Goal: Task Accomplishment & Management: Manage account settings

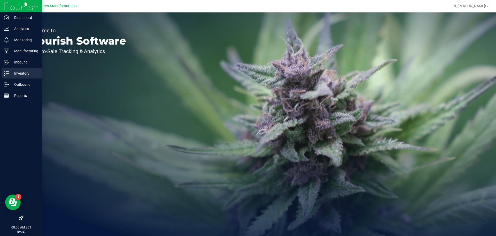
click at [10, 72] on p "Inventory" at bounding box center [24, 73] width 31 height 6
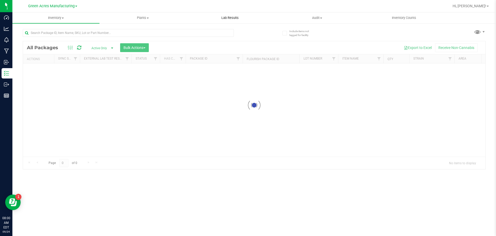
click at [225, 20] on uib-tab-heading "Lab Results" at bounding box center [230, 18] width 87 height 10
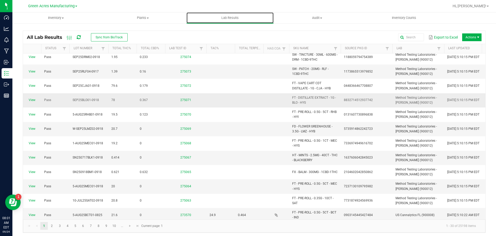
scroll to position [26, 0]
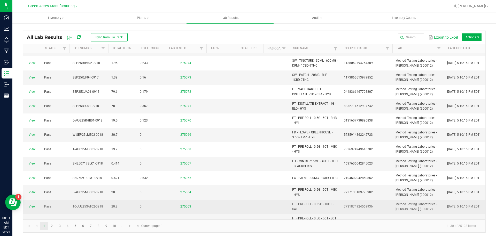
click at [33, 207] on link "View" at bounding box center [32, 206] width 7 height 4
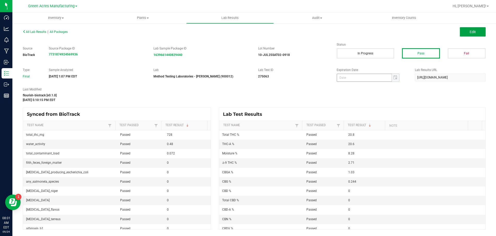
click at [463, 30] on button "Edit" at bounding box center [473, 31] width 26 height 9
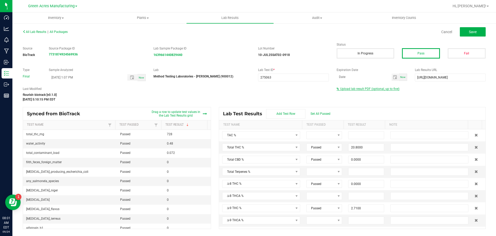
click at [368, 89] on span "Upload lab result PDF (optional, up to five)" at bounding box center [370, 89] width 59 height 4
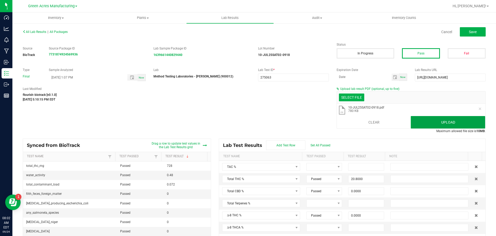
click at [456, 122] on button "Upload" at bounding box center [448, 122] width 74 height 12
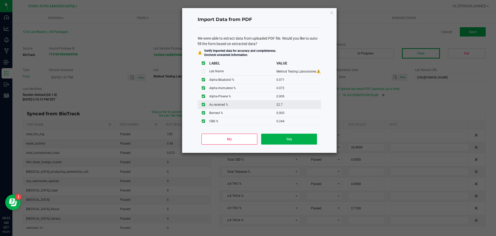
click at [204, 103] on input "checkbox" at bounding box center [203, 104] width 3 height 3
checkbox input "false"
click at [299, 137] on button "Yes" at bounding box center [289, 138] width 56 height 11
type input "0.0710"
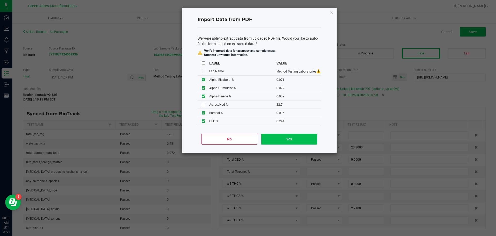
type input "0.0720"
type input "0.0090"
type input "0.0050"
type input "0.0910"
type input "0.0460"
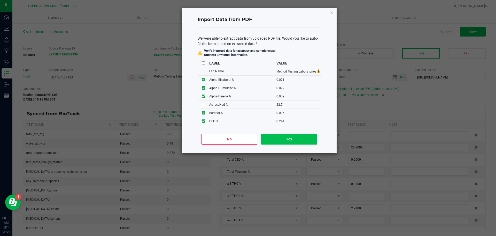
type input "24.6000"
type input "0.6270"
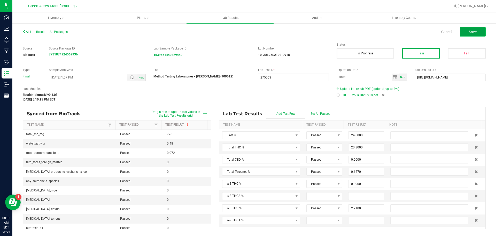
click at [474, 28] on button "Save" at bounding box center [473, 31] width 26 height 9
type input "0.0000"
type input "8.2800"
type input "0.0710"
type input "0.0720"
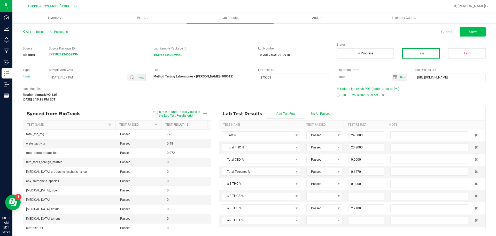
type input "0.0090"
type input "0.0050"
type input "0.0910"
type input "0.0460"
type input "0.2800"
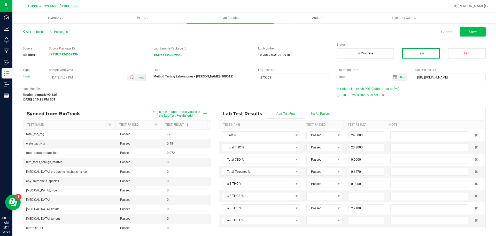
type input "0.0160"
type input "0.0370"
type input "2.7100"
type input "20.6000"
type input "0.0000"
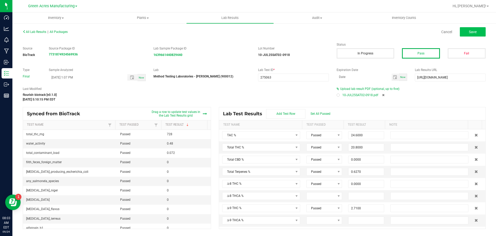
type input "0.0000"
type input "0.2440"
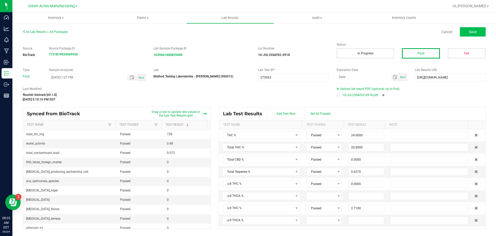
type input "1.0300"
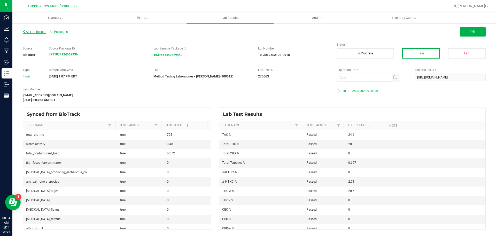
click at [32, 33] on span "All Lab Results" at bounding box center [35, 32] width 24 height 4
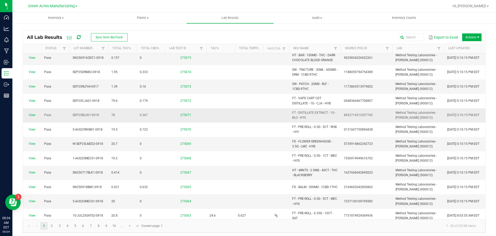
scroll to position [26, 0]
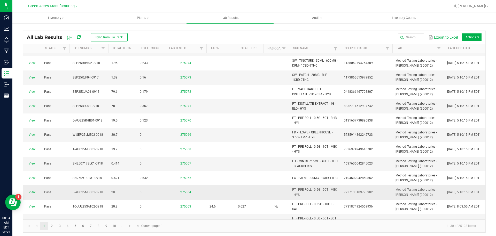
click at [34, 193] on link "View" at bounding box center [32, 192] width 7 height 4
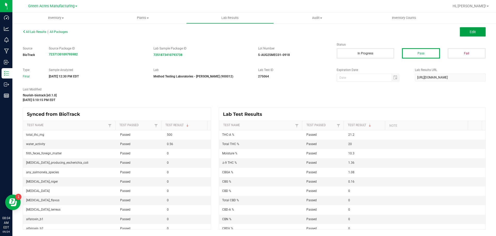
click at [476, 34] on button "Edit" at bounding box center [473, 31] width 26 height 9
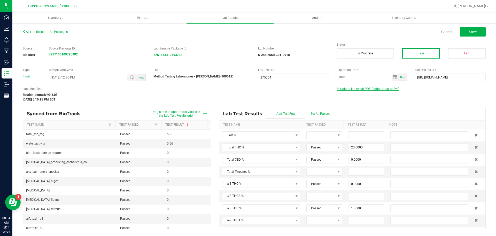
click at [385, 88] on span "Upload lab result PDF (optional, up to five)" at bounding box center [370, 89] width 59 height 4
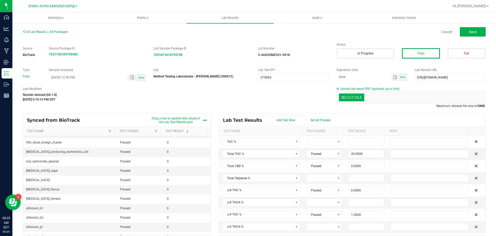
scroll to position [26, 0]
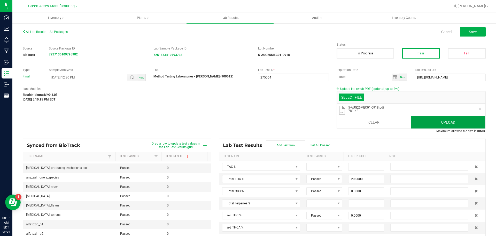
click at [446, 121] on button "Upload" at bounding box center [448, 122] width 74 height 12
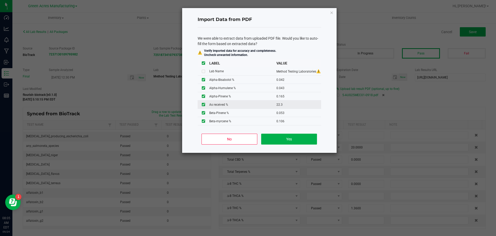
click at [204, 105] on input "checkbox" at bounding box center [203, 104] width 3 height 3
checkbox input "false"
click at [277, 139] on button "Yes" at bounding box center [289, 138] width 56 height 11
type input "0.0420"
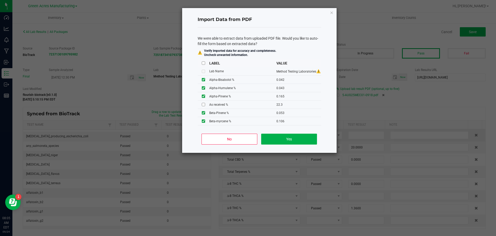
type input "0.0430"
type input "0.1650"
type input "0.0530"
type input "0.0270"
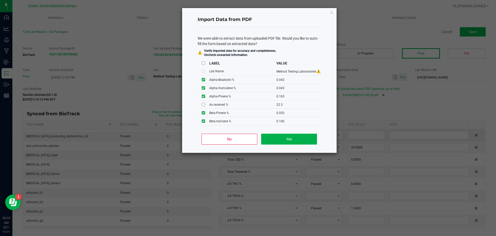
type input "23.8000"
type input "0.7080"
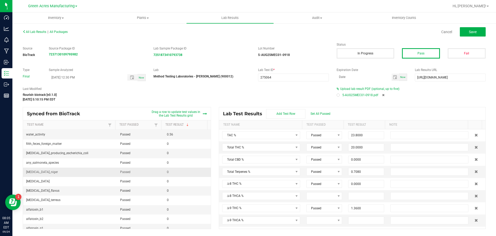
scroll to position [0, 0]
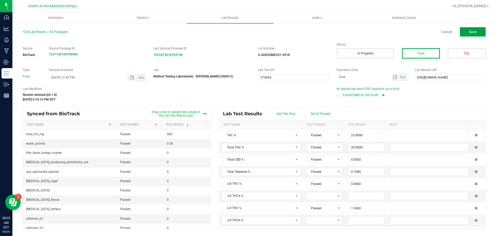
click at [475, 31] on span "Save" at bounding box center [473, 32] width 8 height 4
type input "0.0000"
type input "10.3000"
type input "0.0420"
type input "0.0430"
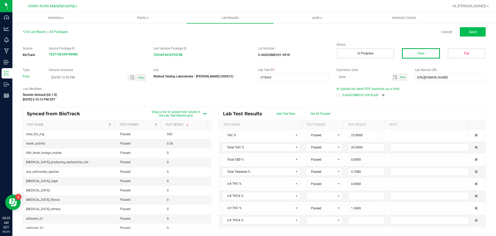
type input "0.1650"
type input "0.0530"
type input "0.0270"
type input "0.0400"
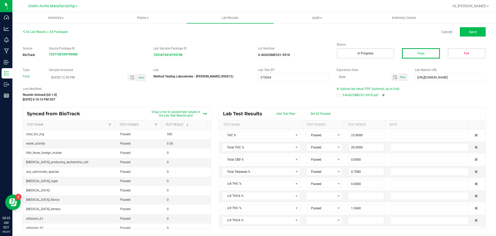
type input "0.1060"
type input "0.1790"
type input "1.3600"
type input "21.2000"
type input "0.0000"
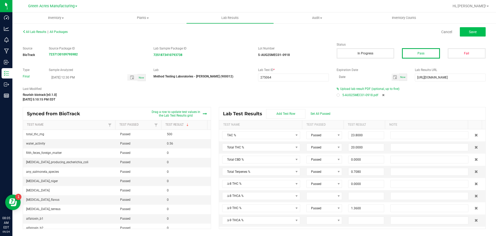
type input "0.0000"
type input "0.1600"
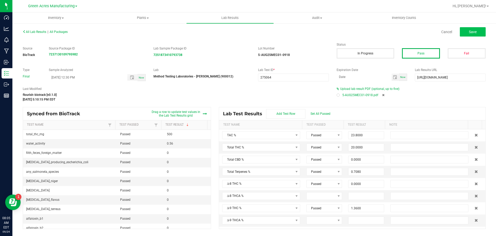
type input "1.0800"
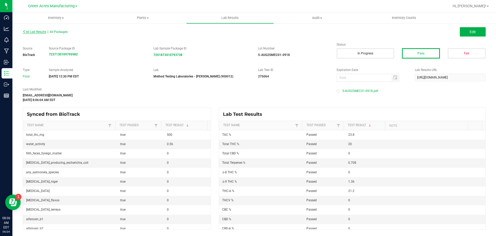
click at [42, 33] on span "All Lab Results" at bounding box center [35, 32] width 24 height 4
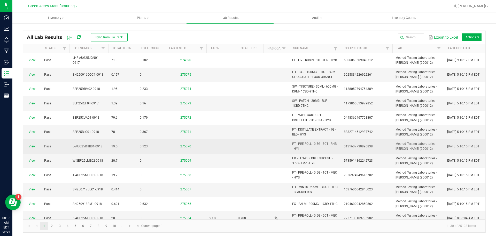
scroll to position [26, 0]
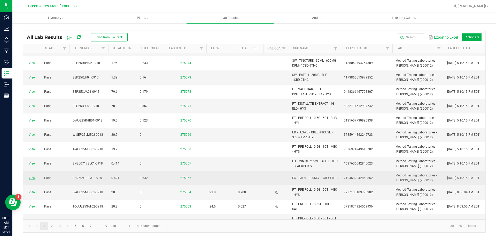
click at [34, 179] on link "View" at bounding box center [32, 178] width 7 height 4
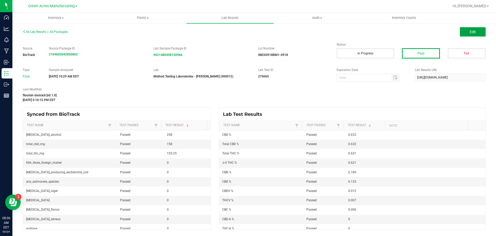
click at [466, 35] on button "Edit" at bounding box center [473, 31] width 26 height 9
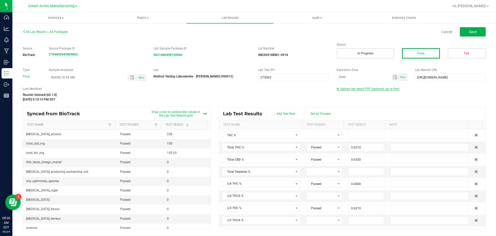
click at [353, 89] on span "Upload lab result PDF (optional, up to five)" at bounding box center [370, 89] width 59 height 4
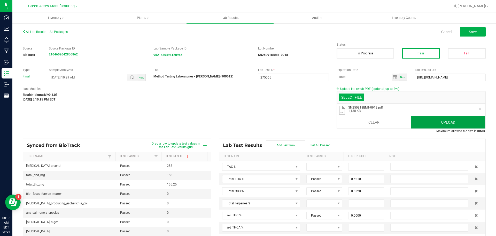
click at [431, 122] on button "Upload" at bounding box center [448, 122] width 74 height 12
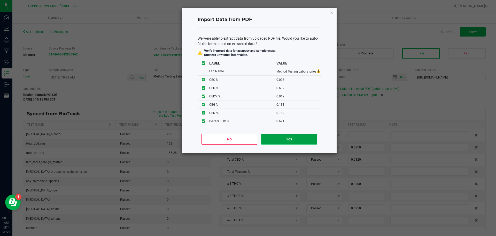
click at [295, 137] on button "Yes" at bounding box center [289, 138] width 56 height 11
type input "1.6000"
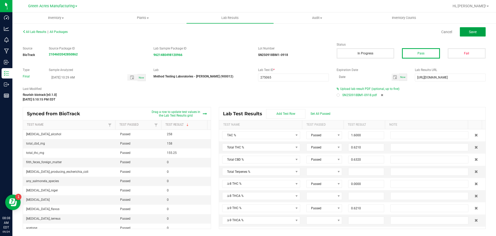
click at [479, 32] on button "Save" at bounding box center [473, 31] width 26 height 9
type input "0.1890"
type input "0.0000"
type input "0.6210"
type input "0.0000"
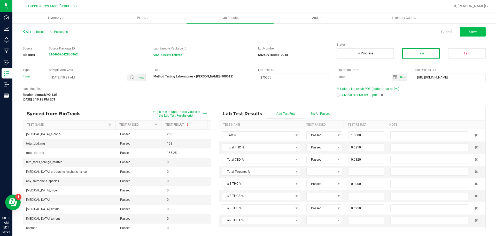
type input "0.0070"
type input "0.0060"
type input "0.6320"
type input "0.0000"
type input "0.0120"
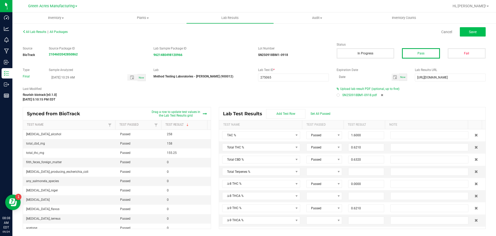
type input "0.1330"
type input "0.0000"
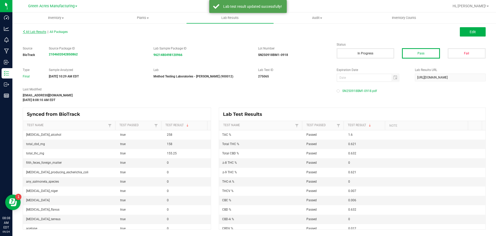
click at [41, 33] on span "All Lab Results" at bounding box center [35, 32] width 24 height 4
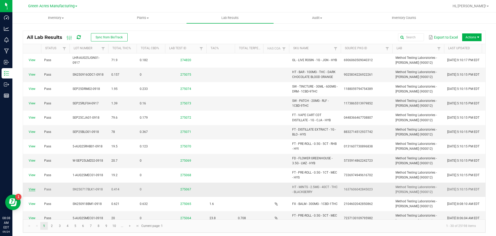
click at [31, 188] on link "View" at bounding box center [32, 189] width 7 height 4
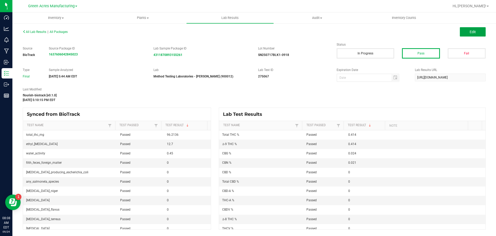
drag, startPoint x: 468, startPoint y: 30, endPoint x: 428, endPoint y: 65, distance: 53.5
click at [468, 30] on button "Edit" at bounding box center [473, 31] width 26 height 9
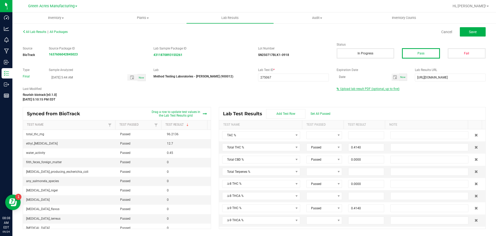
click at [369, 88] on span "Upload lab result PDF (optional, up to five)" at bounding box center [370, 89] width 59 height 4
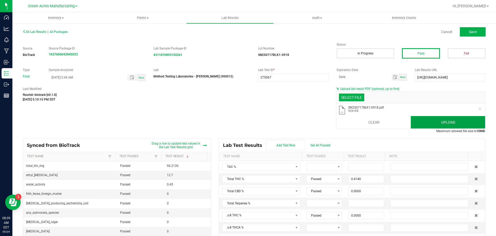
click at [411, 125] on button "Upload" at bounding box center [448, 122] width 74 height 12
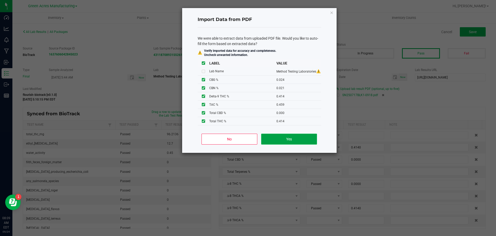
click at [304, 140] on button "Yes" at bounding box center [289, 138] width 56 height 11
type input "0.4590"
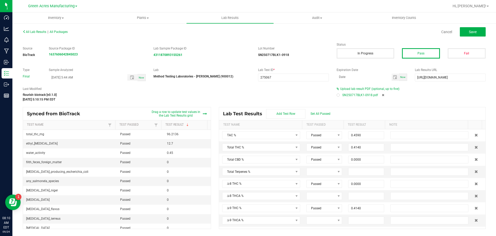
click at [479, 26] on div "All Lab Results | All Packages Cancel Save" at bounding box center [254, 31] width 471 height 13
click at [473, 31] on span "Save" at bounding box center [473, 32] width 8 height 4
type input "0.0210"
type input "0.0000"
type input "0.4140"
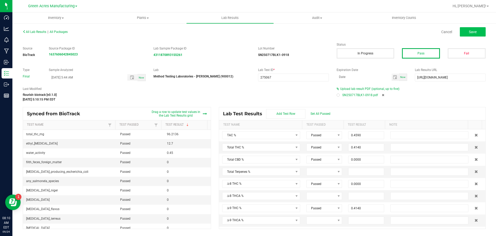
type input "0.0000"
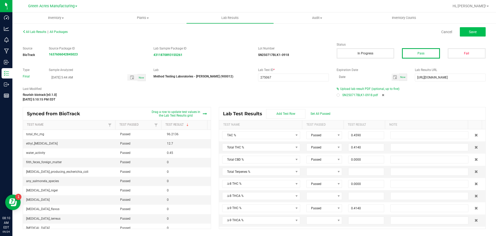
type input "0.0000"
type input "0.0240"
type input "0.0000"
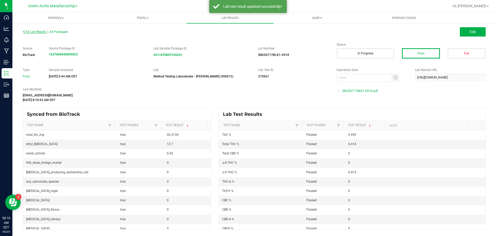
click at [35, 32] on span "All Lab Results" at bounding box center [35, 32] width 24 height 4
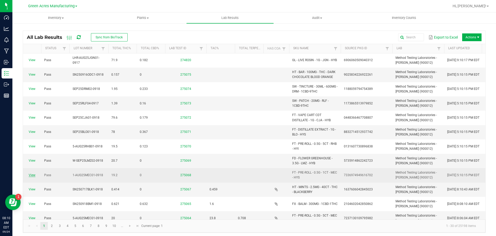
click at [32, 173] on link "View" at bounding box center [32, 175] width 7 height 4
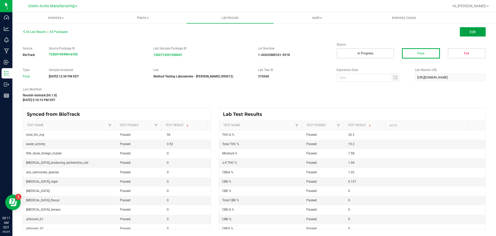
drag, startPoint x: 476, startPoint y: 33, endPoint x: 451, endPoint y: 69, distance: 44.2
click at [476, 33] on span "Edit" at bounding box center [473, 32] width 6 height 4
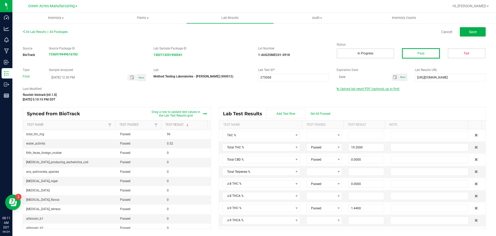
click at [373, 89] on span "Upload lab result PDF (optional, up to five)" at bounding box center [370, 89] width 59 height 4
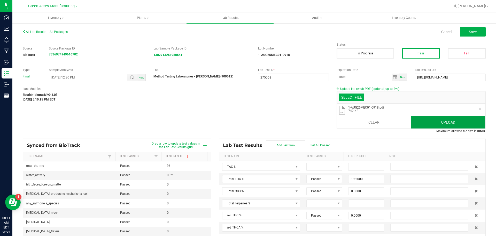
click at [442, 124] on button "Upload" at bounding box center [448, 122] width 74 height 12
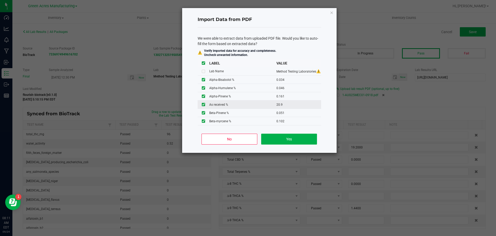
click at [204, 104] on input "checkbox" at bounding box center [203, 104] width 3 height 3
checkbox input "false"
click at [277, 141] on button "Yes" at bounding box center [289, 138] width 56 height 11
type input "0.0340"
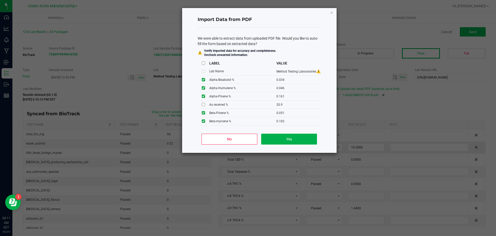
type input "0.0460"
type input "0.1610"
type input "0.0510"
type input "0.0520"
type input "0.0250"
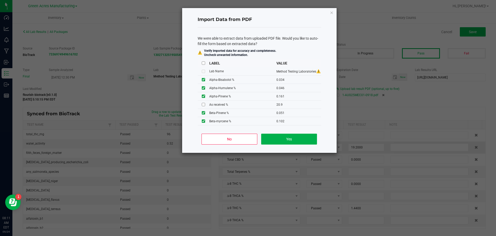
type input "22.9000"
type input "0.7100"
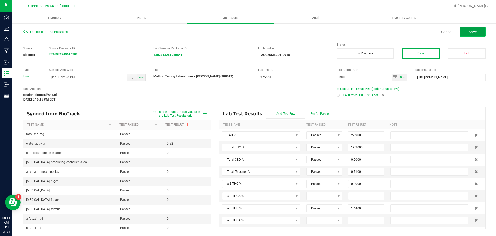
click at [464, 34] on button "Save" at bounding box center [473, 31] width 26 height 9
type input "0.0000"
type input "7.9800"
type input "0.0340"
type input "0.0460"
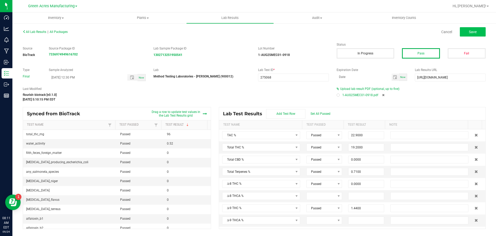
type input "0.1610"
type input "0.0510"
type input "0.0520"
type input "0.0250"
type input "0.1840"
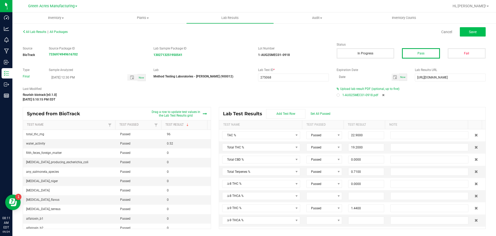
type input "0.1020"
type input "0.0370"
type input "0.0180"
type input "1.4400"
type input "20.3000"
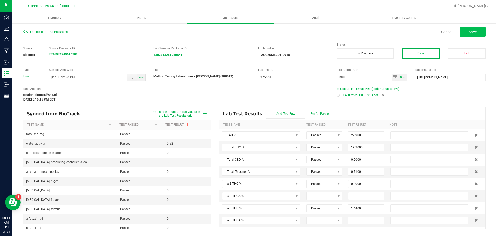
type input "0.0000"
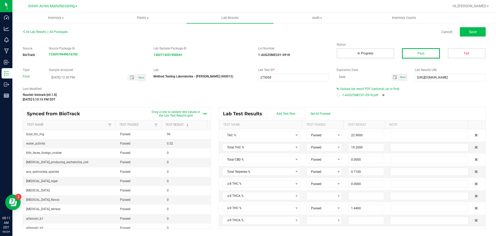
type input "0.1570"
type input "1.0200"
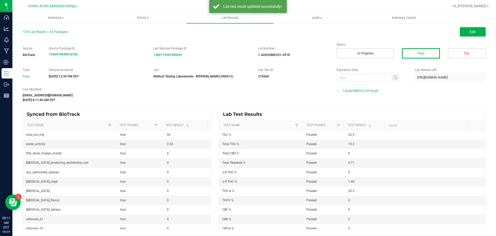
click at [39, 34] on div "All Lab Results | All Packages Edit" at bounding box center [254, 31] width 471 height 13
click at [36, 32] on span "All Lab Results" at bounding box center [35, 32] width 24 height 4
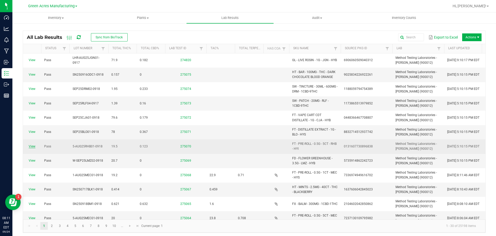
click at [34, 144] on link "View" at bounding box center [32, 146] width 7 height 4
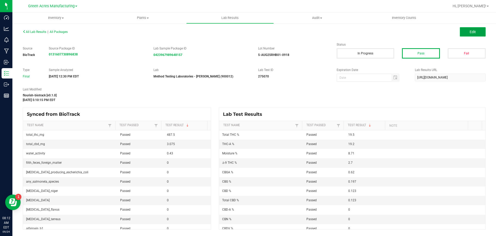
click at [475, 33] on span "Edit" at bounding box center [473, 32] width 6 height 4
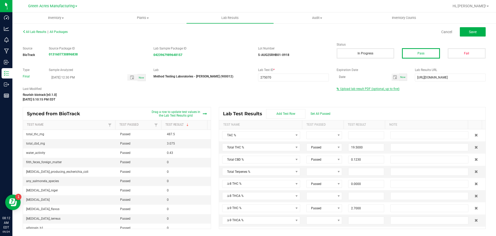
click at [350, 89] on span "Upload lab result PDF (optional, up to five)" at bounding box center [370, 89] width 59 height 4
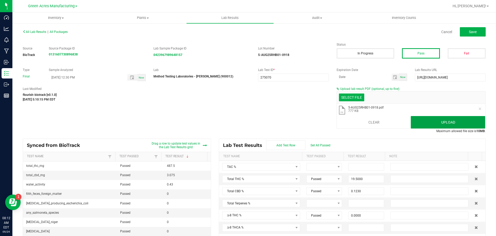
click at [419, 120] on button "Upload" at bounding box center [448, 122] width 74 height 12
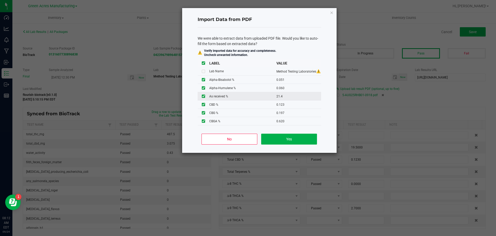
click at [202, 95] on input "checkbox" at bounding box center [203, 95] width 3 height 3
checkbox input "false"
click at [306, 141] on button "Yes" at bounding box center [289, 138] width 56 height 11
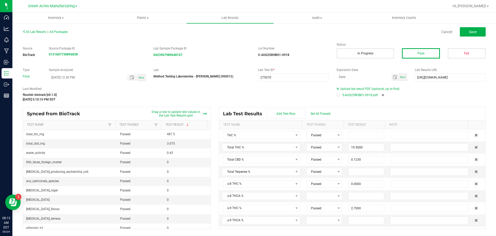
type input "0.0510"
type input "0.0600"
type input "0.0990"
type input "0.0300"
type input "22.8000"
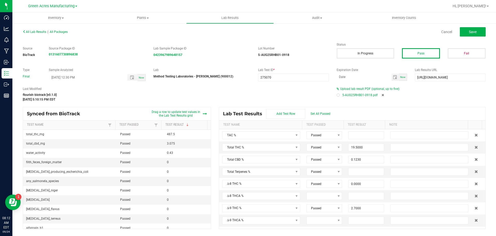
type input "0.4910"
click at [477, 32] on span "Save" at bounding box center [473, 32] width 8 height 4
type input "0.0000"
type input "8.7100"
type input "0.0510"
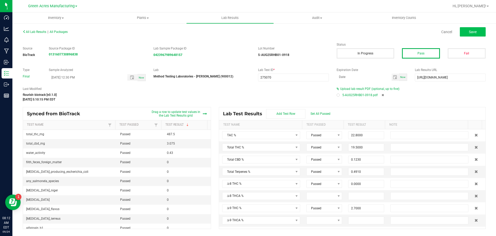
type input "0.0600"
type input "0.0990"
type input "0.0300"
type input "0.2260"
type input "0.0170"
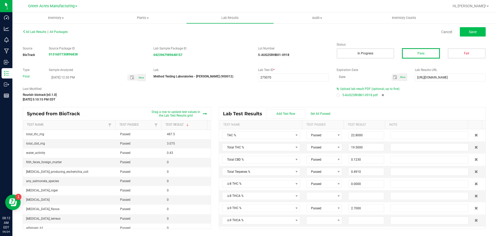
type input "0.0080"
type input "2.7000"
type input "19.2000"
type input "0.0000"
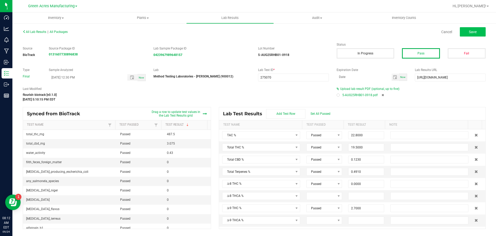
type input "0.1230"
type input "0.0000"
type input "0.1970"
type input "0.6200"
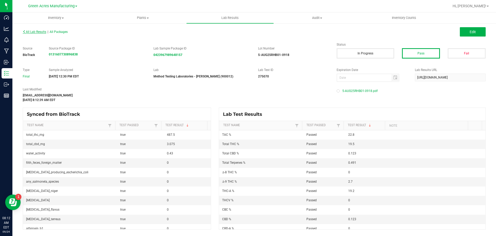
click at [39, 33] on span "All Lab Results" at bounding box center [35, 32] width 24 height 4
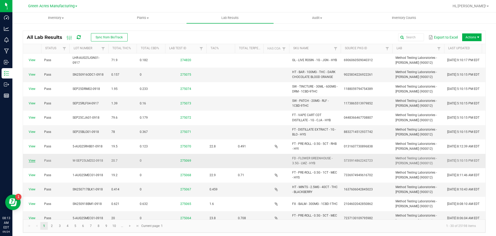
click at [31, 160] on link "View" at bounding box center [32, 160] width 7 height 4
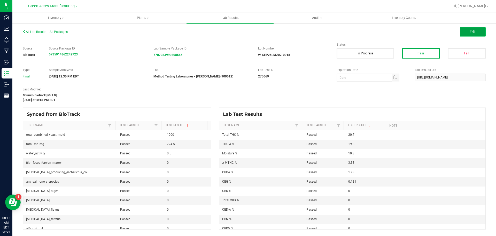
click at [477, 35] on button "Edit" at bounding box center [473, 31] width 26 height 9
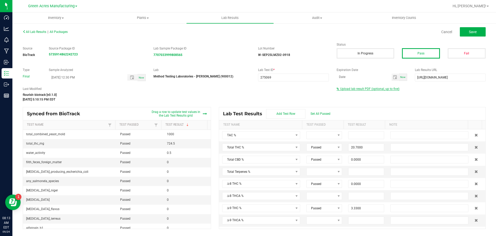
click at [361, 89] on span "Upload lab result PDF (optional, up to five)" at bounding box center [370, 89] width 59 height 4
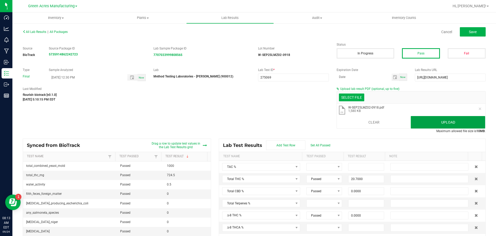
click at [429, 125] on button "Upload" at bounding box center [448, 122] width 74 height 12
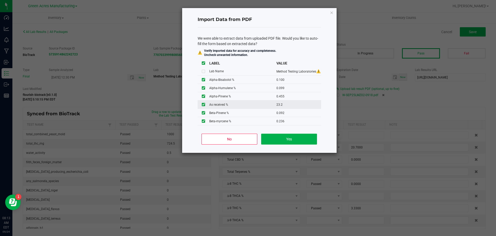
click at [205, 103] on input "checkbox" at bounding box center [203, 104] width 3 height 3
checkbox input "false"
click at [300, 141] on button "Yes" at bounding box center [289, 138] width 56 height 11
type input "0.1000"
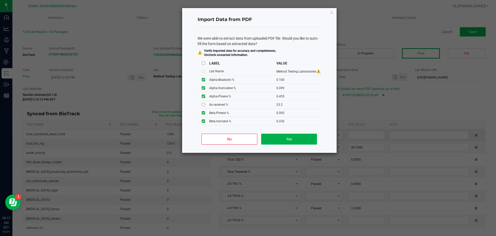
type input "0.0990"
type input "0.4550"
type input "0.0920"
type input "0.1020"
type input "0.0370"
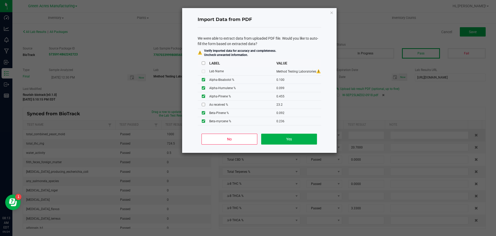
type input "24.6000"
type input "1.6700"
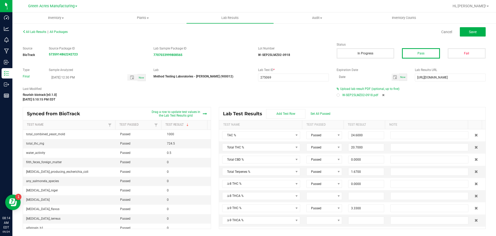
click at [468, 40] on div "All Lab Results | All Packages Cancel Save Source BioTrack Source Package ID 57…" at bounding box center [254, 128] width 463 height 201
click at [469, 30] on span "Save" at bounding box center [473, 32] width 8 height 4
type input "0.0000"
type input "10.8000"
type input "0.1000"
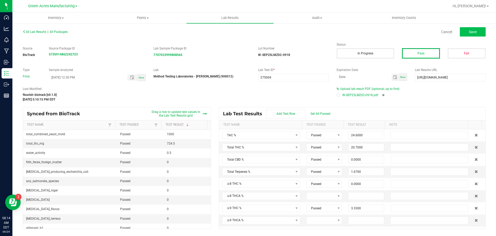
type input "0.0990"
type input "0.4550"
type input "0.0920"
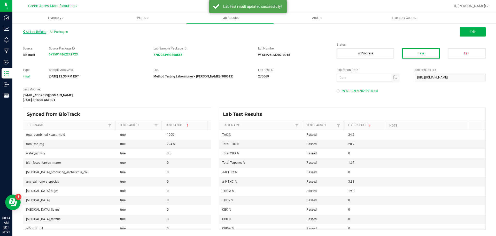
click at [38, 33] on span "All Lab Results" at bounding box center [35, 32] width 24 height 4
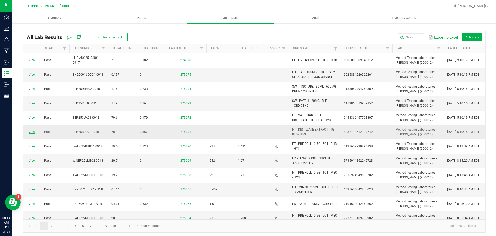
click at [31, 132] on link "View" at bounding box center [32, 132] width 7 height 4
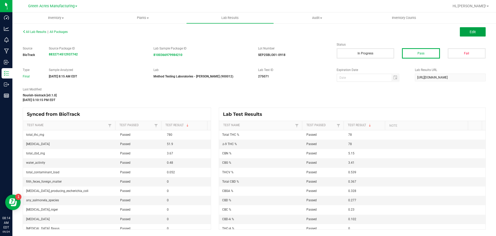
drag, startPoint x: 466, startPoint y: 33, endPoint x: 409, endPoint y: 92, distance: 82.3
click at [466, 33] on button "Edit" at bounding box center [473, 31] width 26 height 9
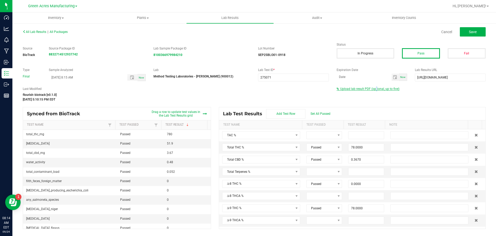
click at [375, 90] on span "Upload lab result PDF (optional, up to five)" at bounding box center [370, 89] width 59 height 4
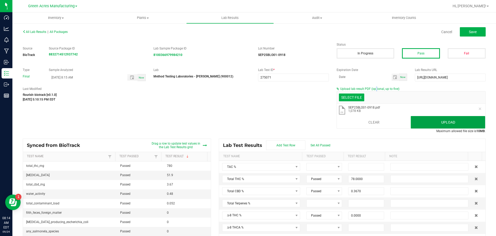
click at [427, 121] on button "Upload" at bounding box center [448, 122] width 74 height 12
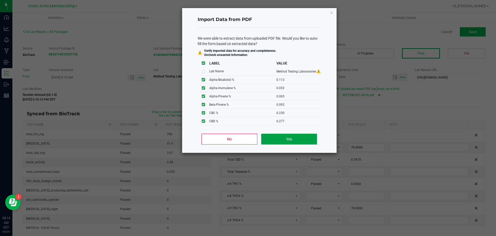
click at [308, 137] on button "Yes" at bounding box center [289, 138] width 56 height 11
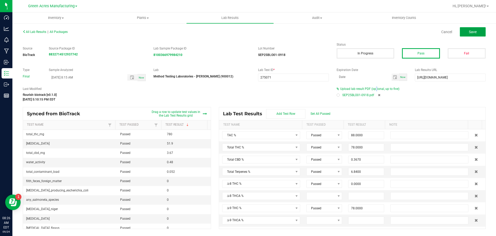
click at [483, 32] on button "Save" at bounding box center [473, 31] width 26 height 9
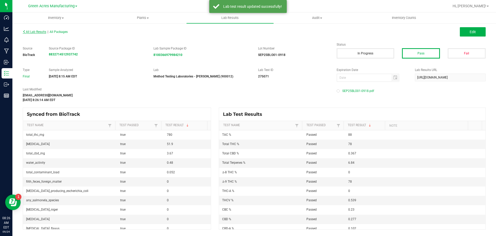
click at [40, 32] on span "All Lab Results" at bounding box center [35, 32] width 24 height 4
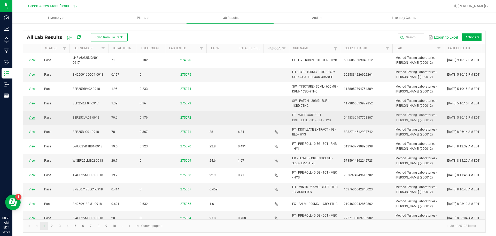
click at [32, 117] on link "View" at bounding box center [32, 118] width 7 height 4
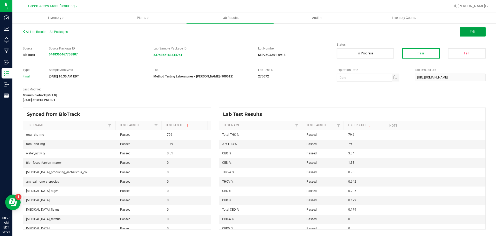
drag, startPoint x: 466, startPoint y: 34, endPoint x: 347, endPoint y: 103, distance: 137.5
click at [466, 34] on button "Edit" at bounding box center [473, 31] width 26 height 9
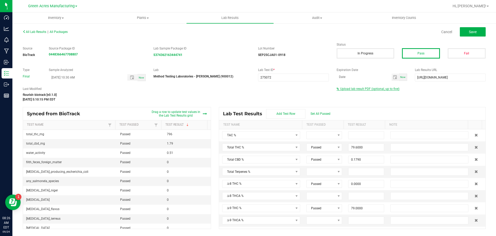
click at [348, 89] on span "Upload lab result PDF (optional, up to five)" at bounding box center [370, 89] width 59 height 4
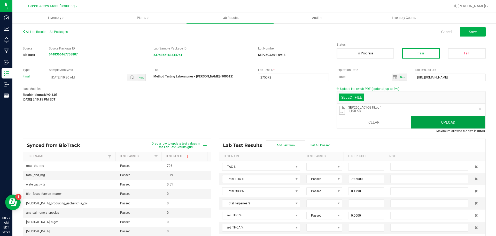
click at [442, 120] on button "Upload" at bounding box center [448, 122] width 74 height 12
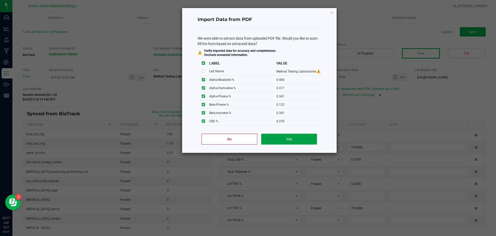
click at [272, 139] on button "Yes" at bounding box center [289, 138] width 56 height 11
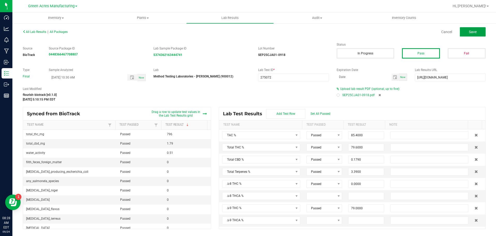
click at [484, 28] on button "Save" at bounding box center [473, 31] width 26 height 9
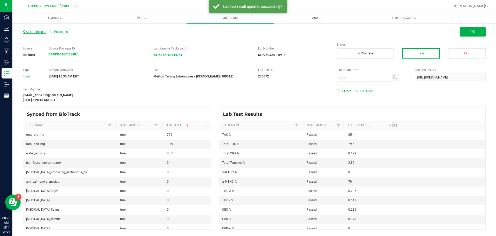
click at [32, 30] on span "All Lab Results" at bounding box center [35, 32] width 24 height 4
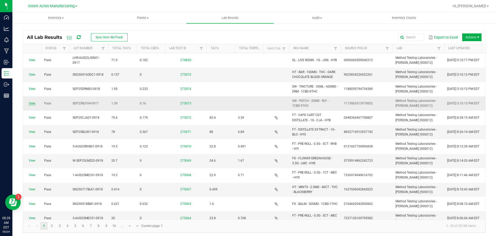
click at [33, 103] on link "View" at bounding box center [32, 103] width 7 height 4
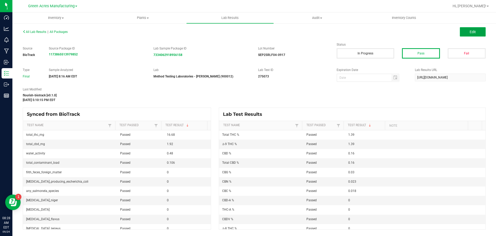
click at [477, 33] on button "Edit" at bounding box center [473, 31] width 26 height 9
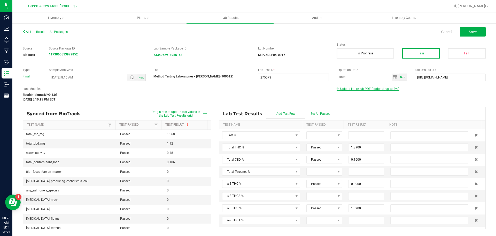
click at [363, 87] on span "Upload lab result PDF (optional, up to five)" at bounding box center [370, 89] width 59 height 4
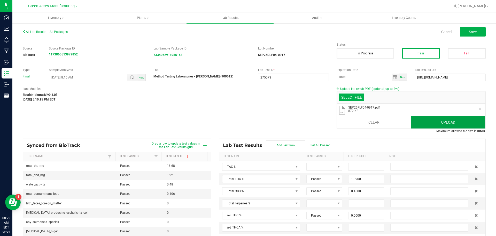
click at [429, 123] on button "Upload" at bounding box center [448, 122] width 74 height 12
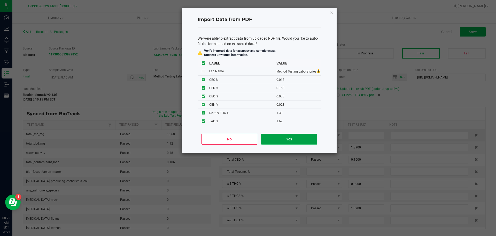
click at [289, 140] on button "Yes" at bounding box center [289, 138] width 56 height 11
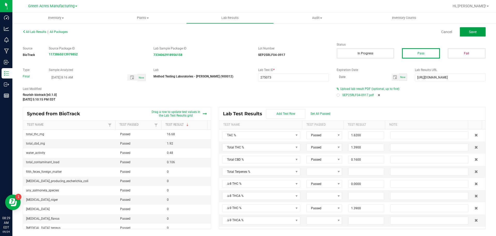
click at [479, 35] on button "Save" at bounding box center [473, 31] width 26 height 9
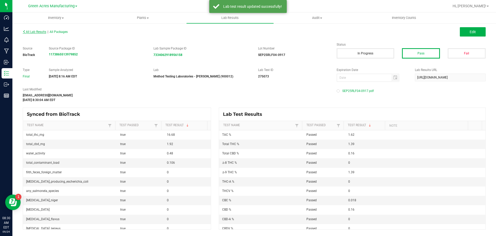
click at [41, 33] on span "All Lab Results" at bounding box center [35, 32] width 24 height 4
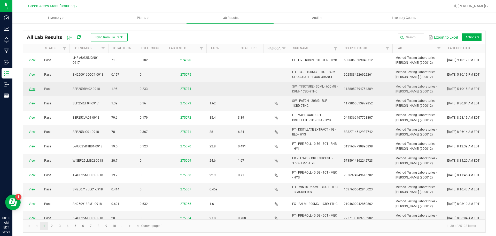
click at [33, 88] on link "View" at bounding box center [32, 89] width 7 height 4
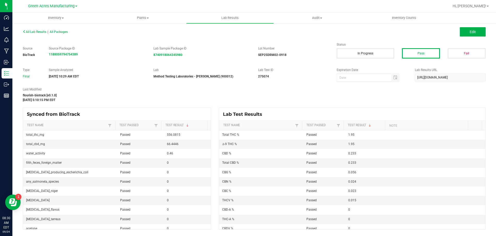
click at [460, 34] on div "Edit" at bounding box center [372, 31] width 236 height 9
click at [479, 30] on button "Edit" at bounding box center [473, 31] width 26 height 9
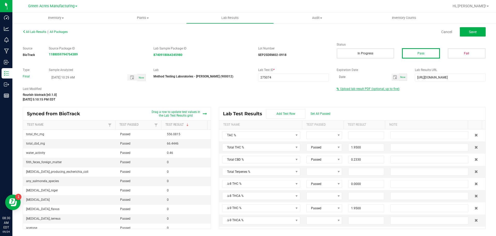
click at [362, 89] on span "Upload lab result PDF (optional, up to five)" at bounding box center [370, 89] width 59 height 4
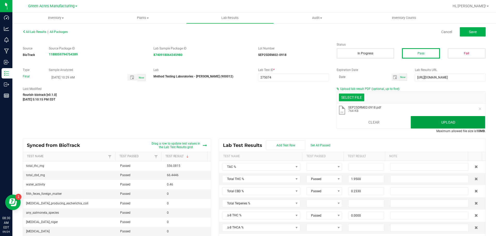
click at [457, 126] on button "Upload" at bounding box center [448, 122] width 74 height 12
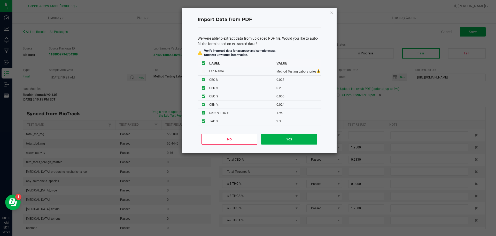
click at [303, 144] on div "No Yes" at bounding box center [260, 140] width 124 height 23
click at [299, 140] on button "Yes" at bounding box center [289, 138] width 56 height 11
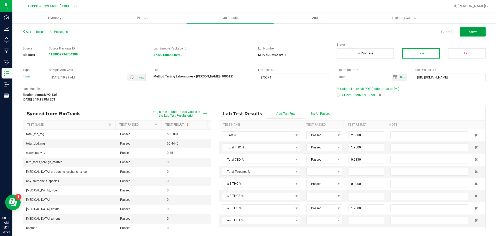
click at [467, 34] on button "Save" at bounding box center [473, 31] width 26 height 9
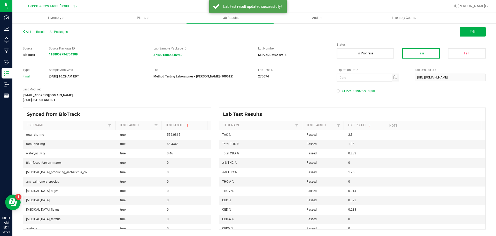
click at [39, 33] on span "All Lab Results" at bounding box center [35, 32] width 24 height 4
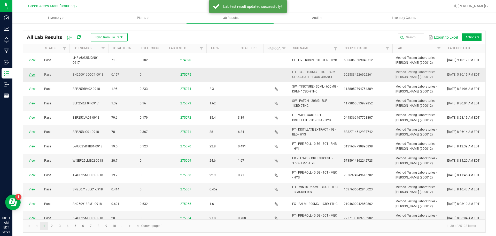
click at [33, 74] on link "View" at bounding box center [32, 75] width 7 height 4
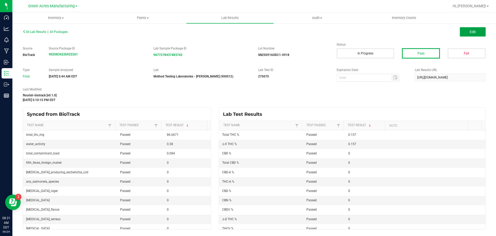
drag, startPoint x: 465, startPoint y: 36, endPoint x: 425, endPoint y: 87, distance: 64.7
click at [465, 36] on button "Edit" at bounding box center [473, 31] width 26 height 9
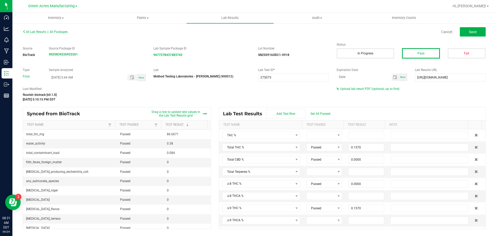
click at [376, 90] on div "Upload lab result PDF (optional, up to five)" at bounding box center [411, 88] width 149 height 5
click at [376, 89] on span "Upload lab result PDF (optional, up to five)" at bounding box center [370, 89] width 59 height 4
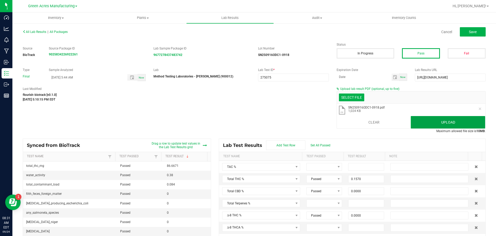
click at [455, 126] on button "Upload" at bounding box center [448, 122] width 74 height 12
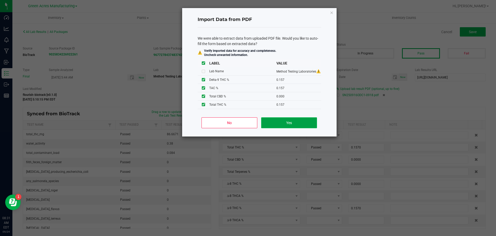
click at [300, 125] on button "Yes" at bounding box center [289, 122] width 56 height 11
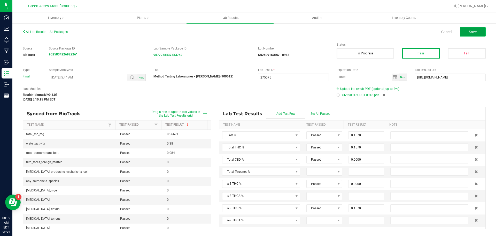
click at [469, 34] on button "Save" at bounding box center [473, 31] width 26 height 9
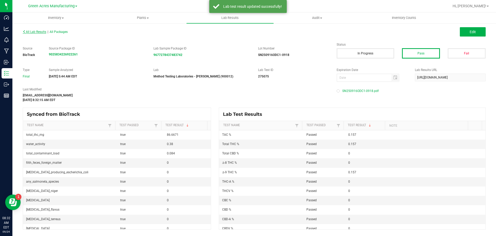
click at [43, 33] on span "All Lab Results" at bounding box center [35, 32] width 24 height 4
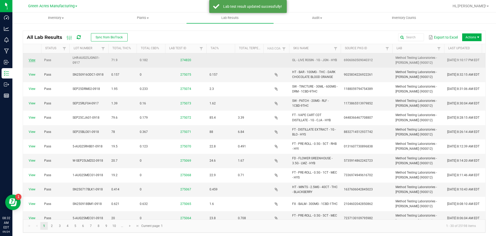
click at [31, 59] on link "View" at bounding box center [32, 60] width 7 height 4
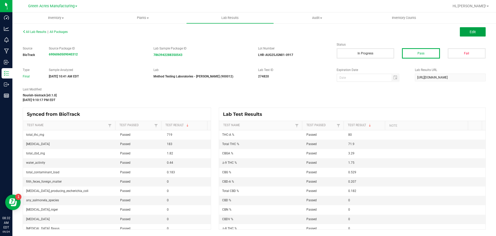
drag, startPoint x: 479, startPoint y: 29, endPoint x: 414, endPoint y: 84, distance: 85.3
click at [479, 29] on button "Edit" at bounding box center [473, 31] width 26 height 9
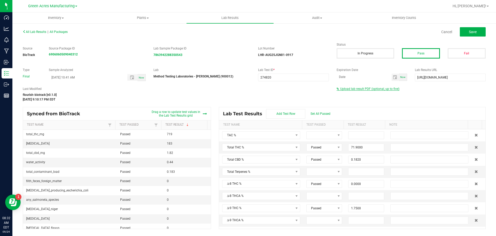
click at [372, 88] on span "Upload lab result PDF (optional, up to five)" at bounding box center [370, 89] width 59 height 4
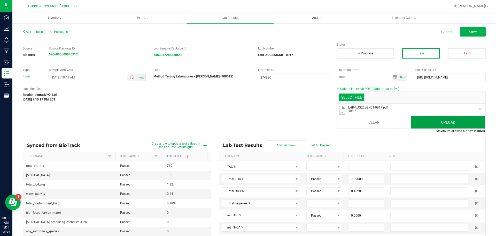
click at [472, 122] on button "Upload" at bounding box center [448, 122] width 74 height 12
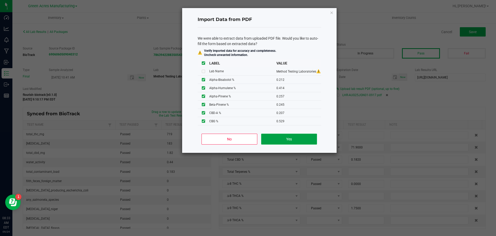
drag, startPoint x: 286, startPoint y: 135, endPoint x: 251, endPoint y: 126, distance: 35.9
click at [285, 135] on button "Yes" at bounding box center [289, 138] width 56 height 11
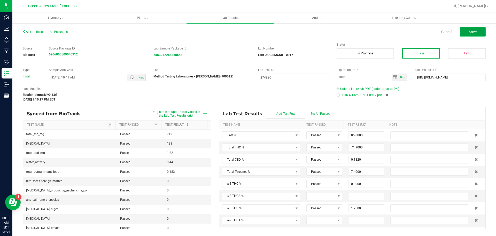
click at [475, 34] on span "Save" at bounding box center [473, 32] width 8 height 4
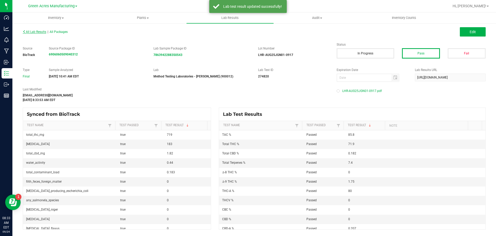
click at [39, 32] on span "All Lab Results" at bounding box center [35, 32] width 24 height 4
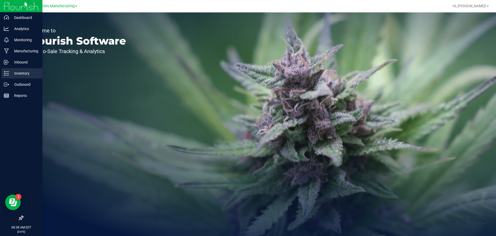
click at [7, 76] on div "Inventory" at bounding box center [22, 73] width 41 height 10
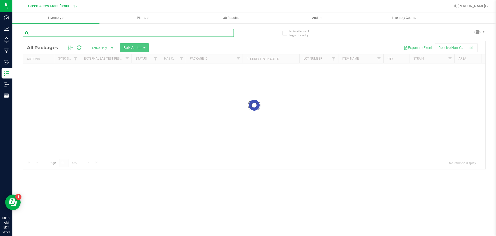
click at [101, 32] on input "text" at bounding box center [128, 33] width 211 height 8
paste input "10-JUL25SAT02-0918"
type input "10-JUL25SAT02-0918"
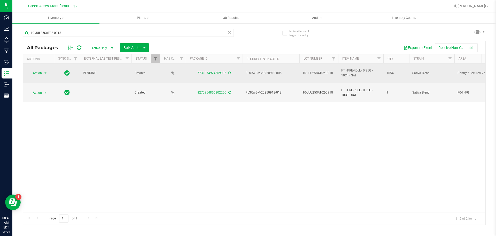
click at [229, 72] on icon at bounding box center [230, 72] width 3 height 3
click at [37, 70] on span "Action" at bounding box center [35, 72] width 14 height 7
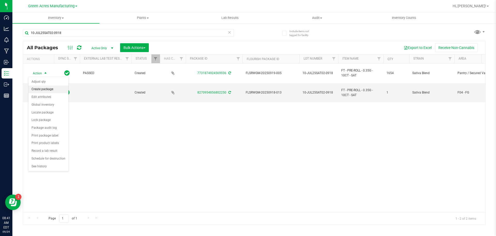
click at [56, 90] on li "Create package" at bounding box center [48, 89] width 40 height 8
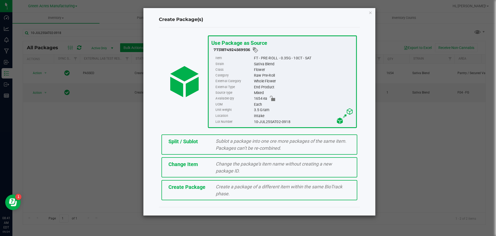
click at [175, 192] on div "Create Package Create a package of a different item within the same BioTrack ph…" at bounding box center [260, 190] width 196 height 20
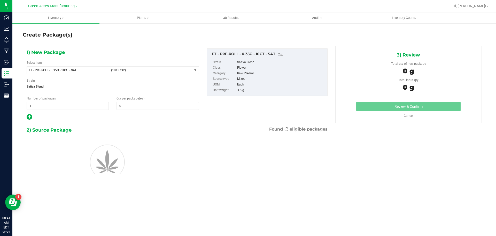
type input "0"
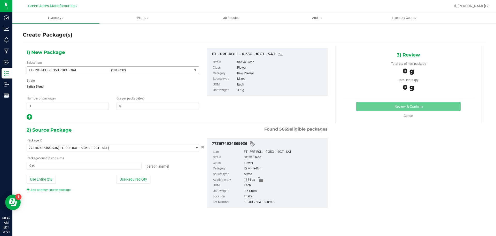
click at [101, 71] on span "FT - PRE-ROLL - 0.35G - 10CT - SAT" at bounding box center [68, 70] width 79 height 4
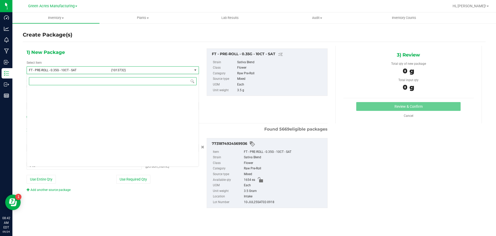
scroll to position [20205, 0]
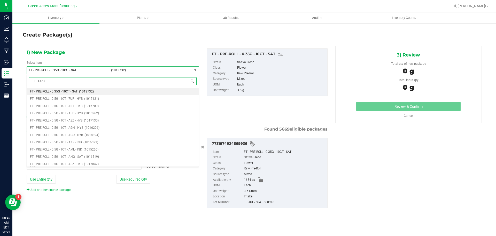
type input "1013732"
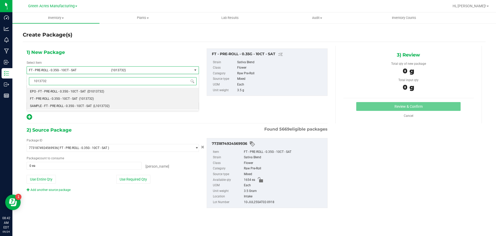
click at [64, 106] on span "SAMPLE - FT - PRE-ROLL - 0.35G - 10CT - SAT" at bounding box center [61, 106] width 62 height 4
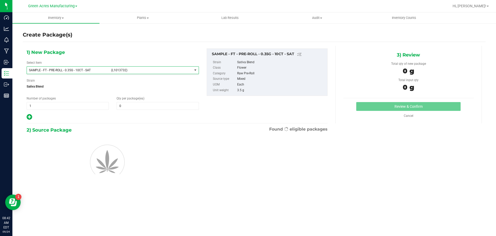
type input "0"
click at [60, 107] on span "1 1" at bounding box center [68, 106] width 82 height 8
type input "2"
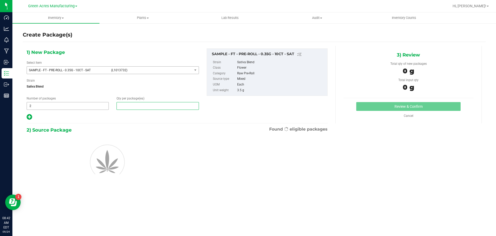
type input "1"
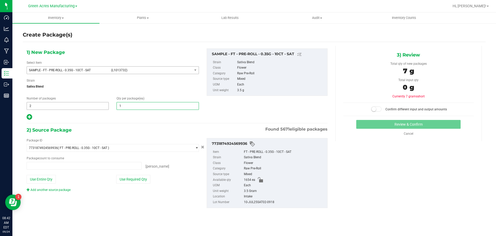
type input "0 ea"
type input "1"
click at [136, 177] on button "Use Required Qty" at bounding box center [133, 179] width 34 height 9
type input "2 ea"
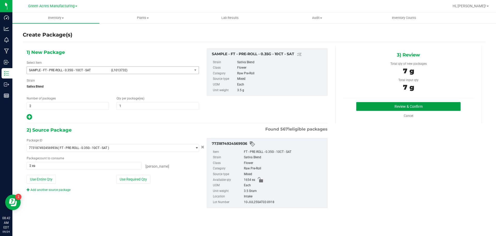
click at [432, 109] on button "Review & Confirm" at bounding box center [409, 106] width 104 height 9
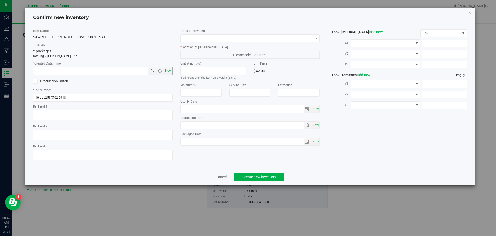
click at [167, 71] on span "Now" at bounding box center [168, 70] width 9 height 7
type input "9/24/2025 8:42 AM"
click at [205, 36] on span at bounding box center [247, 38] width 133 height 7
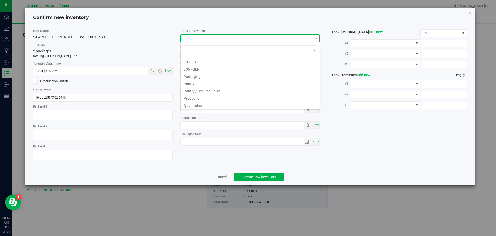
scroll to position [129, 0]
click at [208, 82] on li "Pantry / Secured Vault" at bounding box center [250, 82] width 139 height 7
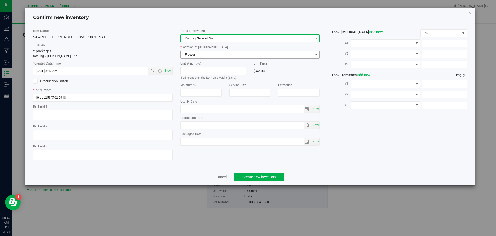
click at [200, 54] on span "Freezer" at bounding box center [247, 54] width 133 height 7
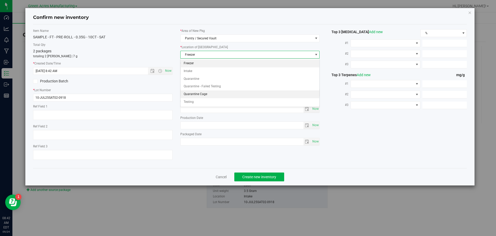
click at [208, 95] on li "Quarantine Cage" at bounding box center [250, 94] width 139 height 8
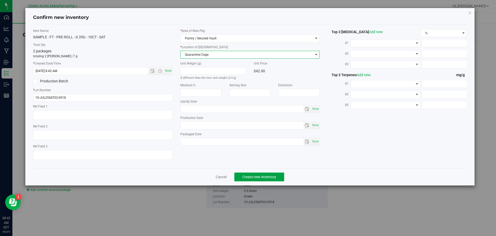
click at [259, 176] on span "Create new inventory" at bounding box center [260, 177] width 34 height 4
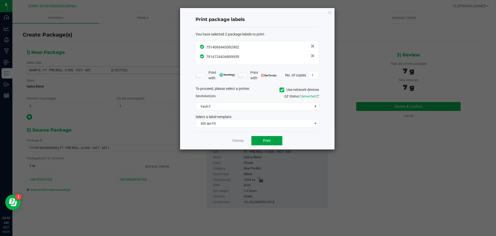
click at [268, 139] on span "Print" at bounding box center [267, 140] width 8 height 4
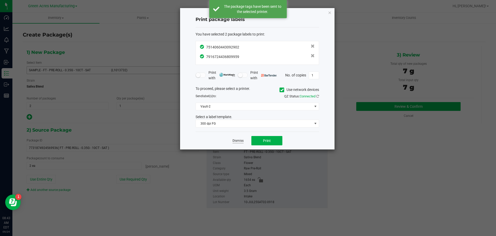
click at [235, 141] on link "Dismiss" at bounding box center [238, 140] width 11 height 4
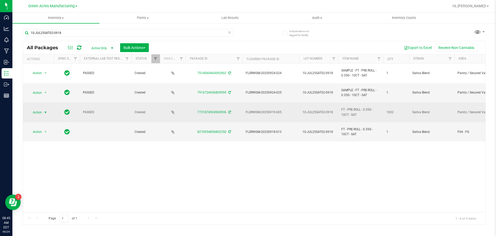
click at [41, 112] on span "Action" at bounding box center [35, 112] width 14 height 7
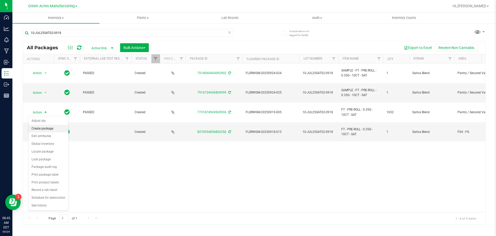
click at [49, 125] on li "Create package" at bounding box center [48, 129] width 40 height 8
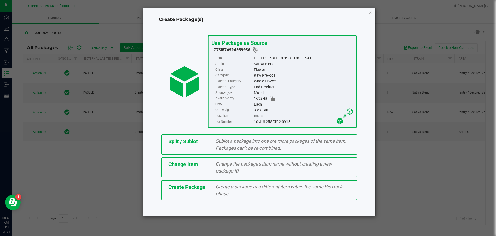
click at [186, 149] on div "Split / Sublot Sublot a package into one ore more packages of the same item. Pa…" at bounding box center [260, 144] width 196 height 20
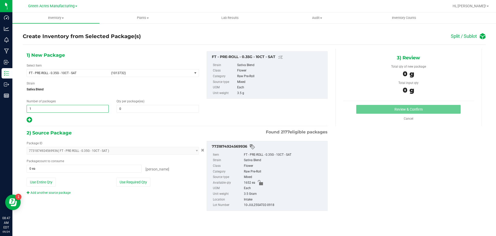
click at [54, 107] on span "1 1" at bounding box center [68, 109] width 82 height 8
type input "82"
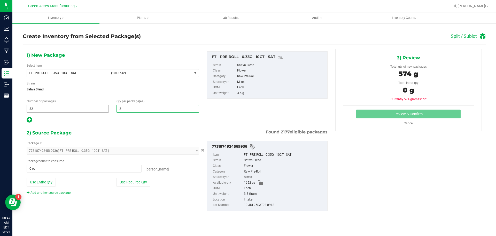
type input "20"
click at [29, 116] on div "1) New Package Select Item FT - PRE-ROLL - 0.35G - 10CT - SAT (1013732) FT - PR…" at bounding box center [113, 87] width 180 height 72
click at [28, 117] on icon at bounding box center [29, 119] width 5 height 6
type input "20"
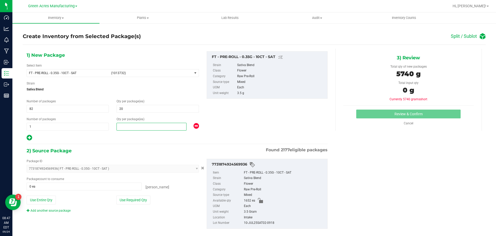
click at [127, 129] on span at bounding box center [152, 127] width 70 height 8
type input "12"
click at [129, 204] on button "Use Required Qty" at bounding box center [133, 199] width 34 height 9
type input "1652 ea"
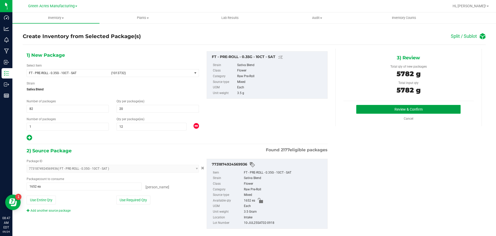
click at [394, 108] on button "Review & Confirm" at bounding box center [409, 109] width 104 height 9
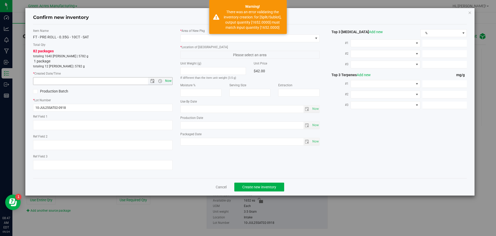
click at [167, 82] on span "Now" at bounding box center [168, 80] width 9 height 7
type input "9/24/2025 8:47 AM"
click at [205, 40] on span at bounding box center [247, 38] width 133 height 7
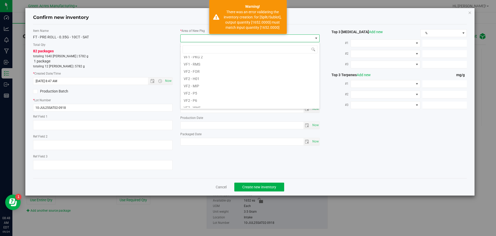
scroll to position [259, 0]
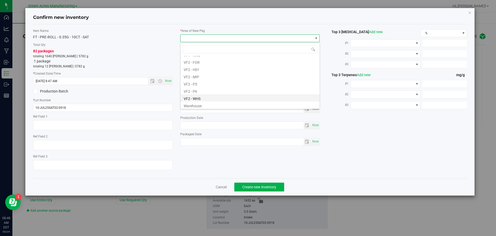
click at [218, 96] on li "VF2 - WHS" at bounding box center [250, 97] width 139 height 7
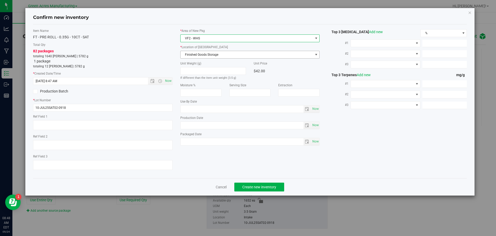
click at [236, 55] on span "Finished Goods Storage" at bounding box center [247, 54] width 133 height 7
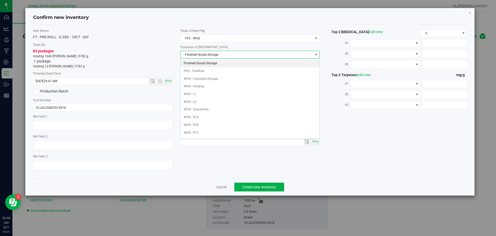
click at [228, 65] on li "Finished Goods Storage" at bounding box center [250, 63] width 139 height 8
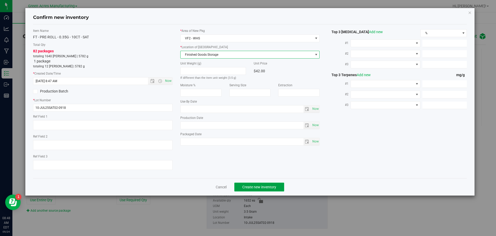
click at [262, 186] on span "Create new inventory" at bounding box center [260, 187] width 34 height 4
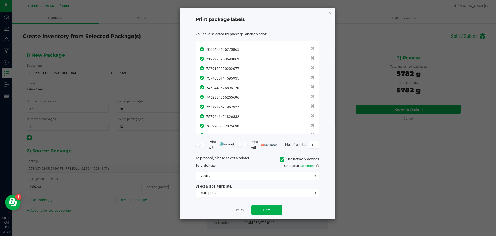
scroll to position [706, 0]
click at [264, 214] on button "Print" at bounding box center [267, 209] width 31 height 9
click at [243, 209] on link "Dismiss" at bounding box center [238, 210] width 11 height 4
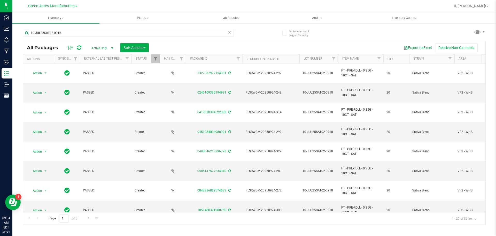
click at [231, 30] on icon at bounding box center [230, 32] width 4 height 6
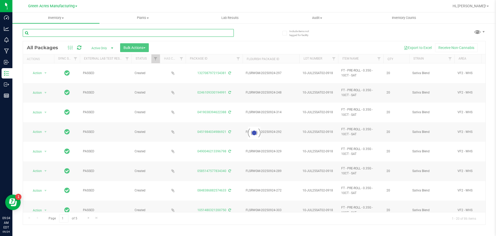
click at [69, 36] on input "text" at bounding box center [128, 33] width 211 height 8
paste input "5-AUG25MEC01-0918"
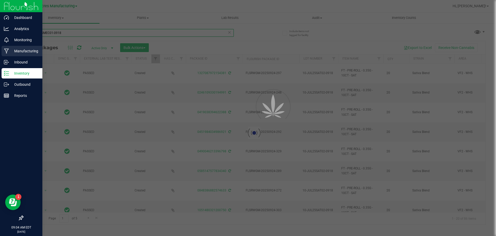
type input "5-AUG25MEC01-0918"
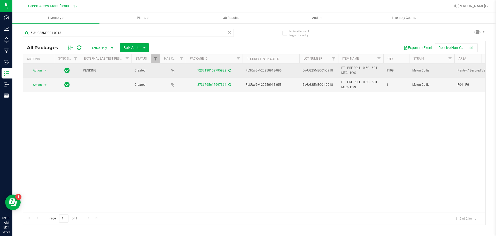
click at [229, 72] on icon at bounding box center [230, 70] width 3 height 3
click at [34, 72] on span "Action" at bounding box center [35, 70] width 14 height 7
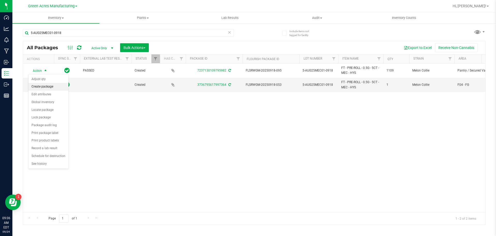
click at [49, 89] on li "Create package" at bounding box center [48, 87] width 40 height 8
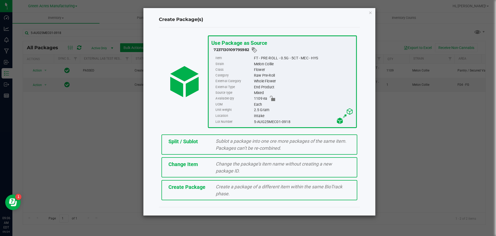
click at [195, 188] on span "Create Package" at bounding box center [187, 187] width 37 height 6
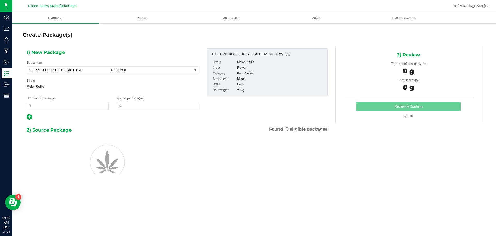
type input "0"
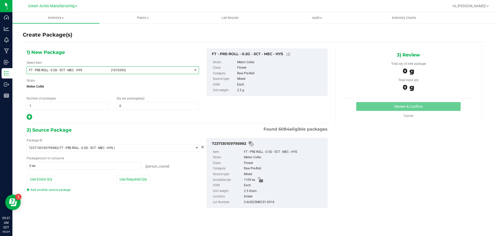
click at [133, 71] on span "(1010393)" at bounding box center [150, 70] width 79 height 4
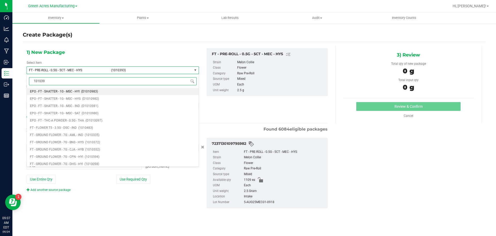
type input "1010393"
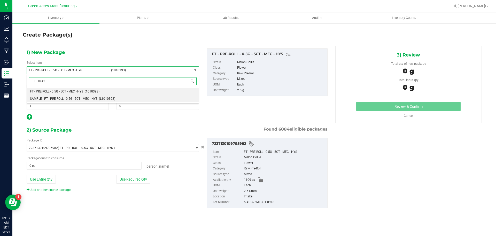
click at [120, 97] on li "SAMPLE - FT - PRE-ROLL - 0.5G - 5CT - MEC - HYS (L1010393)" at bounding box center [113, 98] width 172 height 7
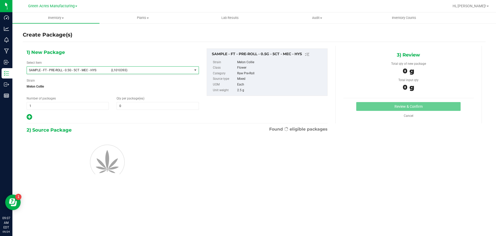
type input "0"
click at [64, 106] on span "1 1" at bounding box center [68, 106] width 82 height 8
type input "2"
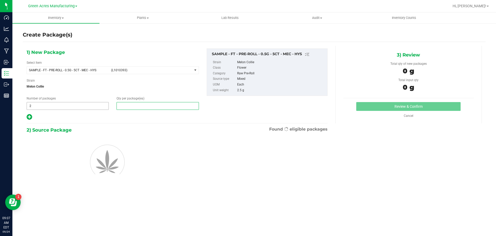
type input "1"
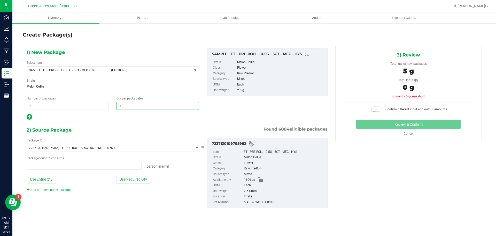
type input "0 ea"
type input "1"
click at [122, 184] on div "Package ID 7237130109795982 ( FT - PRE-ROLL - 0.5G - 5CT - MEC - HYS ) 00005188…" at bounding box center [113, 165] width 180 height 54
click at [128, 181] on button "Use Required Qty" at bounding box center [133, 179] width 34 height 9
type input "2 ea"
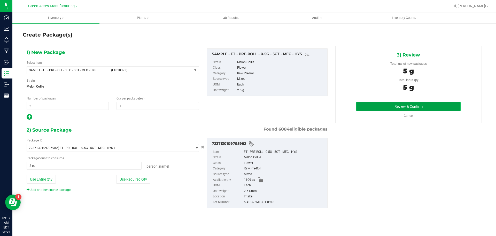
click at [421, 108] on button "Review & Confirm" at bounding box center [409, 106] width 104 height 9
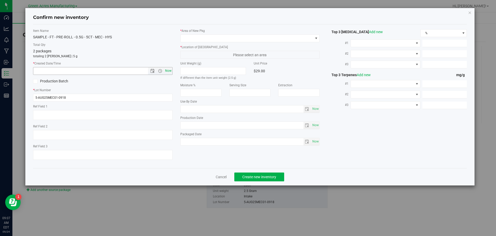
click at [170, 71] on span "Now" at bounding box center [168, 70] width 9 height 7
type input "9/24/2025 9:07 AM"
click at [192, 38] on span at bounding box center [247, 38] width 133 height 7
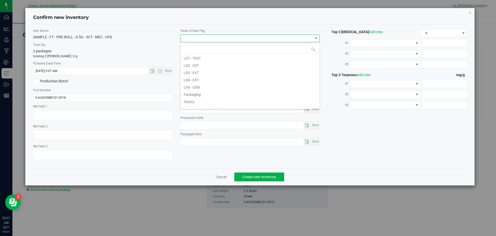
scroll to position [129, 0]
click at [210, 84] on li "Pantry / Secured Vault" at bounding box center [250, 82] width 139 height 7
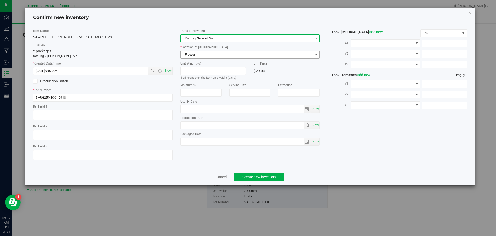
click at [203, 54] on span "Freezer" at bounding box center [247, 54] width 133 height 7
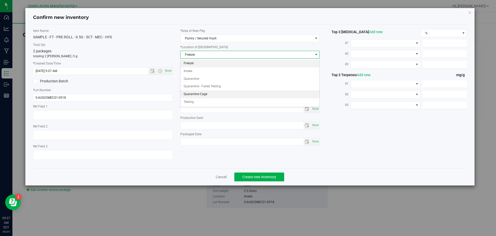
click at [205, 93] on li "Quarantine Cage" at bounding box center [250, 94] width 139 height 8
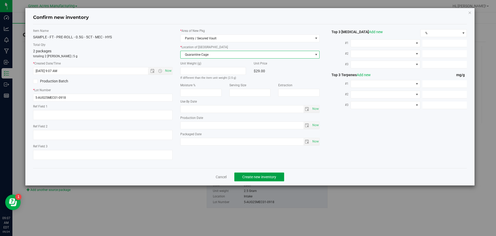
click at [256, 177] on span "Create new inventory" at bounding box center [260, 177] width 34 height 4
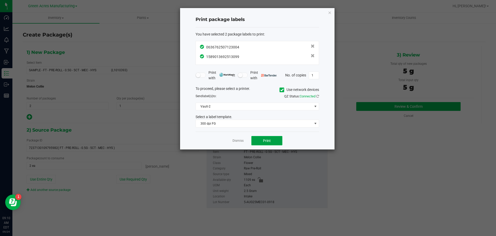
click at [274, 137] on button "Print" at bounding box center [267, 140] width 31 height 9
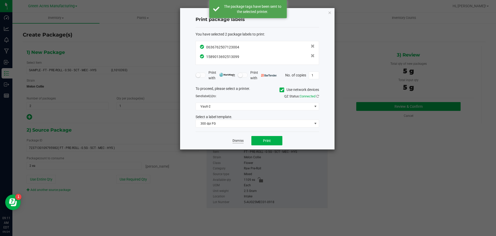
click at [242, 142] on link "Dismiss" at bounding box center [238, 140] width 11 height 4
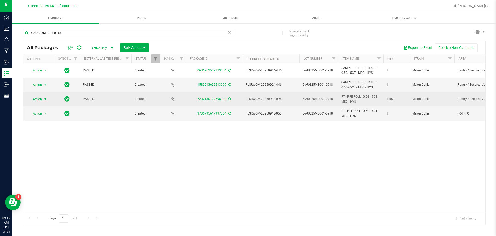
click at [41, 102] on span "Action" at bounding box center [35, 98] width 14 height 7
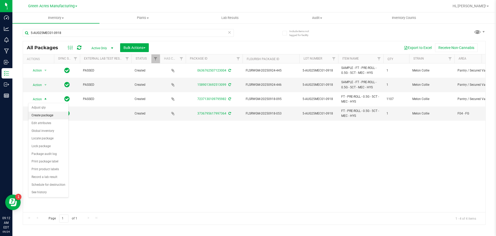
click at [50, 115] on li "Create package" at bounding box center [48, 115] width 40 height 8
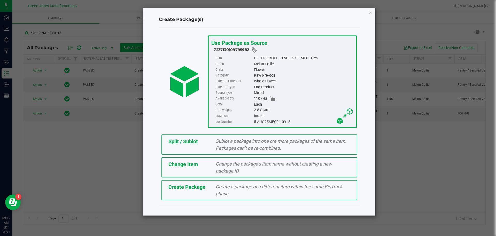
click at [215, 141] on div "Sublot a package into one ore more packages of the same item. Packages can’t be…" at bounding box center [283, 144] width 142 height 14
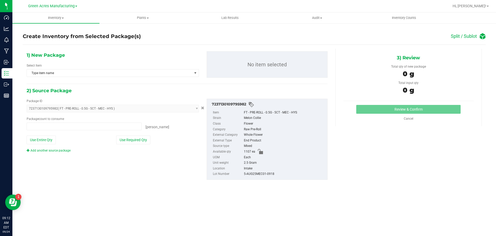
type input "0 ea"
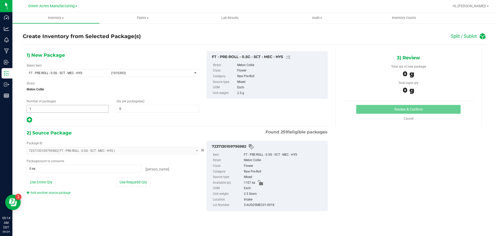
click at [80, 108] on span "1 1" at bounding box center [68, 109] width 82 height 8
type input "92"
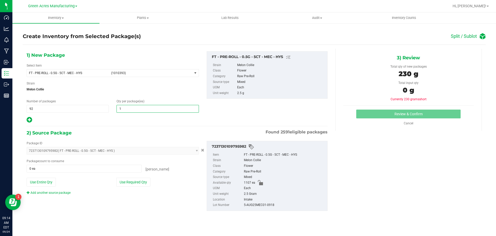
type input "12"
click at [32, 117] on icon at bounding box center [29, 119] width 5 height 6
type input "12"
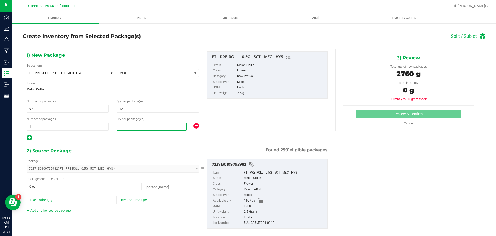
click at [143, 128] on span at bounding box center [152, 127] width 70 height 8
type input "3"
click at [132, 195] on div "Package ID 7237130109795982 ( FT - PRE-ROLL - 0.5G - 5CT - MEC - HYS ) 00019860…" at bounding box center [113, 185] width 180 height 54
click at [132, 200] on button "Use Required Qty" at bounding box center [133, 199] width 34 height 9
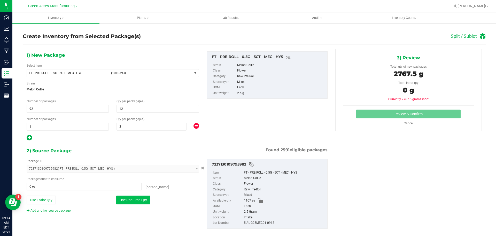
type input "1107 ea"
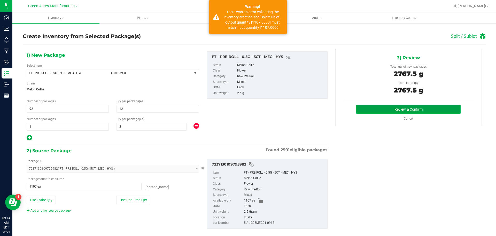
click at [363, 110] on button "Review & Confirm" at bounding box center [409, 109] width 104 height 9
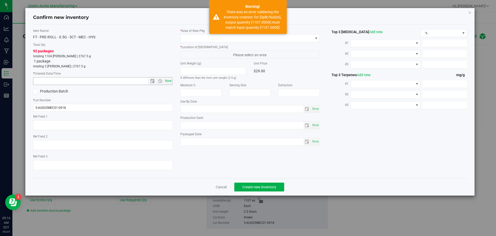
click at [169, 82] on span "Now" at bounding box center [168, 80] width 9 height 7
type input "[DATE] 9:14 AM"
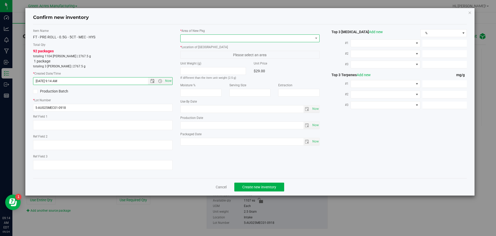
click at [215, 38] on span at bounding box center [247, 38] width 133 height 7
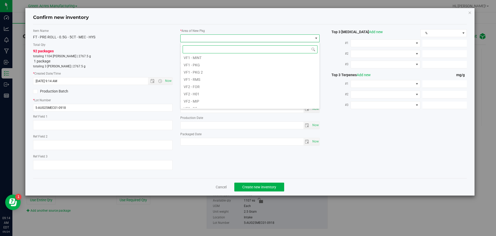
scroll to position [260, 0]
click at [222, 95] on li "VF2 - WHS" at bounding box center [250, 96] width 139 height 7
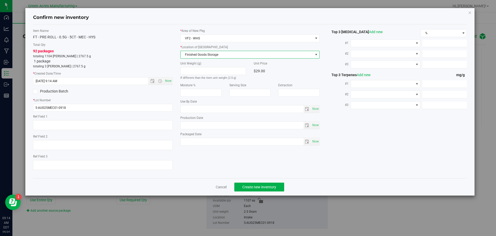
click at [216, 52] on span "Finished Goods Storage" at bounding box center [247, 54] width 133 height 7
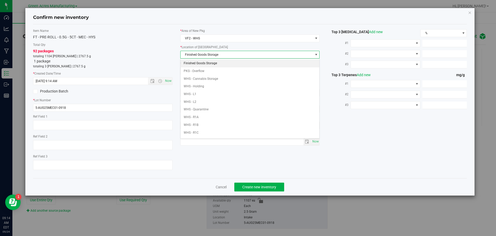
click at [220, 63] on li "Finished Goods Storage" at bounding box center [250, 63] width 139 height 8
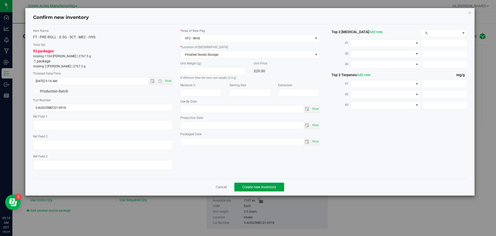
click at [241, 190] on button "Create new inventory" at bounding box center [260, 186] width 50 height 9
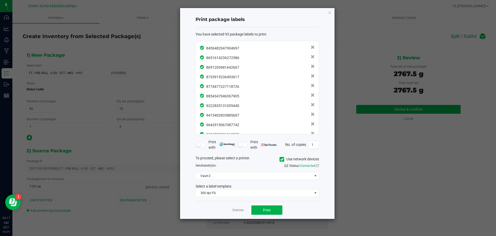
scroll to position [801, 0]
click at [268, 209] on span "Print" at bounding box center [267, 210] width 8 height 4
click at [241, 209] on link "Dismiss" at bounding box center [238, 210] width 11 height 4
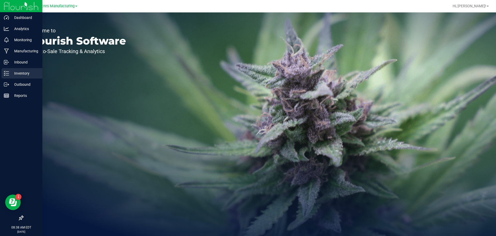
click at [4, 73] on icon at bounding box center [4, 73] width 1 height 1
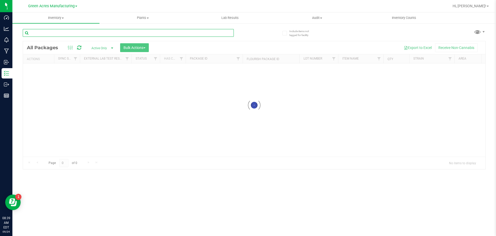
click at [62, 35] on input "text" at bounding box center [128, 33] width 211 height 8
paste input "5-AUG25RHB01-0918"
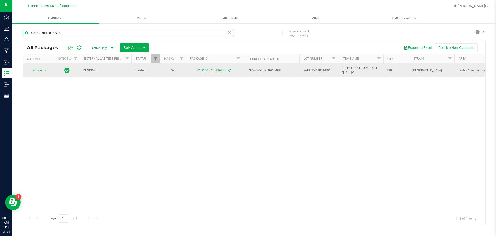
type input "5-AUG25RHB01-0918"
click at [230, 71] on icon at bounding box center [230, 70] width 3 height 3
click at [40, 71] on span "Action" at bounding box center [35, 70] width 14 height 7
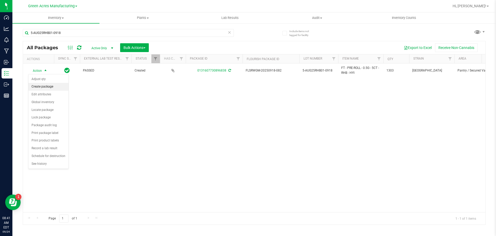
click at [57, 86] on li "Create package" at bounding box center [48, 87] width 40 height 8
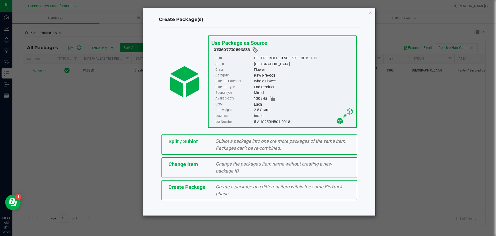
click at [216, 191] on span "Create a package of a different item within the same BioTrack phase." at bounding box center [279, 190] width 127 height 12
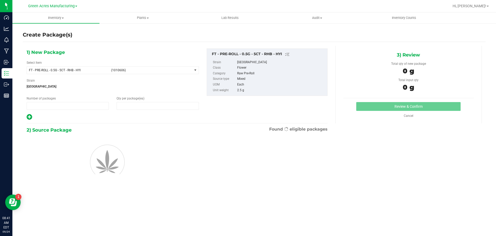
type input "1"
type input "0"
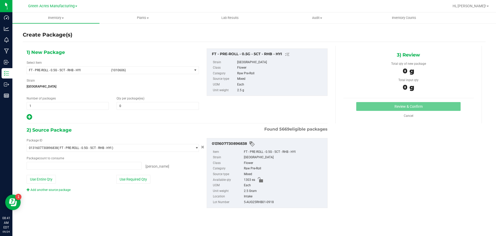
type input "0 ea"
click at [109, 72] on span "FT - PRE-ROLL - 0.5G - 5CT - RHB - HYI (1010606)" at bounding box center [109, 69] width 165 height 7
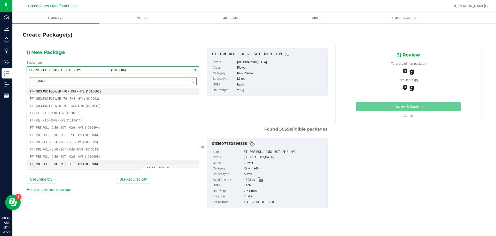
type input "1010606"
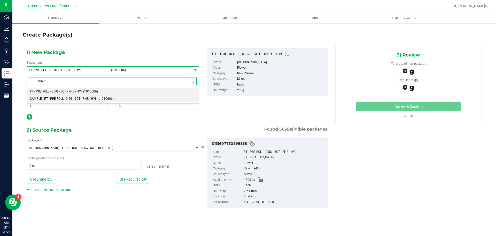
click at [106, 99] on span "(L1010606)" at bounding box center [105, 99] width 16 height 4
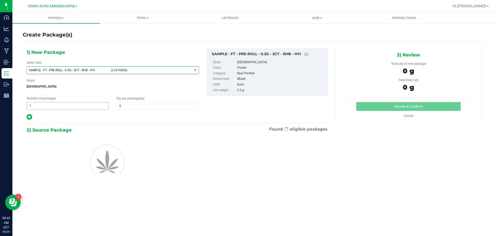
type input "0"
click at [55, 107] on span "1 1" at bounding box center [68, 106] width 82 height 8
type input "2"
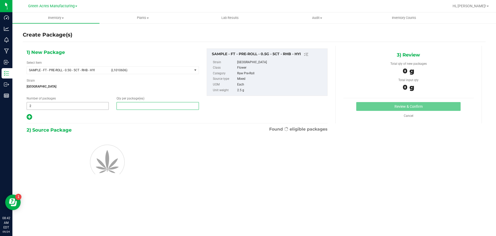
type input "1"
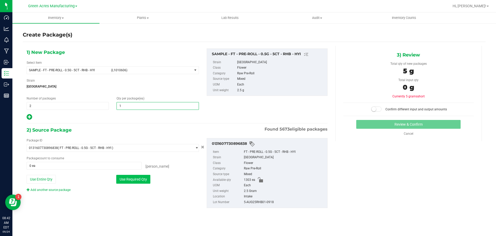
type input "1"
click at [133, 179] on button "Use Required Qty" at bounding box center [133, 179] width 34 height 9
type input "2 ea"
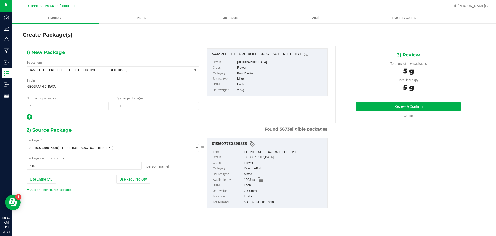
click at [386, 101] on div "3) Review Total qty of new packages 5 g Total input qty 5 g Review & Confirm" at bounding box center [409, 84] width 147 height 77
click at [384, 102] on button "Review & Confirm" at bounding box center [409, 106] width 104 height 9
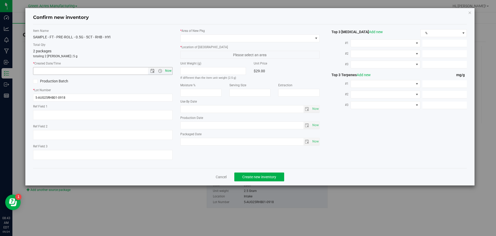
click at [169, 69] on span "Now" at bounding box center [168, 70] width 9 height 7
type input "[DATE] 8:43 AM"
click at [190, 40] on span at bounding box center [247, 38] width 133 height 7
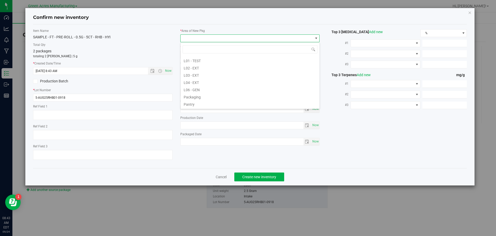
scroll to position [129, 0]
click at [211, 82] on li "Pantry / Secured Vault" at bounding box center [250, 82] width 139 height 7
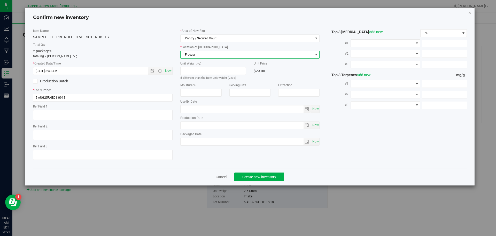
click at [216, 53] on span "Freezer" at bounding box center [247, 54] width 133 height 7
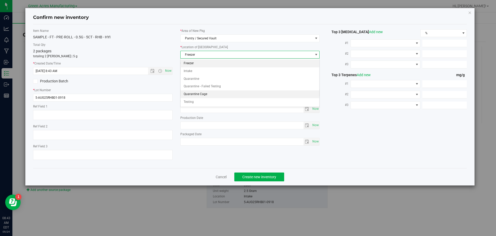
click at [211, 91] on li "Quarantine Cage" at bounding box center [250, 94] width 139 height 8
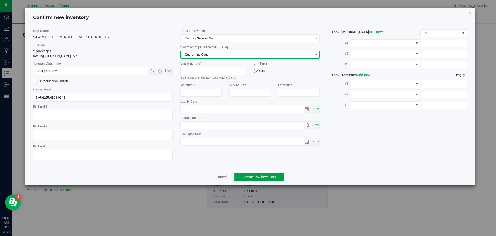
click at [272, 177] on span "Create new inventory" at bounding box center [260, 177] width 34 height 4
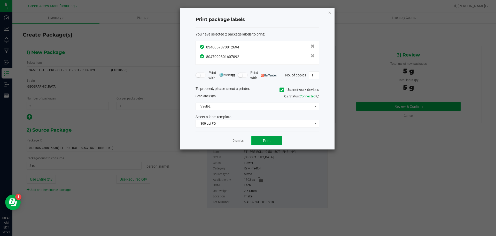
click at [266, 142] on span "Print" at bounding box center [267, 140] width 8 height 4
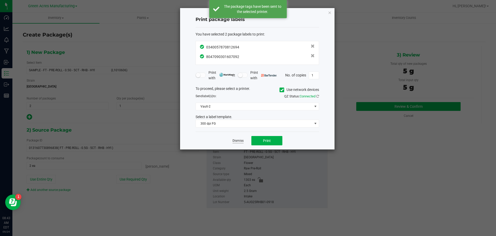
click at [239, 142] on link "Dismiss" at bounding box center [238, 140] width 11 height 4
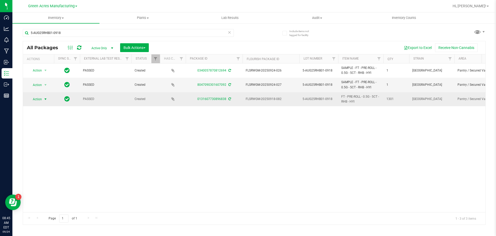
click at [37, 101] on span "Action" at bounding box center [35, 98] width 14 height 7
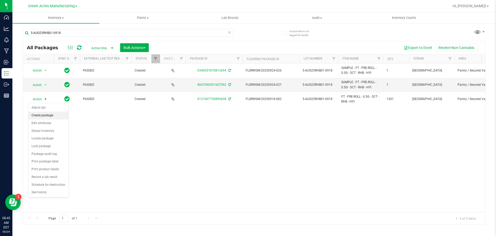
click at [30, 116] on li "Create package" at bounding box center [48, 115] width 40 height 8
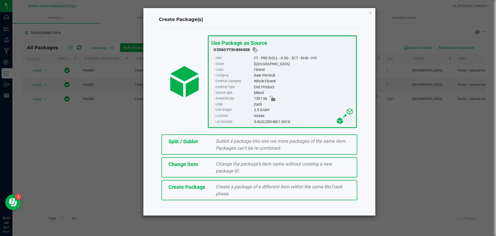
click at [206, 139] on div "Split / Sublot" at bounding box center [189, 141] width 48 height 8
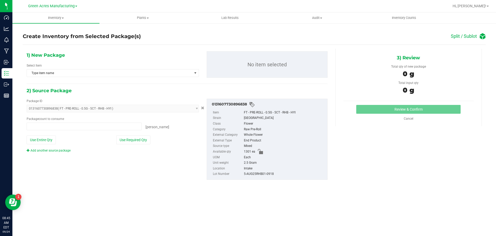
type input "0 ea"
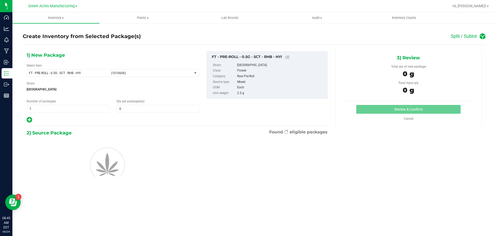
type input "0"
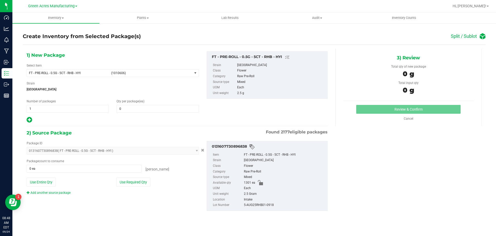
click at [83, 103] on div "Number of packages 1 1" at bounding box center [68, 106] width 90 height 14
click at [83, 107] on span "1 1" at bounding box center [68, 109] width 82 height 8
type input "108"
type input "12"
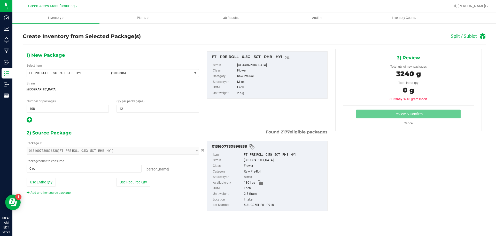
click at [32, 123] on div "1) New Package Select Item FT - PRE-ROLL - 0.5G - 5CT - RHB - HYI (1010606) FT …" at bounding box center [177, 135] width 309 height 173
click at [32, 122] on icon at bounding box center [29, 119] width 5 height 6
type input "12"
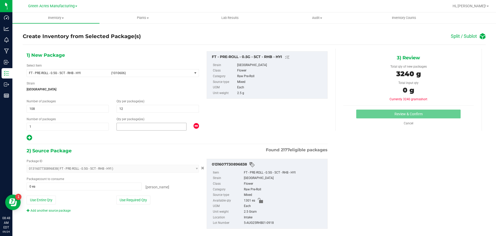
click at [126, 128] on span at bounding box center [152, 127] width 70 height 8
type input "5"
click at [118, 199] on button "Use Required Qty" at bounding box center [133, 199] width 34 height 9
type input "1301 ea"
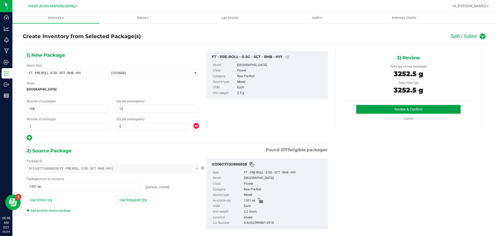
click at [448, 109] on button "Review & Confirm" at bounding box center [409, 109] width 104 height 9
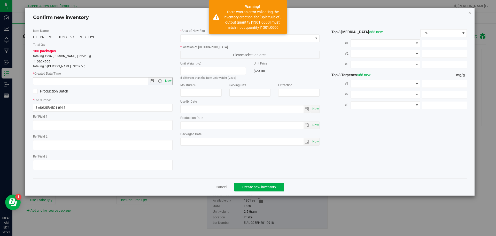
click at [171, 80] on span "Now" at bounding box center [168, 80] width 9 height 7
type input "9/24/2025 8:48 AM"
click at [192, 41] on span at bounding box center [247, 38] width 133 height 7
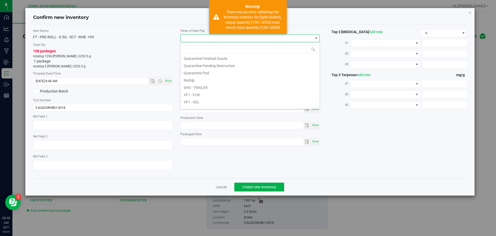
scroll to position [260, 0]
click at [201, 97] on li "VF2 - WHS" at bounding box center [250, 96] width 139 height 7
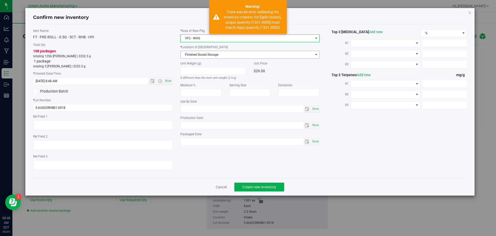
click at [210, 52] on span "Finished Goods Storage" at bounding box center [247, 54] width 133 height 7
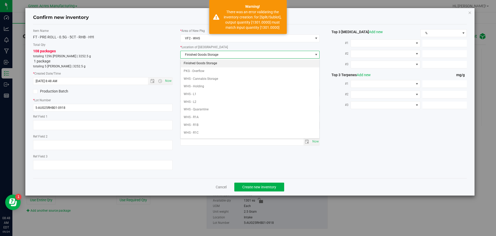
click at [210, 61] on li "Finished Goods Storage" at bounding box center [250, 63] width 139 height 8
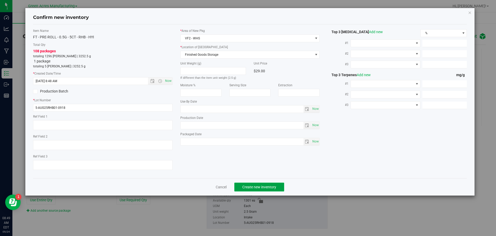
click at [248, 185] on span "Create new inventory" at bounding box center [260, 187] width 34 height 4
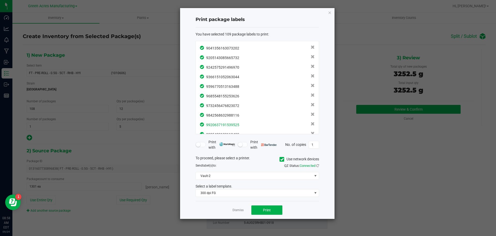
scroll to position [954, 0]
click at [269, 210] on span "Print" at bounding box center [267, 210] width 8 height 4
click at [235, 212] on link "Dismiss" at bounding box center [238, 210] width 11 height 4
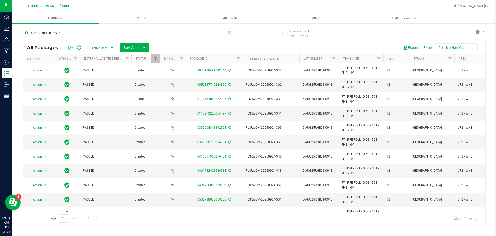
click at [229, 34] on icon at bounding box center [230, 32] width 4 height 6
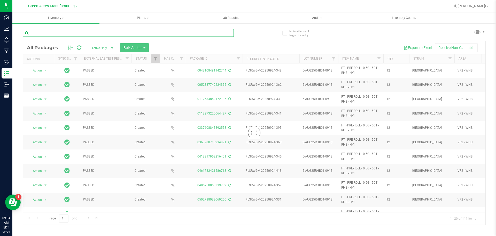
click at [105, 34] on input "text" at bounding box center [128, 33] width 211 height 8
paste input "1-AUG25MEC01-0918"
type input "1-AUG25MEC01-0918"
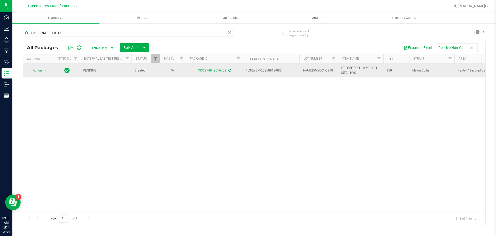
click at [229, 71] on icon at bounding box center [230, 70] width 3 height 3
click at [37, 71] on span "Action" at bounding box center [35, 70] width 14 height 7
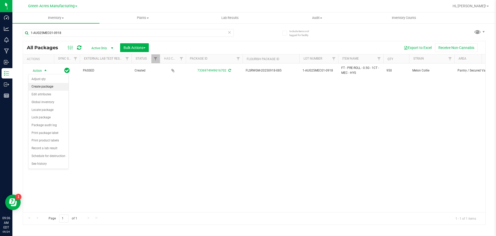
click at [49, 86] on li "Create package" at bounding box center [48, 87] width 40 height 8
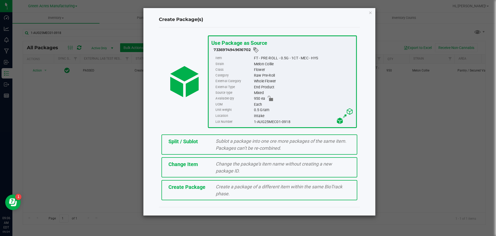
click at [172, 185] on span "Create Package" at bounding box center [187, 187] width 37 height 6
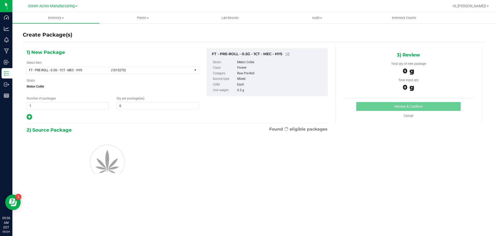
type input "0"
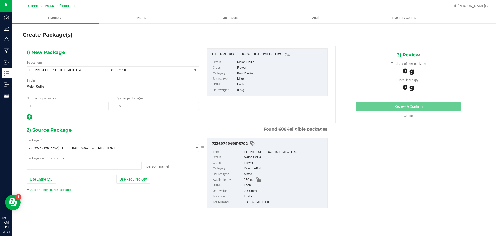
type input "0 ea"
click at [147, 70] on span "(1015270)" at bounding box center [150, 70] width 79 height 4
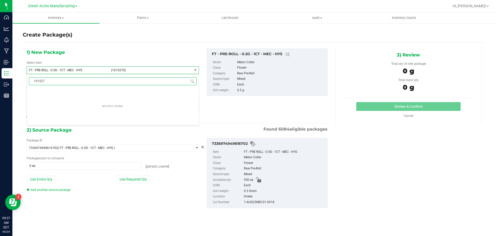
type input "1015270"
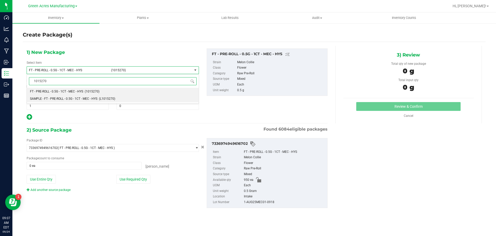
click at [110, 100] on span "(L1015270)" at bounding box center [107, 99] width 16 height 4
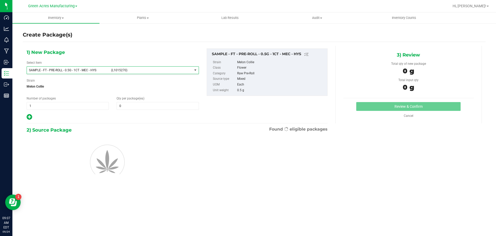
type input "0"
click at [79, 103] on span "1 1" at bounding box center [68, 106] width 82 height 8
type input "2"
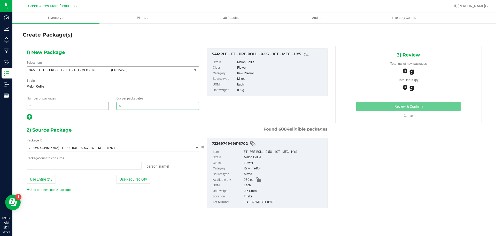
type input "0 ea"
type input "1"
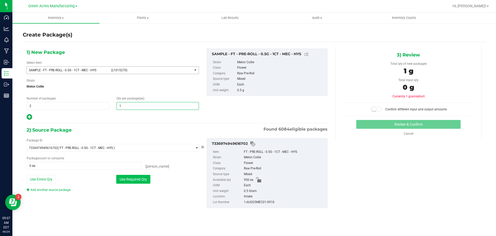
type input "1"
click at [146, 176] on button "Use Required Qty" at bounding box center [133, 179] width 34 height 9
type input "2 ea"
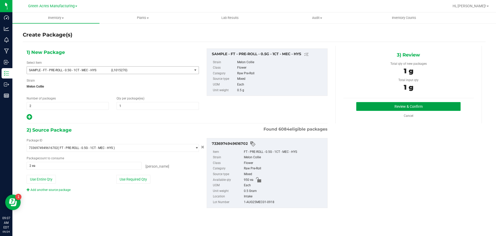
click at [379, 103] on button "Review & Confirm" at bounding box center [409, 106] width 104 height 9
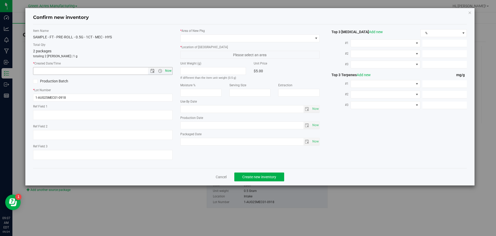
click at [168, 72] on span "Now" at bounding box center [168, 70] width 9 height 7
type input "9/24/2025 9:08 AM"
click at [194, 35] on span at bounding box center [247, 38] width 133 height 7
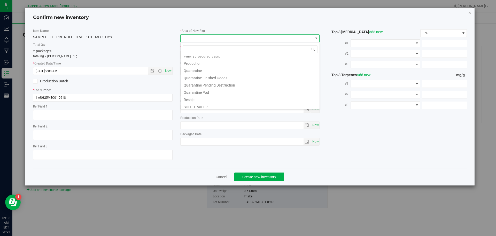
scroll to position [130, 0]
click at [212, 82] on li "Pantry / Secured Vault" at bounding box center [250, 81] width 139 height 7
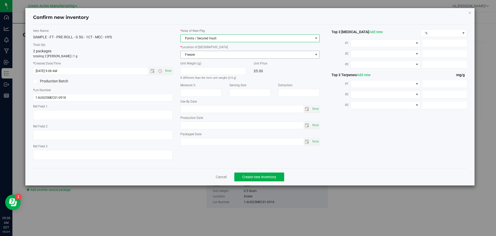
click at [222, 45] on div "* Location of New Pkg Freezer Freezer Intake Quarantine Quarantine - Failed Tes…" at bounding box center [250, 52] width 140 height 14
click at [217, 56] on span "Freezer" at bounding box center [247, 54] width 133 height 7
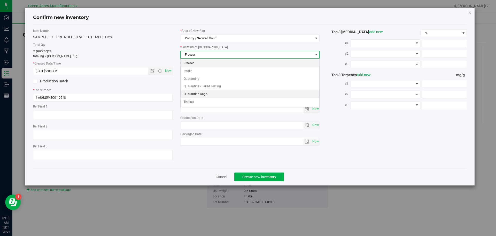
click at [218, 91] on li "Quarantine Cage" at bounding box center [250, 94] width 139 height 8
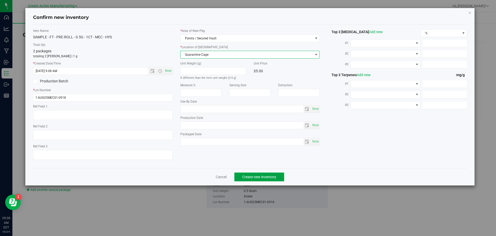
click at [250, 178] on span "Create new inventory" at bounding box center [260, 177] width 34 height 4
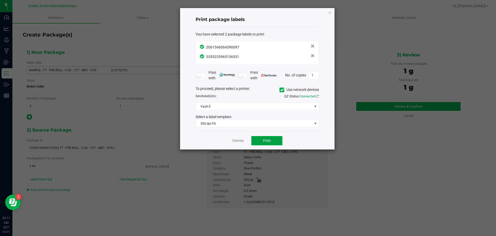
click at [269, 142] on span "Print" at bounding box center [267, 140] width 8 height 4
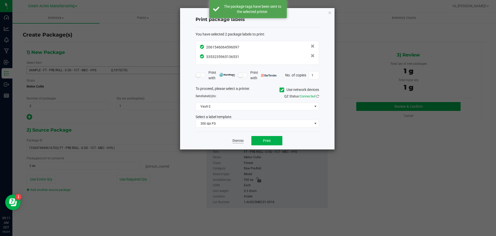
click at [242, 139] on link "Dismiss" at bounding box center [238, 140] width 11 height 4
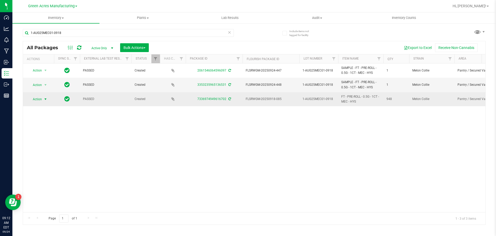
click at [40, 96] on span "Action" at bounding box center [35, 98] width 14 height 7
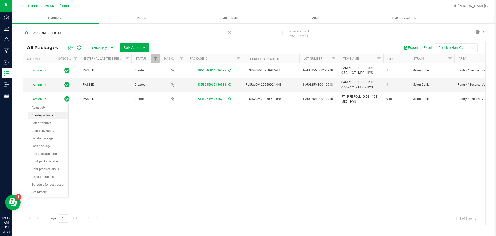
click at [51, 114] on li "Create package" at bounding box center [48, 115] width 40 height 8
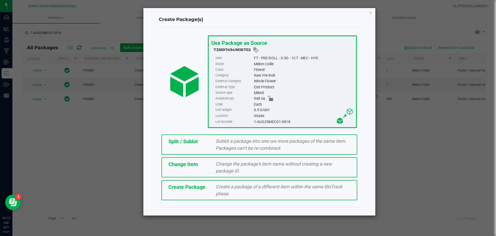
click at [192, 141] on span "Split / Sublot" at bounding box center [183, 141] width 29 height 6
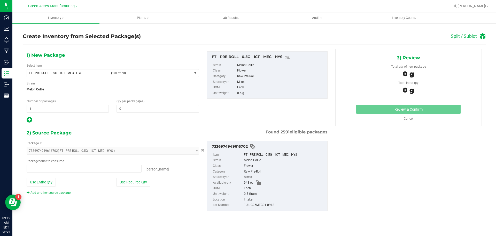
type input "0 ea"
click at [92, 112] on span "1 1" at bounding box center [68, 109] width 82 height 8
type input "37"
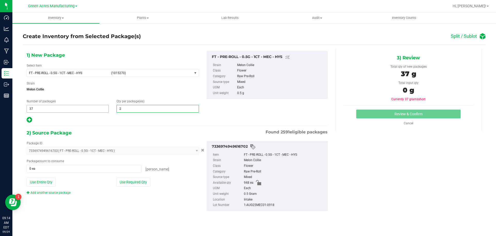
type input "25"
click at [32, 120] on div at bounding box center [113, 119] width 172 height 7
click at [30, 120] on icon at bounding box center [29, 119] width 5 height 6
type input "25"
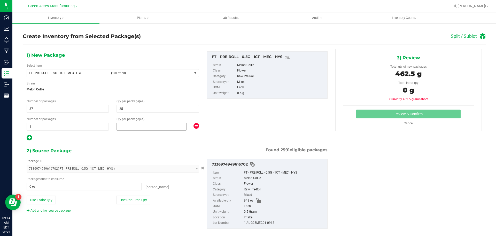
click at [139, 128] on span at bounding box center [152, 127] width 70 height 8
type input "23"
click at [137, 204] on button "Use Required Qty" at bounding box center [133, 199] width 34 height 9
type input "948 ea"
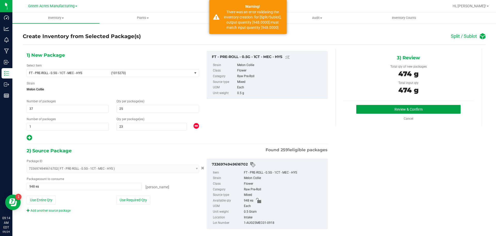
click at [436, 110] on button "Review & Confirm" at bounding box center [409, 109] width 104 height 9
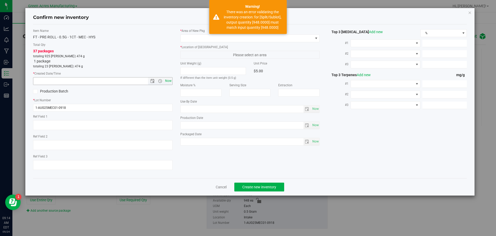
click at [168, 81] on span "Now" at bounding box center [168, 80] width 9 height 7
type input "9/24/2025 9:14 AM"
click at [193, 39] on span at bounding box center [247, 38] width 133 height 7
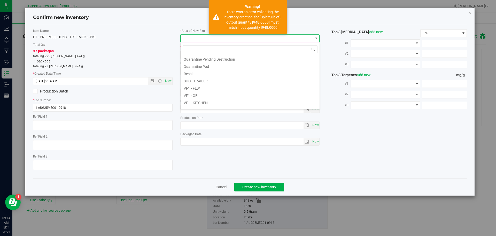
scroll to position [260, 0]
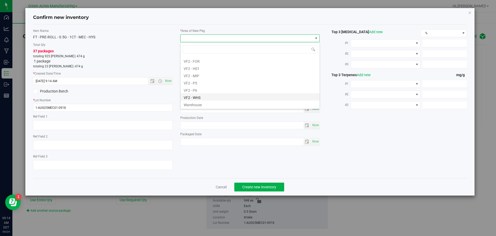
click at [196, 99] on li "VF2 - WHS" at bounding box center [250, 96] width 139 height 7
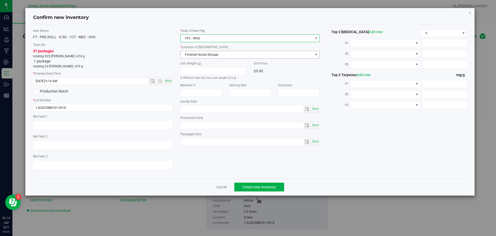
click at [198, 56] on span "Finished Goods Storage" at bounding box center [247, 54] width 133 height 7
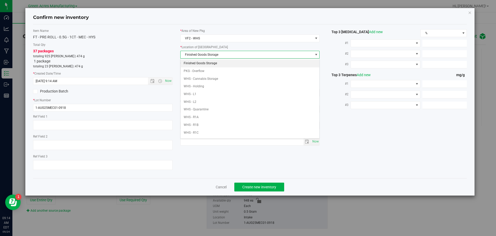
click at [200, 63] on li "Finished Goods Storage" at bounding box center [250, 63] width 139 height 8
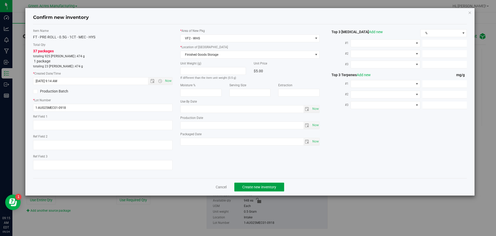
click at [244, 183] on button "Create new inventory" at bounding box center [260, 186] width 50 height 9
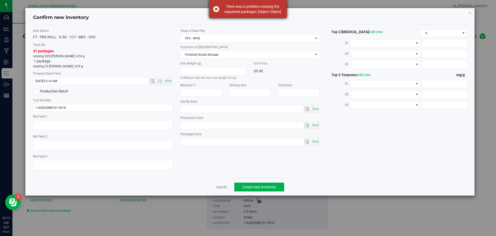
click at [233, 11] on div "There was a problem creating the requested packages: [object Object]" at bounding box center [252, 9] width 61 height 10
click at [226, 53] on span "Finished Goods Storage" at bounding box center [247, 54] width 133 height 7
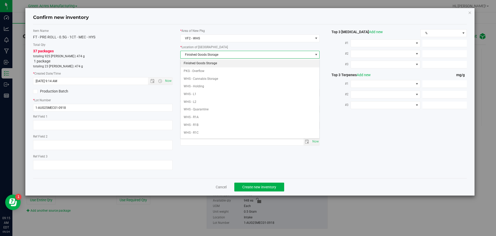
click at [226, 60] on li "Finished Goods Storage" at bounding box center [250, 63] width 139 height 8
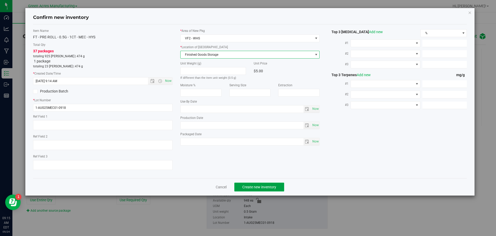
click at [250, 183] on button "Create new inventory" at bounding box center [260, 186] width 50 height 9
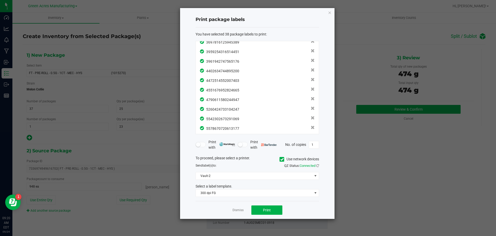
scroll to position [275, 0]
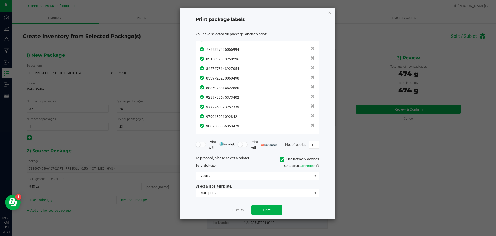
click at [267, 202] on div "Dismiss Print" at bounding box center [258, 210] width 124 height 18
click at [269, 210] on span "Print" at bounding box center [267, 210] width 8 height 4
click at [241, 211] on link "Dismiss" at bounding box center [238, 210] width 11 height 4
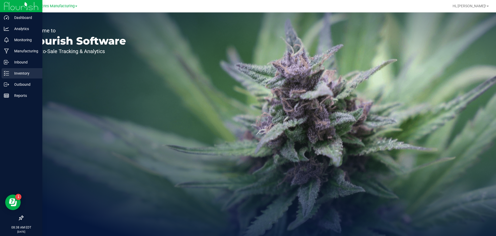
click at [16, 74] on p "Inventory" at bounding box center [24, 73] width 31 height 6
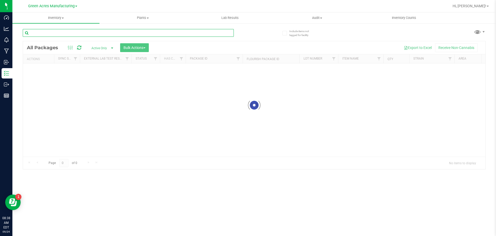
click at [71, 32] on input "text" at bounding box center [128, 33] width 211 height 8
paste input "W-SEP25LMZ02-0918"
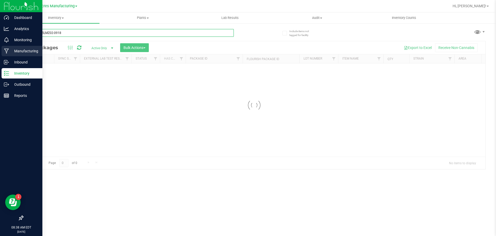
type input "W-SEP25LMZ02-0918"
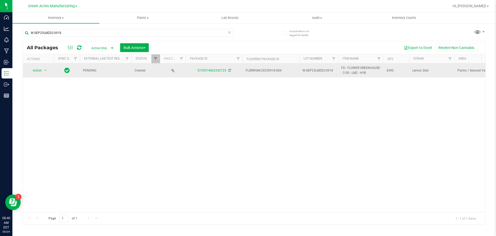
click at [231, 71] on icon at bounding box center [230, 70] width 3 height 3
click at [37, 71] on span "Action" at bounding box center [35, 70] width 14 height 7
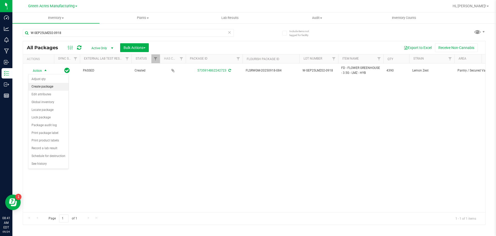
click at [43, 88] on li "Create package" at bounding box center [48, 87] width 40 height 8
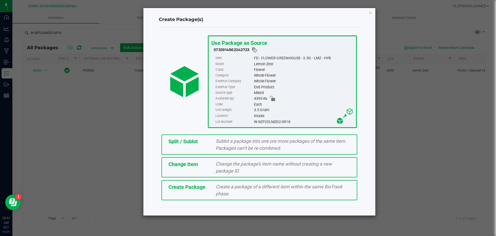
click at [211, 186] on div "Create Package" at bounding box center [189, 187] width 48 height 8
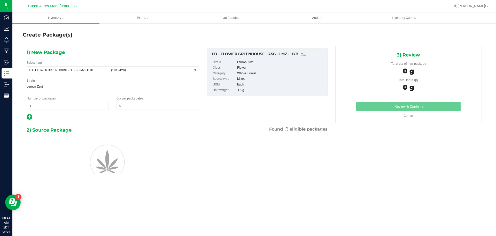
type input "0"
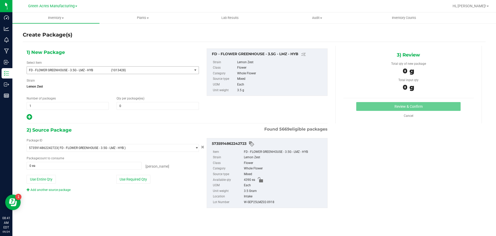
click at [102, 67] on span "FD - FLOWER GREENHOUSE - 3.5G - LMZ - HYB (1013428)" at bounding box center [109, 69] width 165 height 7
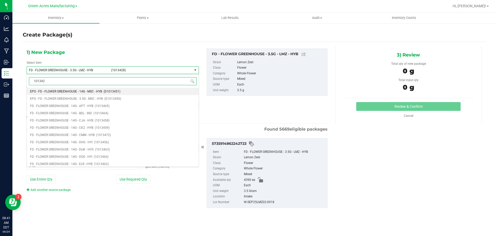
type input "1013428"
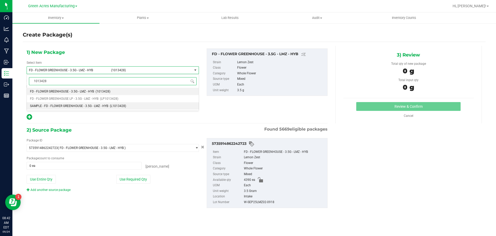
click at [80, 109] on li "SAMPLE - FD - FLOWER GREENHOUSE - 3.5G - LMZ - HYB (L1013428)" at bounding box center [113, 105] width 172 height 7
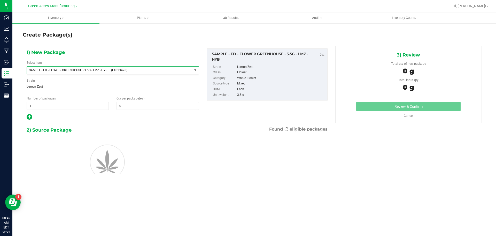
type input "0"
click at [76, 108] on span "1 1" at bounding box center [68, 106] width 82 height 8
type input "2"
type input "1"
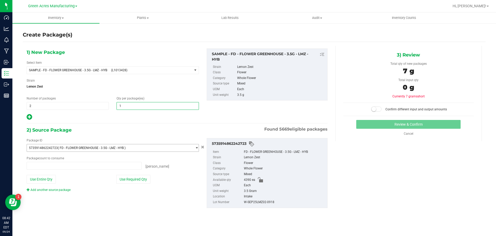
type input "0 ea"
type input "1"
click at [133, 182] on button "Use Required Qty" at bounding box center [133, 179] width 34 height 9
type input "2 ea"
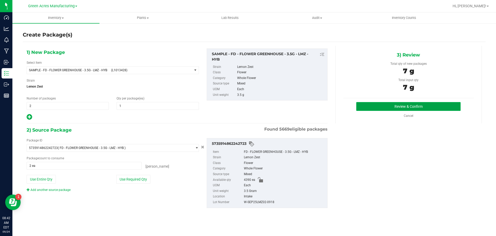
click at [368, 108] on button "Review & Confirm" at bounding box center [409, 106] width 104 height 9
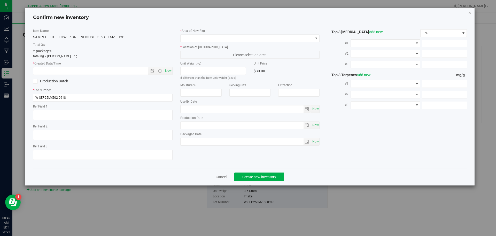
type textarea "DEP"
click at [168, 69] on span "Now" at bounding box center [168, 70] width 9 height 7
type input "9/24/2025 8:42 AM"
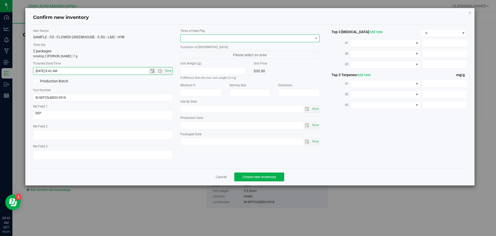
click at [197, 41] on span at bounding box center [247, 38] width 133 height 7
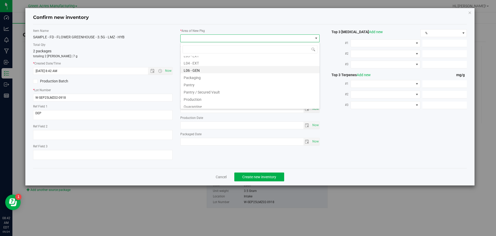
scroll to position [129, 0]
click at [212, 84] on li "Pantry / Secured Vault" at bounding box center [250, 82] width 139 height 7
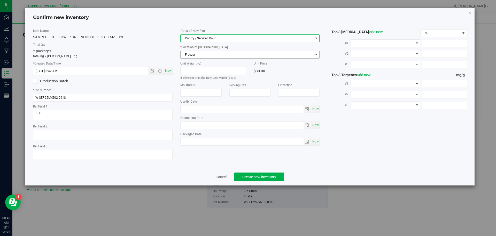
click at [210, 52] on span "Freezer" at bounding box center [247, 54] width 133 height 7
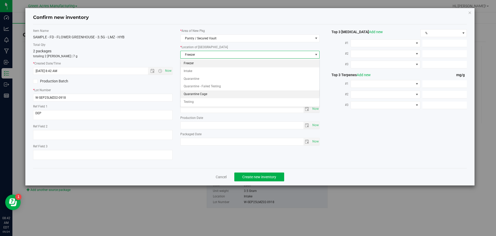
click at [214, 94] on li "Quarantine Cage" at bounding box center [250, 94] width 139 height 8
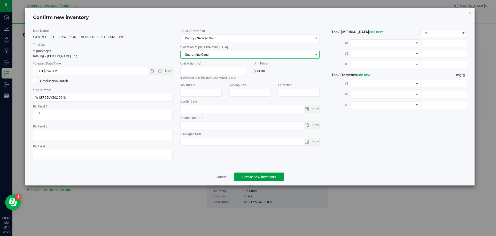
click at [244, 175] on span "Create new inventory" at bounding box center [260, 177] width 34 height 4
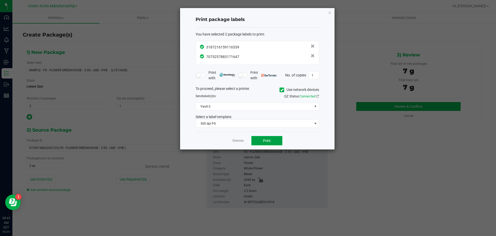
click at [262, 140] on button "Print" at bounding box center [267, 140] width 31 height 9
click at [240, 143] on link "Dismiss" at bounding box center [238, 140] width 11 height 4
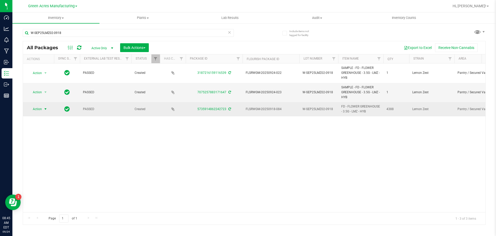
click at [38, 111] on span "Action" at bounding box center [35, 108] width 14 height 7
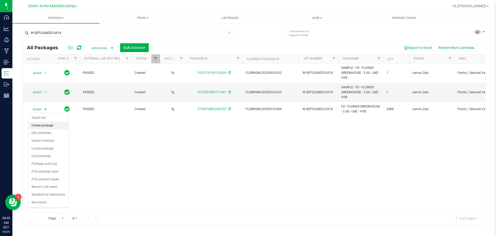
click at [45, 123] on li "Create package" at bounding box center [48, 126] width 40 height 8
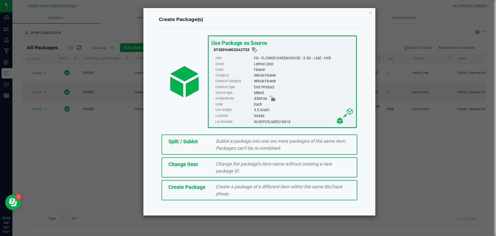
click at [174, 146] on div "Split / Sublot Sublot a package into one ore more packages of the same item. Pa…" at bounding box center [260, 144] width 196 height 20
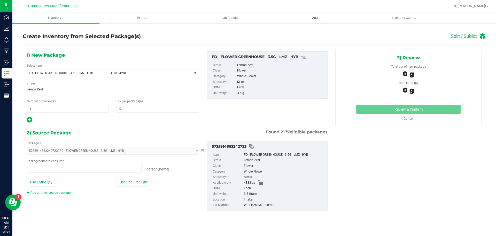
type input "0 ea"
click at [71, 110] on span "1 1" at bounding box center [68, 109] width 82 height 8
type input "219"
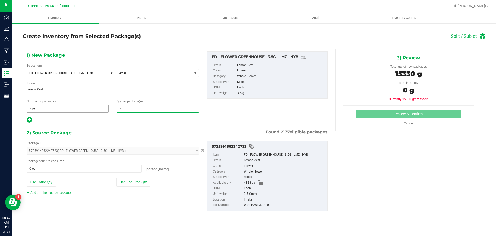
type input "20"
click at [34, 119] on div at bounding box center [113, 119] width 172 height 7
click at [30, 119] on icon at bounding box center [29, 119] width 5 height 6
type input "20"
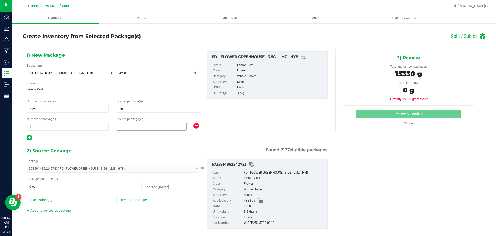
click at [122, 128] on span at bounding box center [152, 127] width 70 height 8
type input "8"
click at [139, 194] on div "Package ID 5735914862242723 ( FD - FLOWER GREENHOUSE - 3.5G - LMZ - HYB ) 00019…" at bounding box center [113, 185] width 180 height 54
click at [136, 199] on button "Use Required Qty" at bounding box center [133, 199] width 34 height 9
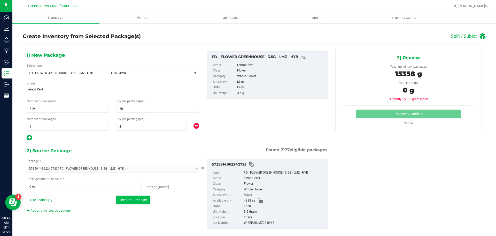
type input "4388 ea"
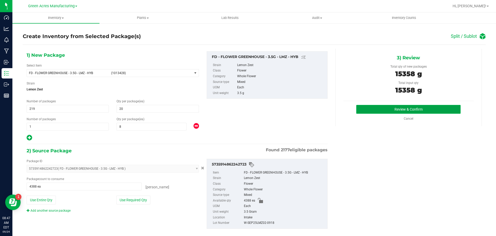
click at [413, 110] on button "Review & Confirm" at bounding box center [409, 109] width 104 height 9
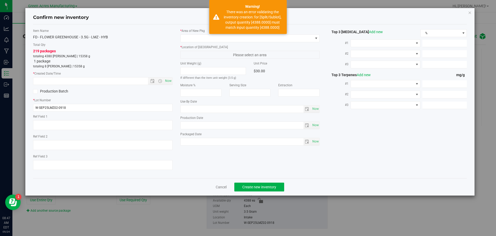
type textarea "DEP"
click at [168, 80] on span "Now" at bounding box center [168, 80] width 9 height 7
type input "9/24/2025 8:47 AM"
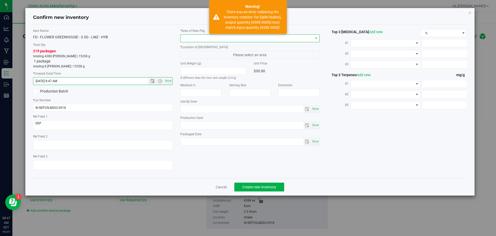
click at [205, 35] on span at bounding box center [247, 38] width 133 height 7
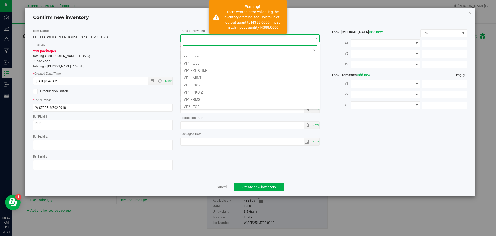
scroll to position [260, 0]
click at [219, 94] on li "VF2 - WHS" at bounding box center [250, 96] width 139 height 7
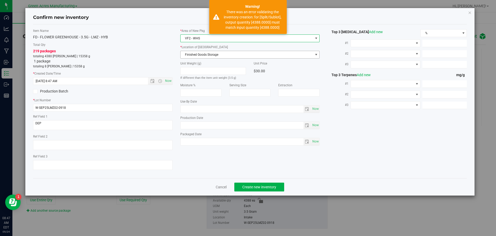
click at [209, 53] on span "Finished Goods Storage" at bounding box center [247, 54] width 133 height 7
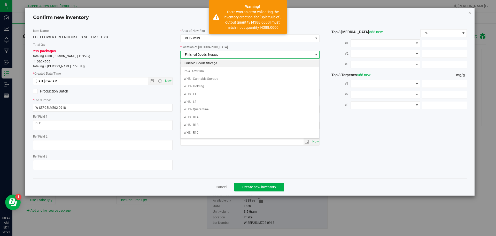
click at [206, 64] on li "Finished Goods Storage" at bounding box center [250, 63] width 139 height 8
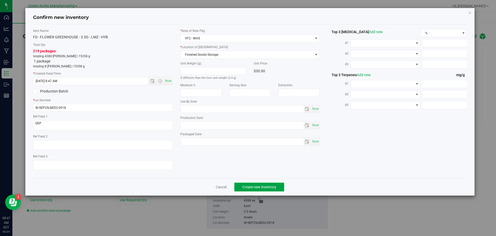
click at [264, 186] on span "Create new inventory" at bounding box center [260, 187] width 34 height 4
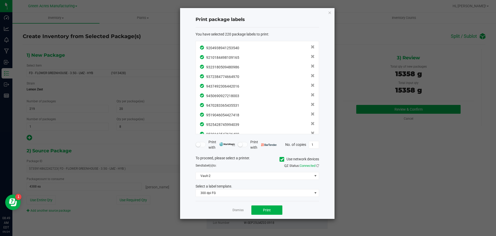
scroll to position [2016, 0]
click at [271, 209] on button "Print" at bounding box center [267, 209] width 31 height 9
click at [237, 208] on link "Dismiss" at bounding box center [238, 210] width 11 height 4
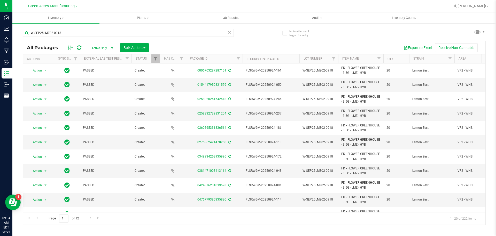
click at [230, 30] on icon at bounding box center [230, 32] width 4 height 6
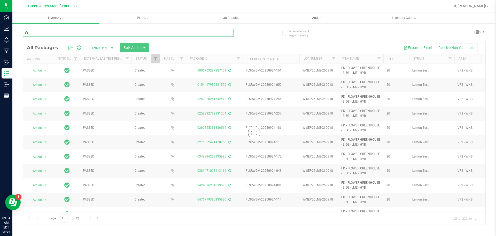
click at [192, 33] on input "text" at bounding box center [128, 33] width 211 height 8
paste input "LHR-AUG25JGN01-0917"
type input "LHR-AUG25JGN01-0917"
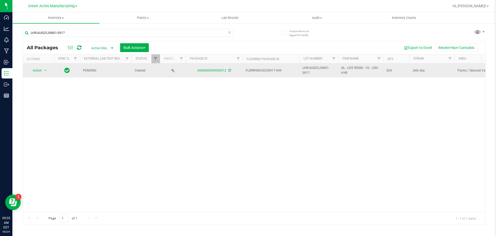
click at [230, 71] on icon at bounding box center [230, 70] width 3 height 3
click at [36, 69] on span "Action" at bounding box center [35, 70] width 14 height 7
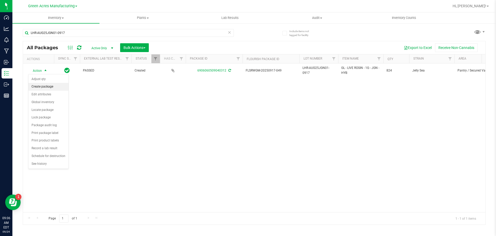
click at [45, 87] on li "Create package" at bounding box center [48, 87] width 40 height 8
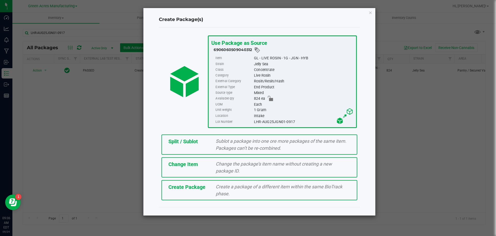
click at [193, 188] on span "Create Package" at bounding box center [187, 187] width 37 height 6
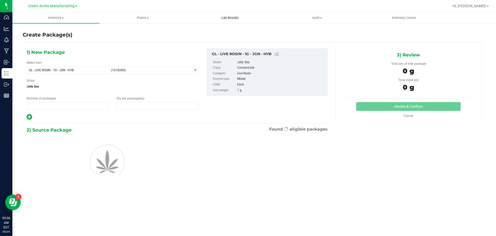
type input "1"
type input "0"
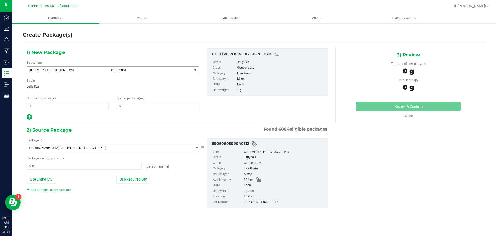
click at [127, 69] on span "(1018285)" at bounding box center [150, 70] width 79 height 4
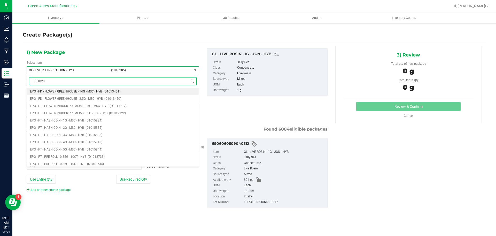
type input "1018285"
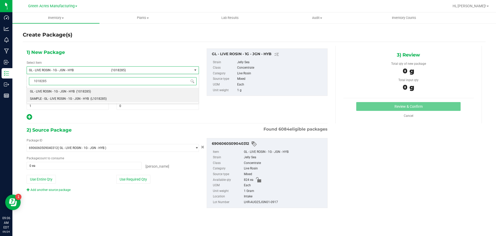
click at [125, 97] on li "SAMPLE - GL - LIVE ROSIN - 1G - JGN - HYB (L1018285)" at bounding box center [113, 98] width 172 height 7
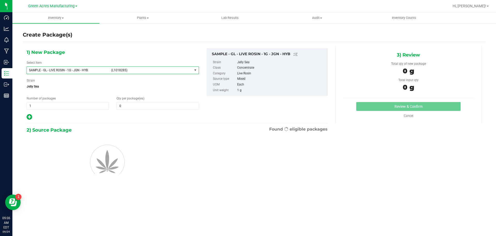
type input "0"
click at [89, 103] on span "1 1" at bounding box center [68, 106] width 82 height 8
type input "2"
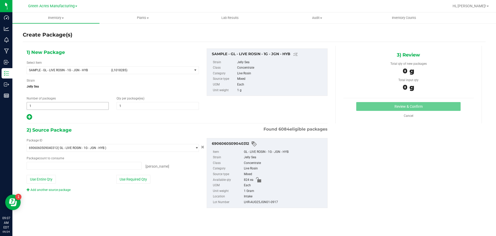
type input "2"
type input "0 ea"
type input "1"
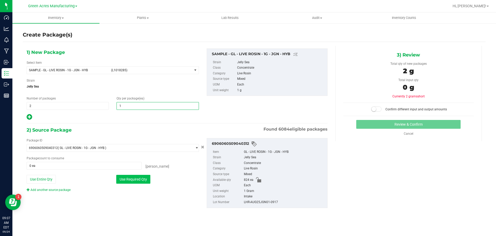
type input "1"
click at [135, 180] on button "Use Required Qty" at bounding box center [133, 179] width 34 height 9
type input "2 ea"
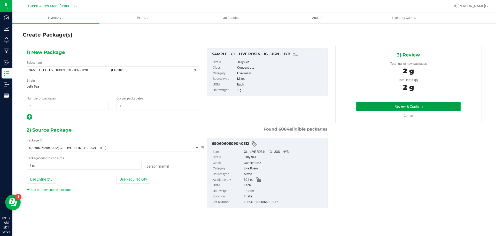
click at [399, 107] on button "Review & Confirm" at bounding box center [409, 106] width 104 height 9
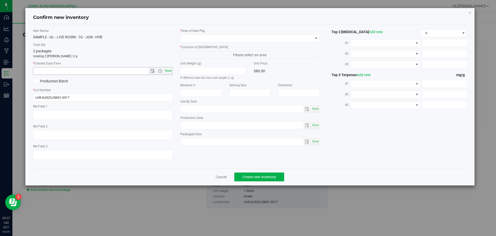
click at [166, 69] on span "Now" at bounding box center [168, 70] width 9 height 7
type input "9/24/2025 9:07 AM"
click at [211, 35] on span at bounding box center [247, 38] width 133 height 7
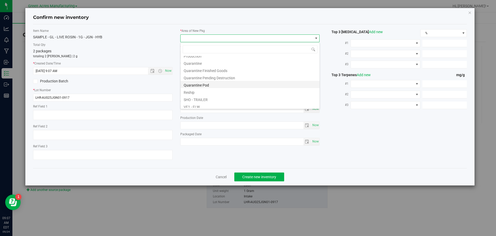
scroll to position [155, 0]
click at [210, 59] on li "Pantry / Secured Vault" at bounding box center [250, 56] width 139 height 7
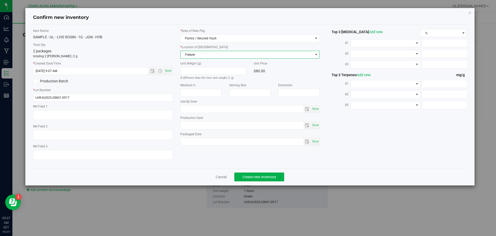
click at [210, 56] on span "Freezer" at bounding box center [247, 54] width 133 height 7
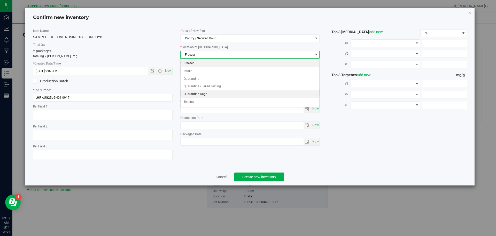
click at [212, 95] on li "Quarantine Cage" at bounding box center [250, 94] width 139 height 8
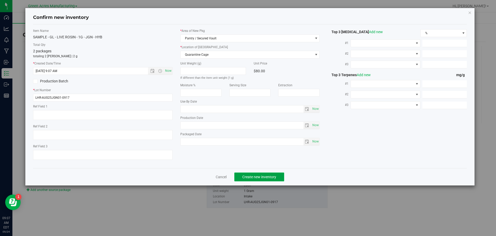
click at [247, 175] on span "Create new inventory" at bounding box center [260, 177] width 34 height 4
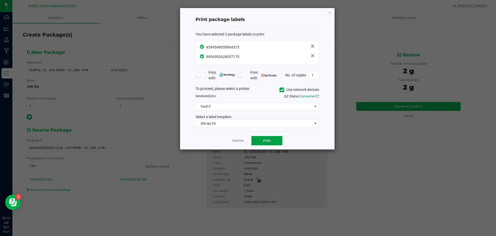
click at [263, 138] on button "Print" at bounding box center [267, 140] width 31 height 9
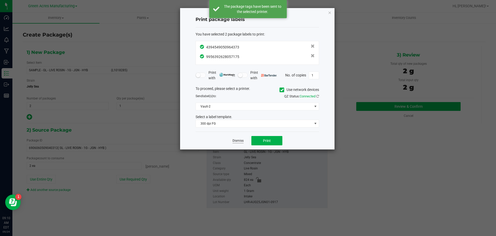
click at [237, 141] on link "Dismiss" at bounding box center [238, 140] width 11 height 4
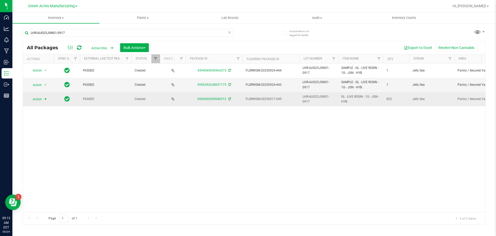
click at [34, 101] on span "Action" at bounding box center [35, 98] width 14 height 7
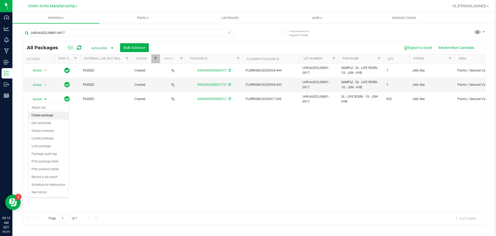
click at [43, 117] on li "Create package" at bounding box center [48, 115] width 40 height 8
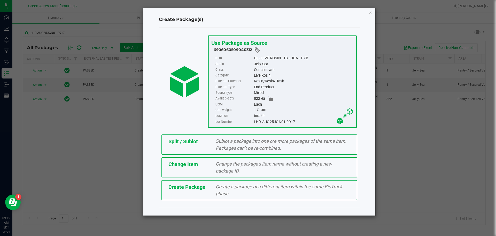
click at [188, 143] on span "Split / Sublot" at bounding box center [183, 141] width 29 height 6
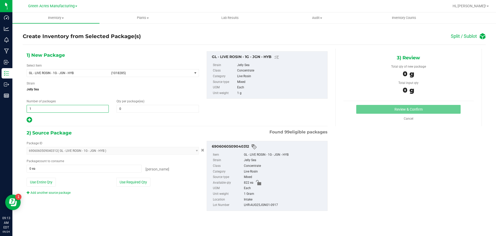
click at [60, 108] on span "1 1" at bounding box center [68, 109] width 82 height 8
type input "102"
type input "8"
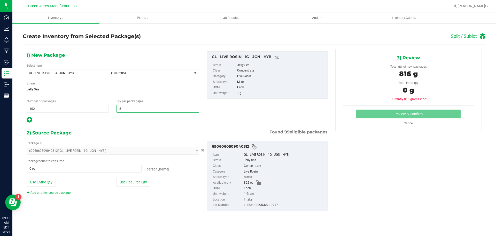
click at [30, 120] on icon at bounding box center [29, 119] width 5 height 6
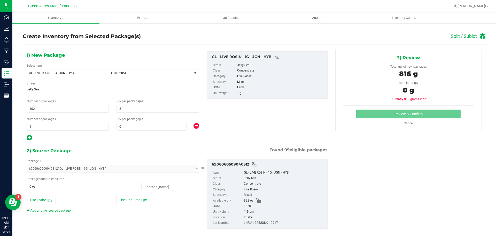
type input "8"
click at [156, 126] on span at bounding box center [152, 127] width 70 height 8
type input "6"
click at [133, 205] on div "Package ID 6906060509040312 ( GL - LIVE ROSIN - 1G - JGN - HYB ) 00112937224226…" at bounding box center [113, 185] width 180 height 54
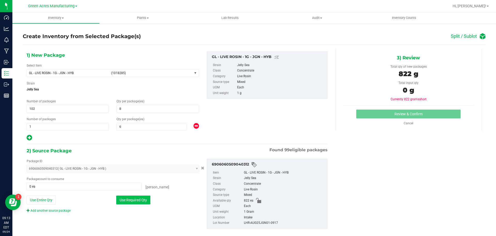
click at [133, 202] on button "Use Required Qty" at bounding box center [133, 199] width 34 height 9
type input "822 ea"
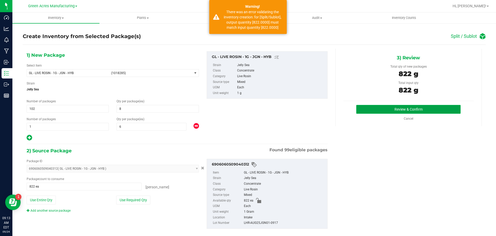
click at [383, 110] on button "Review & Confirm" at bounding box center [409, 109] width 104 height 9
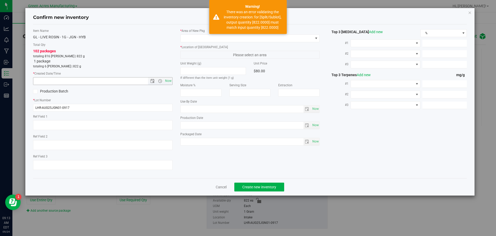
drag, startPoint x: 167, startPoint y: 82, endPoint x: 172, endPoint y: 77, distance: 7.5
click at [167, 82] on span "Now" at bounding box center [168, 80] width 9 height 7
type input "9/24/2025 9:13 AM"
click at [216, 40] on span at bounding box center [247, 38] width 133 height 7
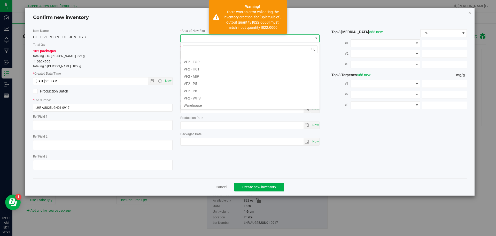
scroll to position [260, 0]
click at [199, 98] on li "VF2 - WHS" at bounding box center [250, 96] width 139 height 7
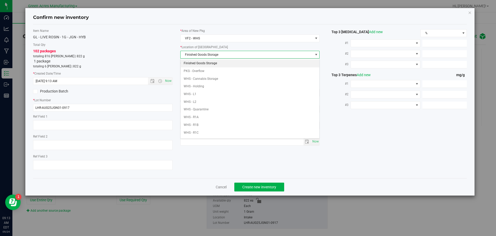
click at [208, 64] on li "Finished Goods Storage" at bounding box center [250, 63] width 139 height 8
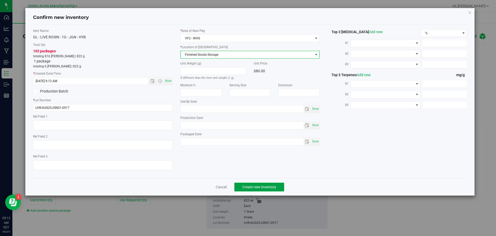
click at [253, 187] on span "Create new inventory" at bounding box center [260, 187] width 34 height 4
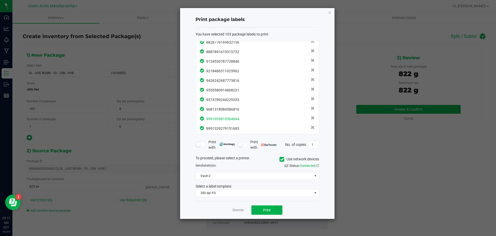
scroll to position [897, 0]
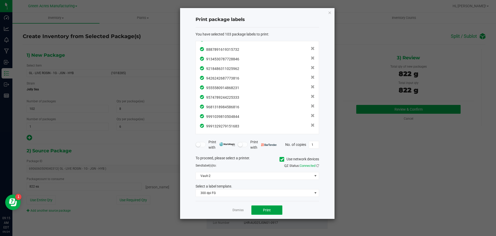
click at [263, 208] on span "Print" at bounding box center [267, 210] width 8 height 4
click at [240, 209] on link "Dismiss" at bounding box center [238, 210] width 11 height 4
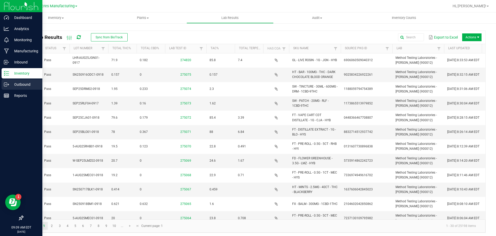
click at [10, 81] on p "Outbound" at bounding box center [24, 84] width 31 height 6
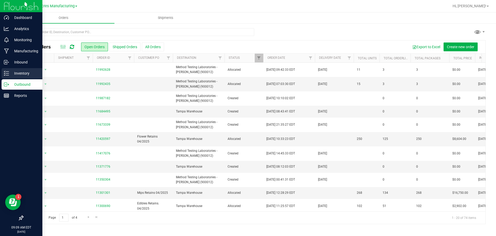
click at [16, 74] on p "Inventory" at bounding box center [24, 73] width 31 height 6
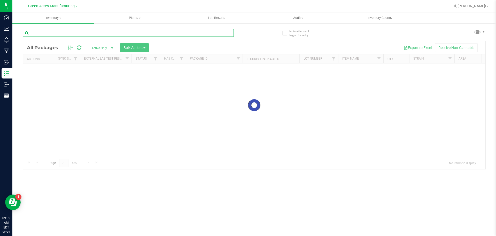
click at [65, 31] on input "text" at bounding box center [128, 33] width 211 height 8
paste input "LHR-AUG25JGN01-0917"
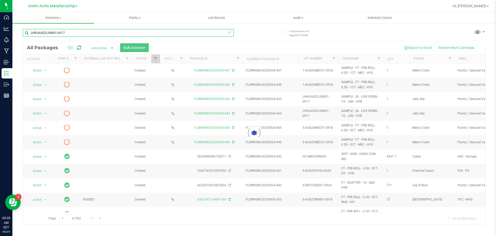
type input "LHR-AUG25JGN01-0917"
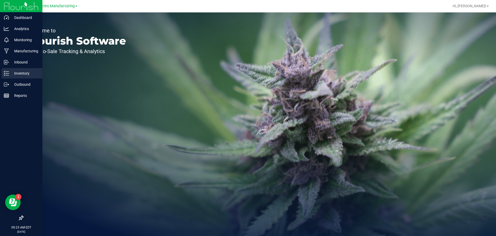
click at [9, 74] on icon at bounding box center [6, 73] width 5 height 5
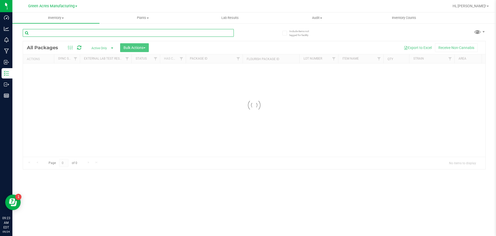
click at [165, 32] on input "text" at bounding box center [128, 33] width 211 height 8
paste input "SEP25DRM02-0918"
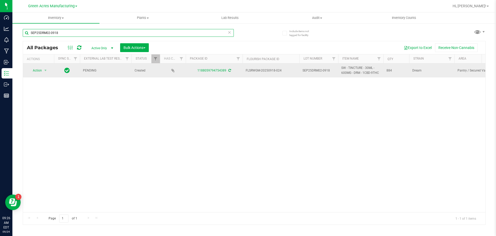
type input "SEP25DRM02-0918"
click at [231, 70] on div "1188059794754389" at bounding box center [214, 70] width 58 height 5
click at [230, 70] on icon at bounding box center [230, 70] width 3 height 3
click at [38, 71] on span "Action" at bounding box center [35, 70] width 14 height 7
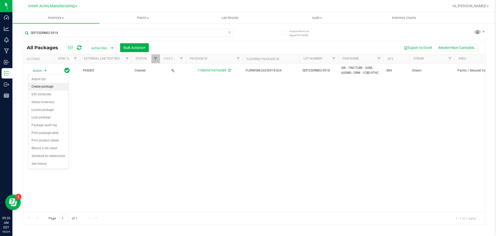
click at [52, 89] on li "Create package" at bounding box center [48, 87] width 40 height 8
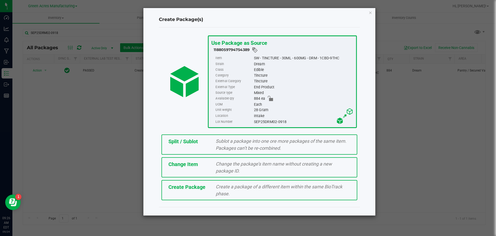
click at [204, 187] on span "Create Package" at bounding box center [187, 187] width 37 height 6
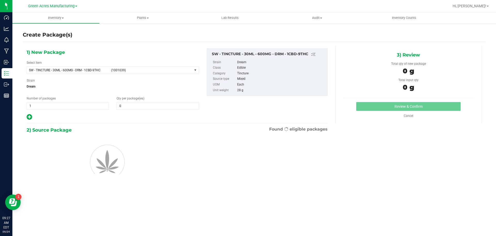
type input "0"
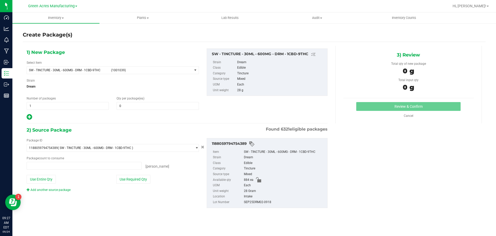
type input "0 ea"
drag, startPoint x: 83, startPoint y: 72, endPoint x: 88, endPoint y: 66, distance: 8.5
click at [83, 72] on span "SW - TINCTURE - 30ML - 600MG - DRM - 1CBD-9THC (1001039)" at bounding box center [109, 69] width 165 height 7
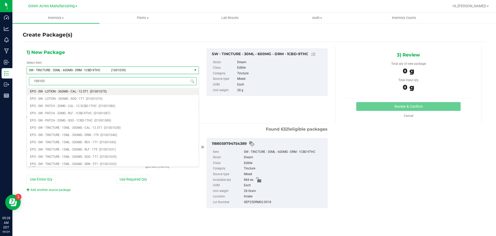
type input "1001039"
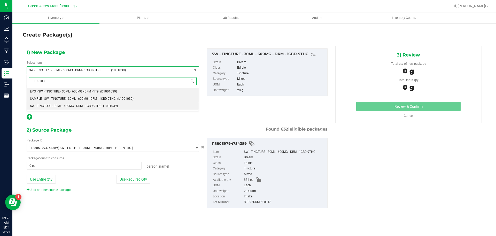
click at [78, 98] on span "SAMPLE - SW - TINCTURE - 30ML - 600MG - DRM - 1CBD-9THC" at bounding box center [73, 99] width 86 height 4
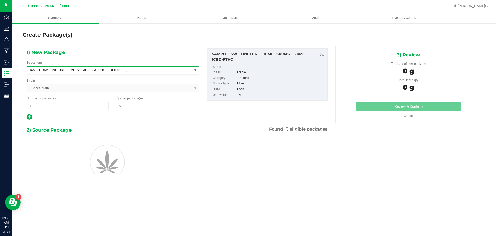
type input "0"
drag, startPoint x: 57, startPoint y: 104, endPoint x: 60, endPoint y: 105, distance: 2.8
click at [58, 104] on span "1 1" at bounding box center [68, 106] width 82 height 8
type input "2"
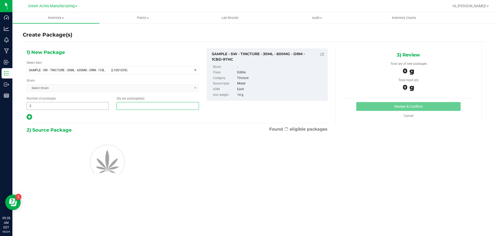
type input "1"
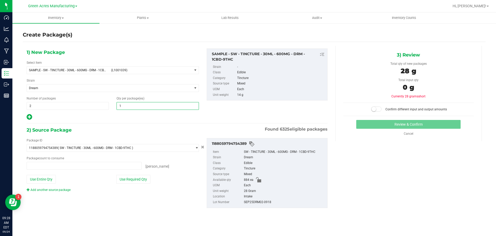
type input "0 ea"
type input "1"
click at [123, 181] on button "Use Required Qty" at bounding box center [133, 179] width 34 height 9
type input "1 ea"
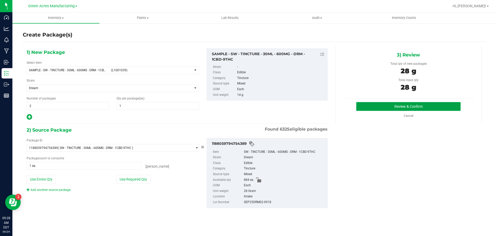
click at [372, 107] on button "Review & Confirm" at bounding box center [409, 106] width 104 height 9
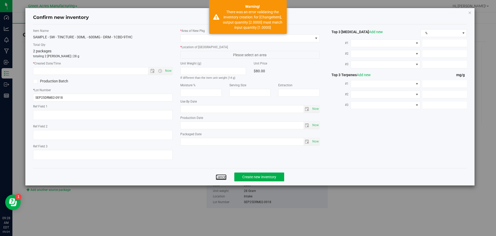
click at [220, 176] on link "Cancel" at bounding box center [221, 176] width 11 height 5
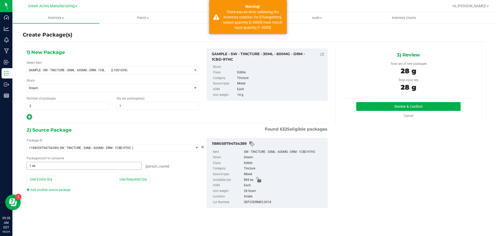
click at [62, 164] on span "1 ea 1" at bounding box center [84, 166] width 115 height 8
type input "2"
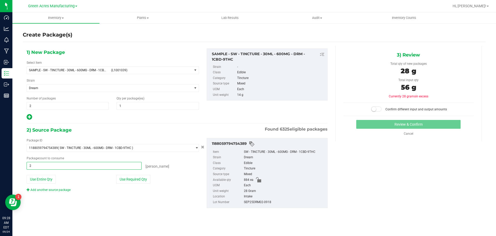
type input "2 ea"
click at [380, 107] on span at bounding box center [377, 108] width 10 height 5
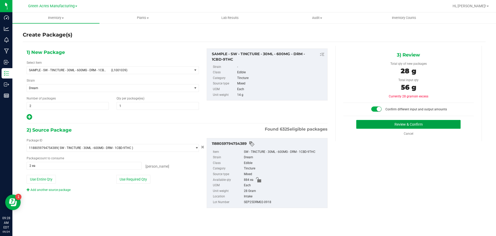
click at [380, 124] on button "Review & Confirm" at bounding box center [409, 124] width 104 height 9
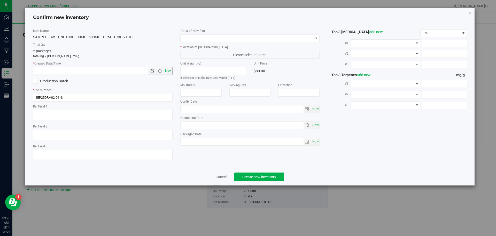
click at [169, 70] on span "Now" at bounding box center [168, 70] width 9 height 7
type input "[DATE] 9:28 AM"
click at [205, 36] on span at bounding box center [247, 38] width 133 height 7
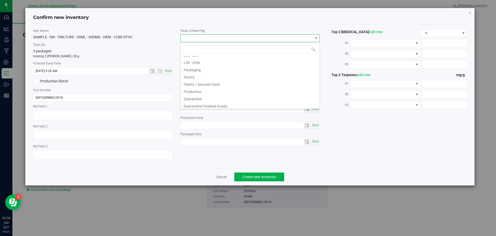
scroll to position [129, 0]
click at [209, 82] on li "Pantry / Secured Vault" at bounding box center [250, 82] width 139 height 7
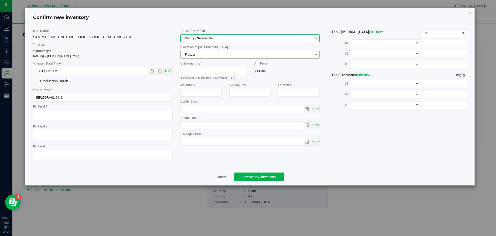
click at [217, 57] on span "Freezer" at bounding box center [247, 54] width 133 height 7
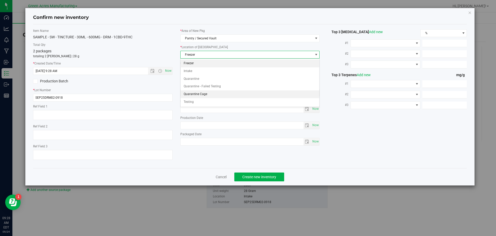
click at [215, 93] on li "Quarantine Cage" at bounding box center [250, 94] width 139 height 8
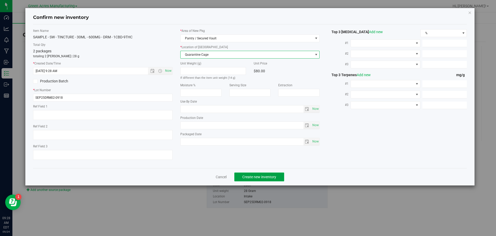
click at [250, 177] on span "Create new inventory" at bounding box center [260, 177] width 34 height 4
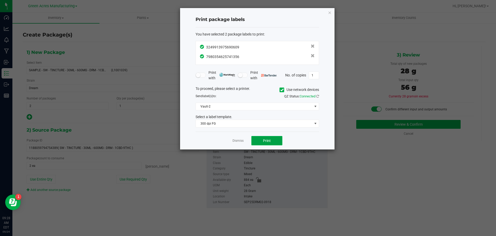
click at [258, 144] on button "Print" at bounding box center [267, 140] width 31 height 9
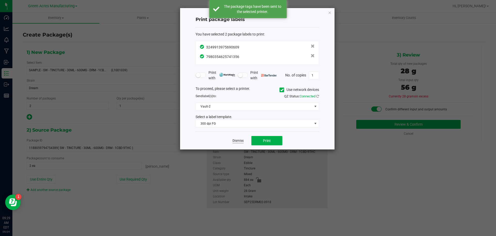
click at [240, 141] on link "Dismiss" at bounding box center [238, 140] width 11 height 4
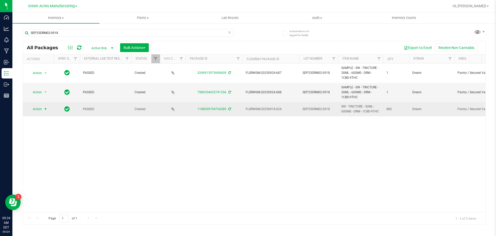
click at [43, 110] on span "select" at bounding box center [45, 108] width 6 height 7
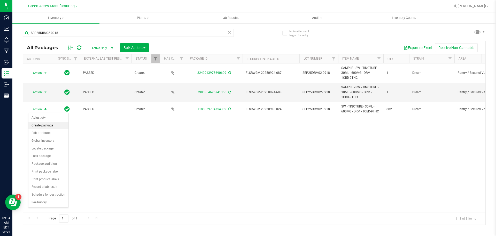
click at [50, 124] on li "Create package" at bounding box center [48, 126] width 40 height 8
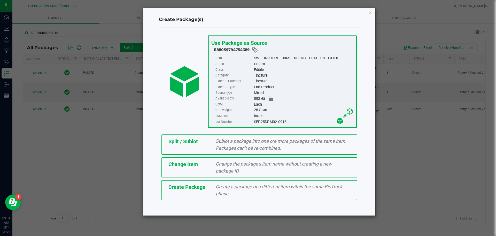
click at [219, 147] on span "Sublot a package into one ore more packages of the same item. Packages can’t be…" at bounding box center [281, 144] width 131 height 12
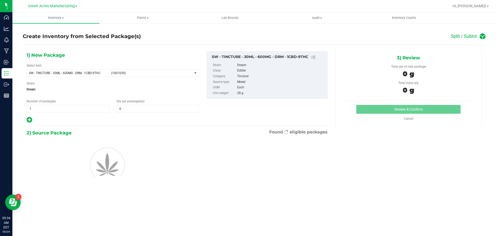
type input "0"
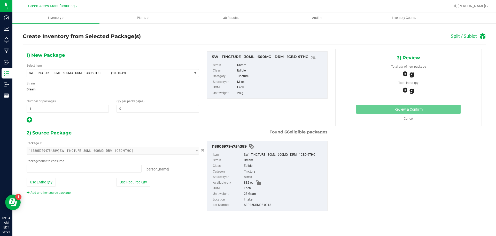
type input "0 ea"
click at [62, 110] on span "1 1" at bounding box center [68, 109] width 82 height 8
type input "49"
type input "18"
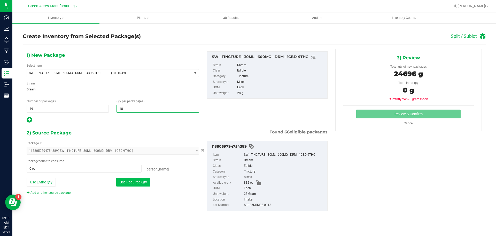
type input "18"
click at [135, 178] on button "Use Required Qty" at bounding box center [133, 181] width 34 height 9
type input "882 ea"
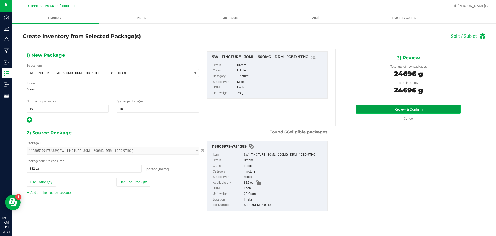
click at [459, 109] on button "Review & Confirm" at bounding box center [409, 109] width 104 height 9
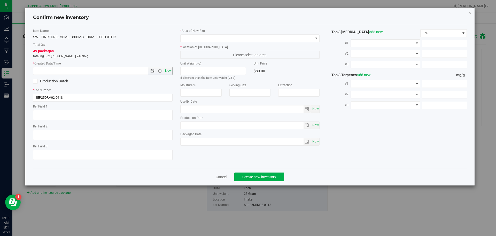
click at [168, 70] on span "Now" at bounding box center [168, 70] width 9 height 7
type input "[DATE] 9:36 AM"
click at [220, 44] on div "* Area of [GEOGRAPHIC_DATA] * Location of [GEOGRAPHIC_DATA] Please select an ar…" at bounding box center [250, 87] width 147 height 119
click at [224, 38] on span at bounding box center [247, 38] width 133 height 7
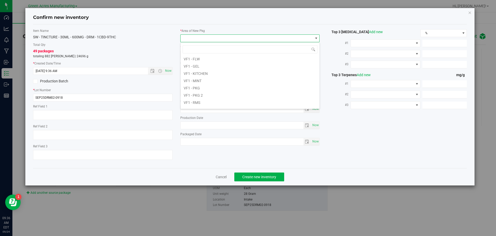
scroll to position [260, 0]
click at [205, 97] on li "VF2 - WHS" at bounding box center [250, 96] width 139 height 7
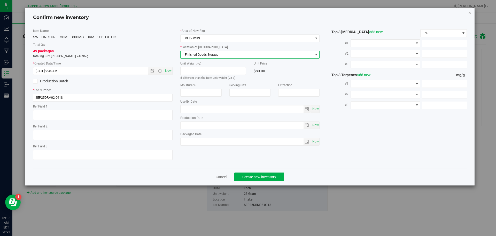
click at [212, 56] on span "Finished Goods Storage" at bounding box center [247, 54] width 133 height 7
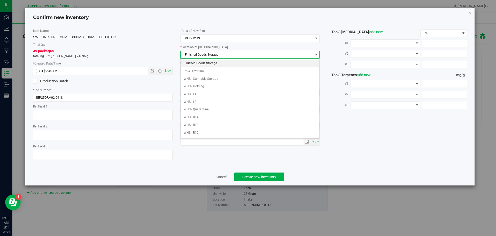
click at [213, 60] on li "Finished Goods Storage" at bounding box center [250, 63] width 139 height 8
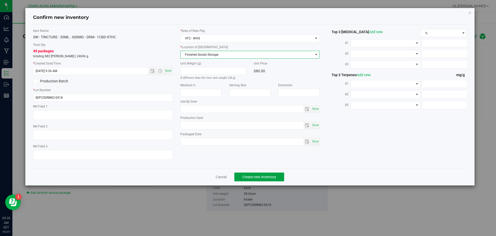
click at [255, 177] on span "Create new inventory" at bounding box center [260, 177] width 34 height 4
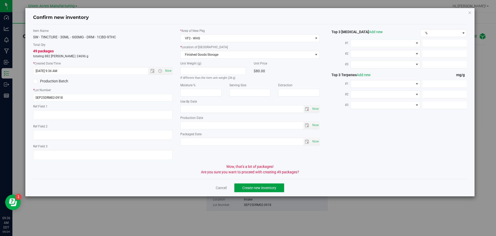
click at [243, 187] on span "Create new inventory" at bounding box center [260, 187] width 34 height 4
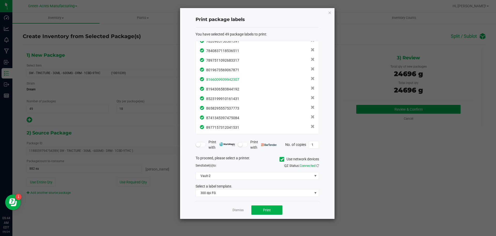
scroll to position [380, 0]
click at [269, 203] on div "Dismiss Print" at bounding box center [258, 210] width 124 height 18
click at [269, 206] on button "Print" at bounding box center [267, 209] width 31 height 9
click at [235, 211] on link "Dismiss" at bounding box center [238, 210] width 11 height 4
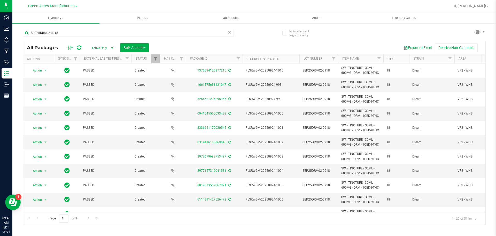
click at [231, 32] on icon at bounding box center [230, 32] width 4 height 6
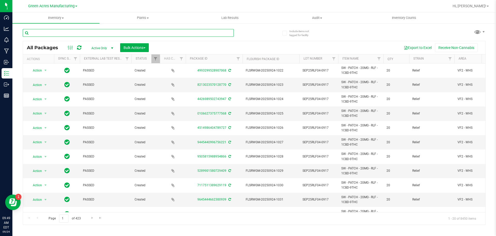
click at [103, 33] on input "text" at bounding box center [128, 33] width 211 height 8
paste input "SN250717BLK1-0918"
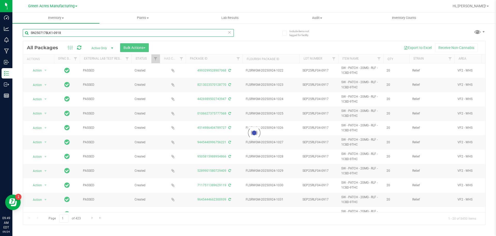
type input "SN250717BLK1-0918"
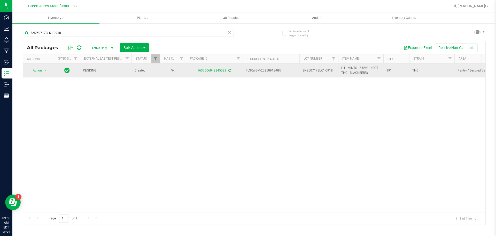
click at [230, 70] on icon at bounding box center [230, 70] width 3 height 3
click at [41, 69] on span "Action" at bounding box center [35, 70] width 14 height 7
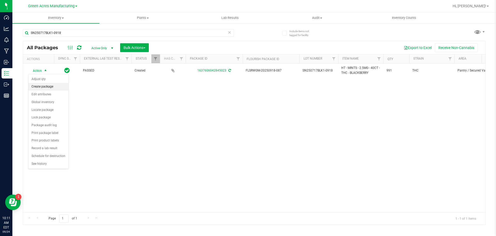
click at [47, 85] on li "Create package" at bounding box center [48, 87] width 40 height 8
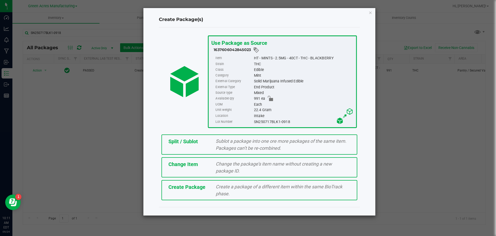
click at [182, 188] on span "Create Package" at bounding box center [187, 187] width 37 height 6
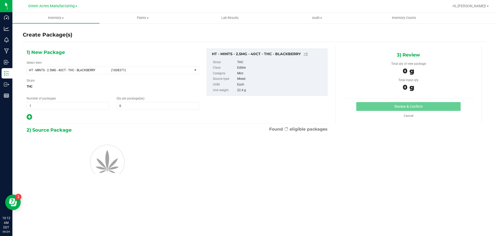
type input "0"
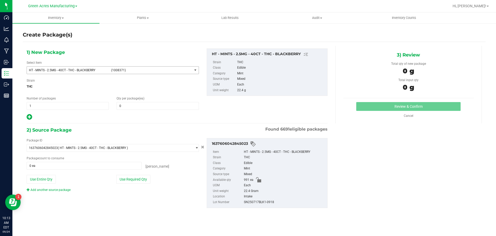
click at [96, 71] on span "HT - MINTS - 2.5MG - 40CT - THC - BLACKBERRY" at bounding box center [68, 70] width 79 height 4
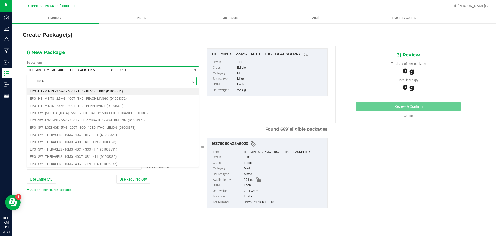
type input "1008371"
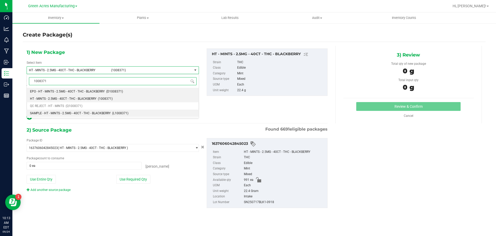
click at [61, 114] on span "SAMPLE - HT - MINTS - 2.5MG - 40CT - THC - BLACKBERRY" at bounding box center [70, 113] width 81 height 4
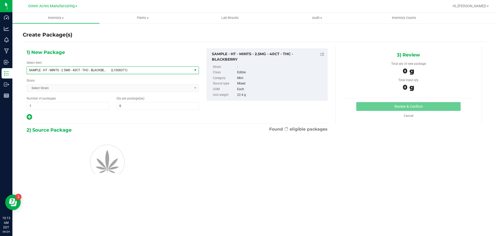
type input "0"
click at [48, 109] on span "1 1" at bounding box center [68, 106] width 82 height 8
type input "2"
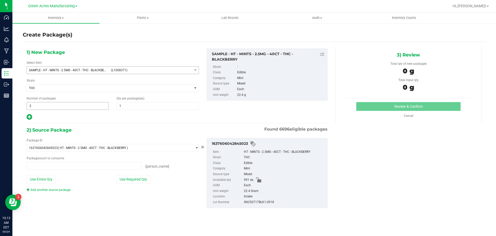
type input "0 ea"
type input "1"
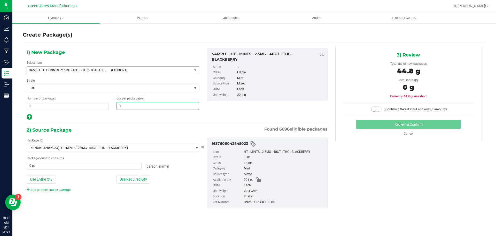
type input "1"
click at [135, 183] on div "Package ID 1637606042845023 ( HT - MINTS - 2.5MG - 40CT - THC - BLACKBERRY ) 00…" at bounding box center [113, 165] width 180 height 54
click at [135, 179] on button "Use Required Qty" at bounding box center [133, 179] width 34 height 9
type input "2 ea"
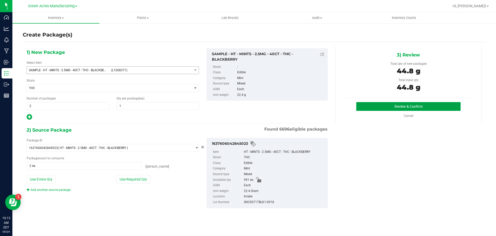
click at [415, 103] on button "Review & Confirm" at bounding box center [409, 106] width 104 height 9
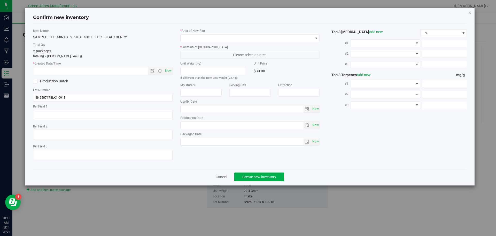
type input "[DATE]"
click at [169, 72] on span "Now" at bounding box center [168, 70] width 9 height 7
type input "[DATE] 10:13 AM"
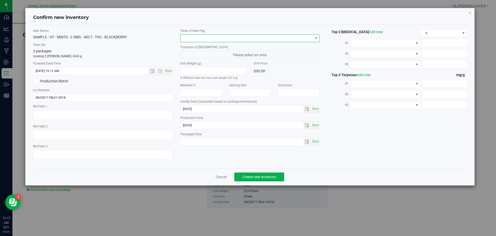
click at [219, 40] on span at bounding box center [247, 38] width 133 height 7
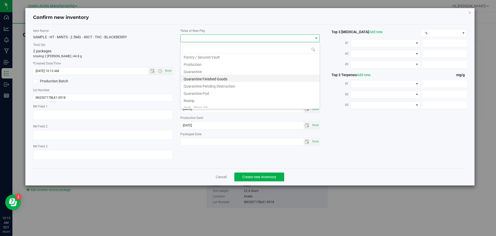
scroll to position [129, 0]
click at [212, 82] on li "Pantry / Secured Vault" at bounding box center [250, 82] width 139 height 7
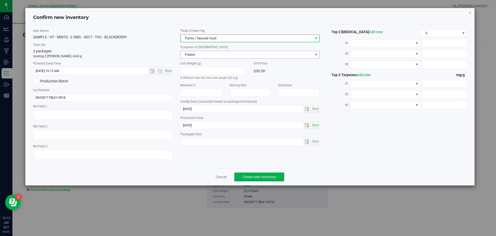
click at [210, 54] on span "Freezer" at bounding box center [247, 54] width 133 height 7
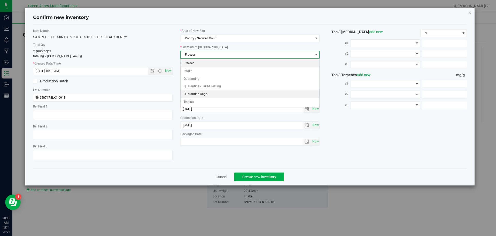
click at [202, 93] on li "Quarantine Cage" at bounding box center [250, 94] width 139 height 8
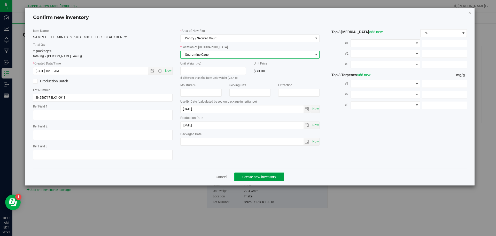
click at [259, 178] on span "Create new inventory" at bounding box center [260, 177] width 34 height 4
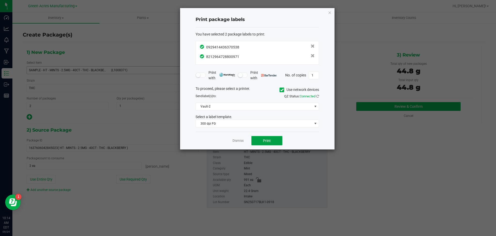
click at [262, 141] on button "Print" at bounding box center [267, 140] width 31 height 9
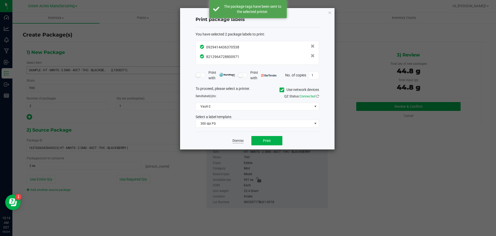
click at [240, 141] on link "Dismiss" at bounding box center [238, 140] width 11 height 4
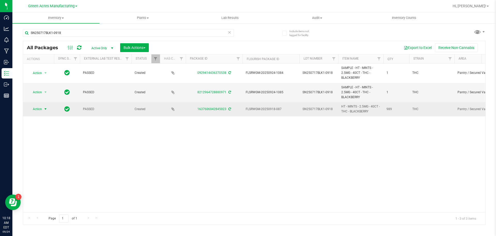
click at [36, 111] on span "Action" at bounding box center [35, 108] width 14 height 7
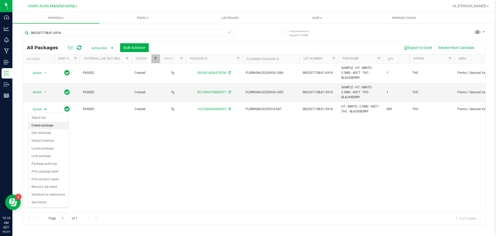
click at [46, 126] on li "Create package" at bounding box center [48, 126] width 40 height 8
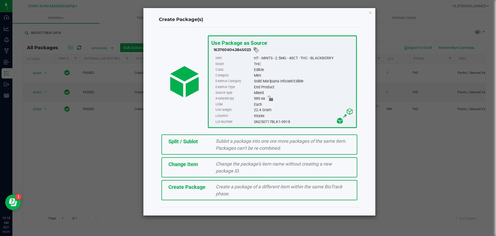
click at [212, 145] on div "Split / Sublot" at bounding box center [189, 141] width 48 height 8
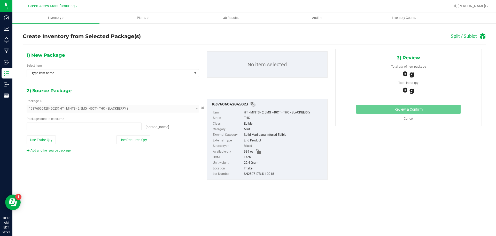
type input "0 ea"
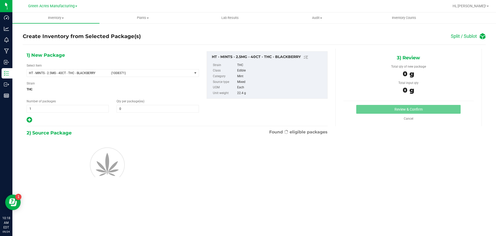
type input "0"
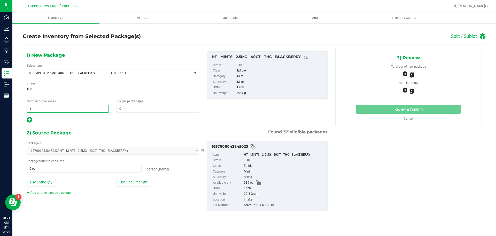
click at [54, 109] on span "1 1" at bounding box center [68, 109] width 82 height 8
type input "65"
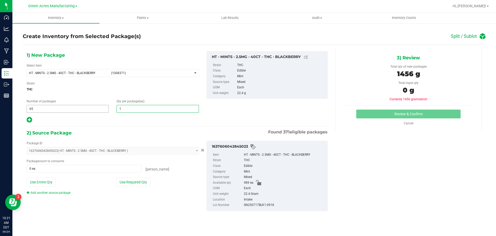
type input "15"
click at [30, 118] on icon at bounding box center [29, 119] width 5 height 6
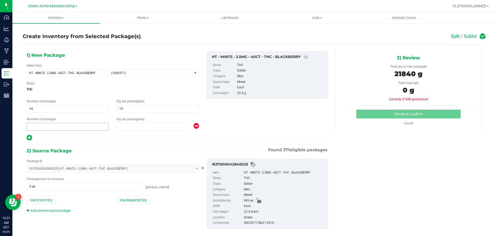
type input "15"
type input "1"
type input "0"
click at [129, 129] on span at bounding box center [152, 127] width 70 height 8
type input "14"
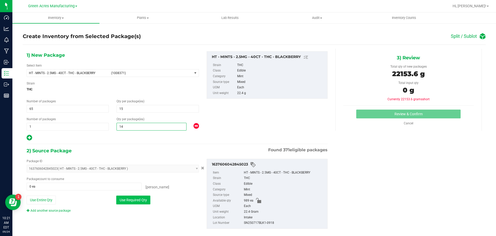
type input "14"
click at [130, 200] on button "Use Required Qty" at bounding box center [133, 199] width 34 height 9
type input "989 ea"
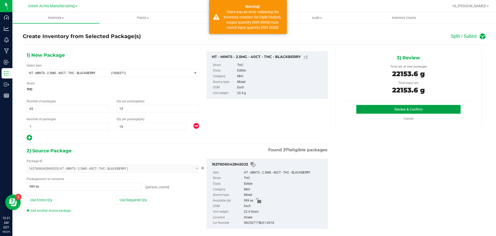
click at [363, 111] on button "Review & Confirm" at bounding box center [409, 109] width 104 height 9
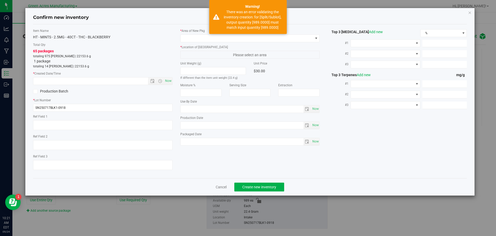
type input "[DATE]"
click at [169, 81] on span "Now" at bounding box center [168, 80] width 9 height 7
type input "[DATE] 10:21 AM"
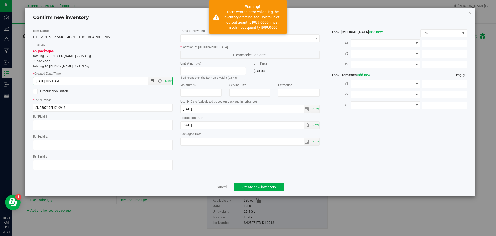
click at [191, 43] on div "* Area of [GEOGRAPHIC_DATA] * Location of [GEOGRAPHIC_DATA] Please select an ar…" at bounding box center [250, 87] width 147 height 119
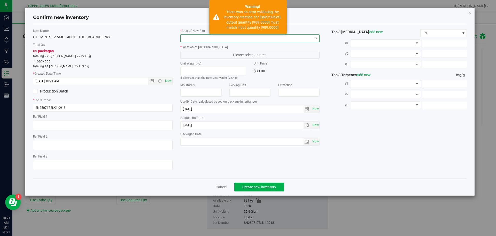
click at [192, 41] on span at bounding box center [247, 38] width 133 height 7
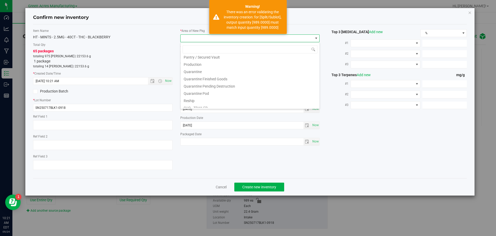
scroll to position [260, 0]
click at [205, 99] on li "VF2 - WHS" at bounding box center [250, 96] width 139 height 7
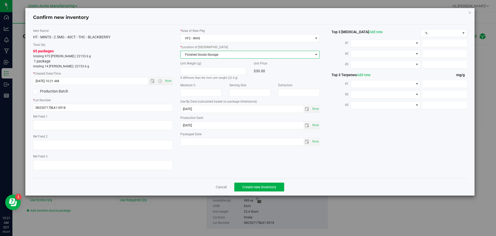
click at [205, 55] on span "Finished Goods Storage" at bounding box center [247, 54] width 133 height 7
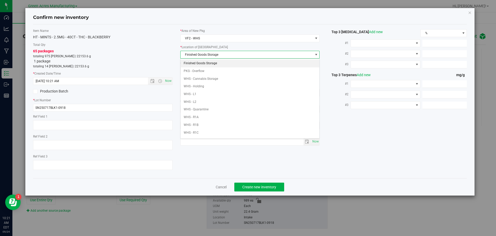
click at [202, 64] on li "Finished Goods Storage" at bounding box center [250, 63] width 139 height 8
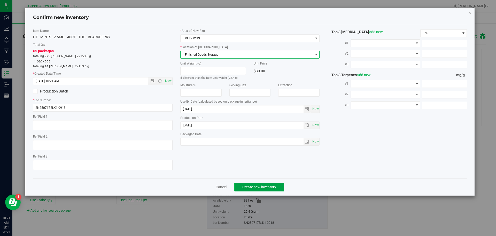
click at [268, 187] on span "Create new inventory" at bounding box center [260, 187] width 34 height 4
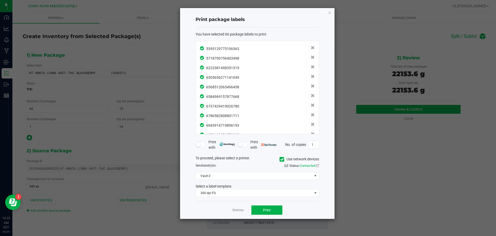
scroll to position [543, 0]
click at [275, 212] on button "Print" at bounding box center [267, 209] width 31 height 9
click at [234, 212] on link "Dismiss" at bounding box center [238, 210] width 11 height 4
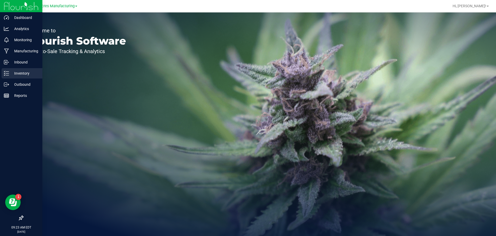
click at [12, 69] on div "Inventory" at bounding box center [22, 73] width 41 height 10
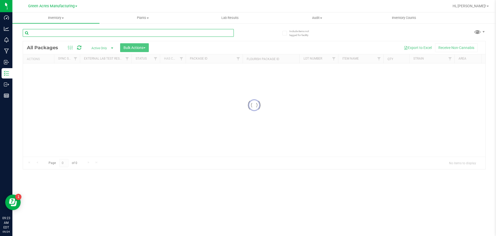
click at [90, 35] on input "text" at bounding box center [128, 33] width 211 height 8
paste input "SEP25BLO01-0918"
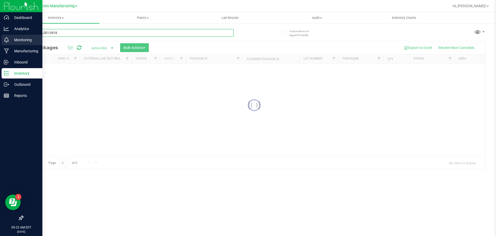
type input "SEP25BLO01-0918"
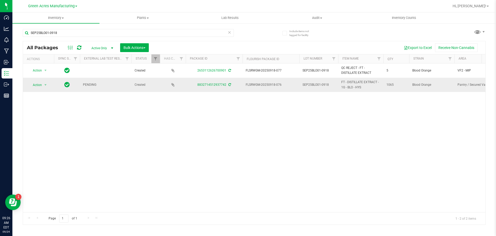
click at [229, 83] on icon at bounding box center [230, 84] width 3 height 3
click at [42, 88] on span "select" at bounding box center [45, 84] width 6 height 7
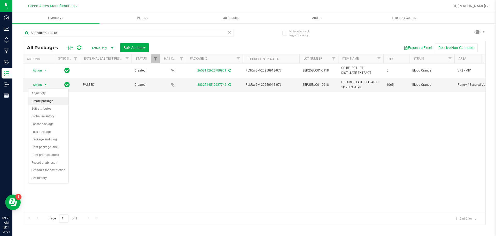
click at [54, 103] on li "Create package" at bounding box center [48, 101] width 40 height 8
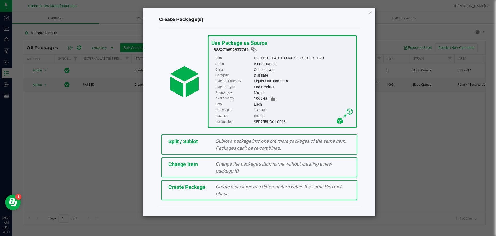
click at [207, 186] on div "Create Package" at bounding box center [189, 187] width 48 height 8
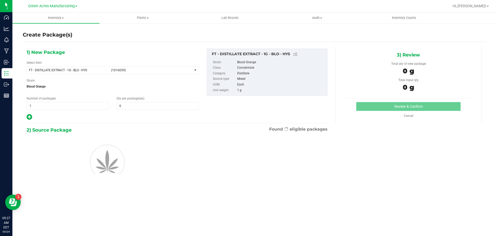
type input "0"
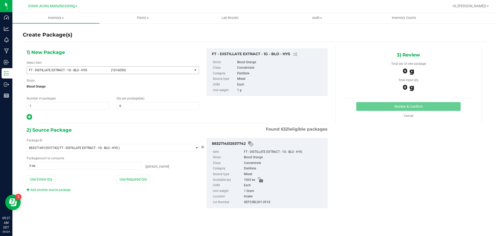
click at [83, 72] on span "FT - DISTILLATE EXTRACT - 1G - BLO - HYS" at bounding box center [68, 70] width 79 height 4
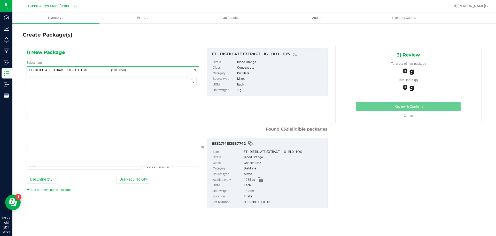
scroll to position [15166, 0]
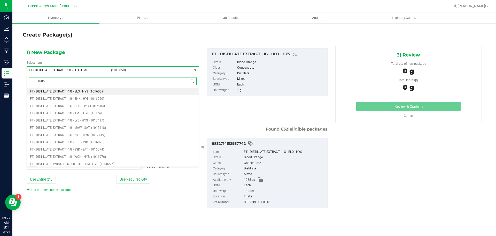
type input "1016059"
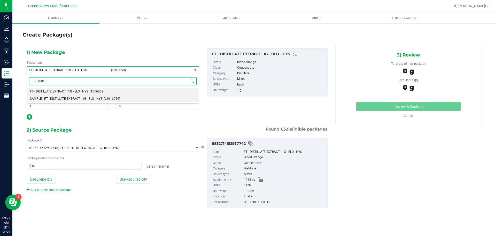
click at [58, 98] on span "SAMPLE - FT - DISTILLATE EXTRACT - 1G - BLO - HYS" at bounding box center [66, 99] width 72 height 4
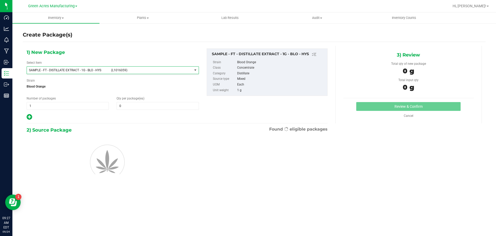
type input "0"
click at [36, 104] on span "1 1" at bounding box center [68, 106] width 82 height 8
type input "2"
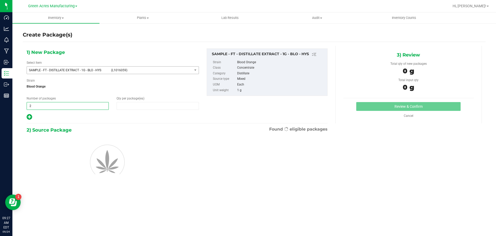
type input "1"
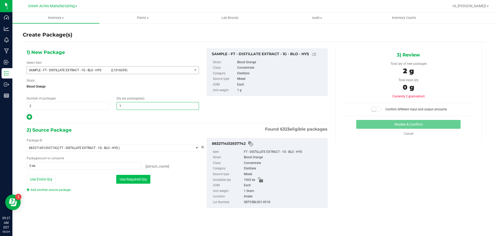
type input "1"
click at [129, 182] on button "Use Required Qty" at bounding box center [133, 179] width 34 height 9
type input "2 ea"
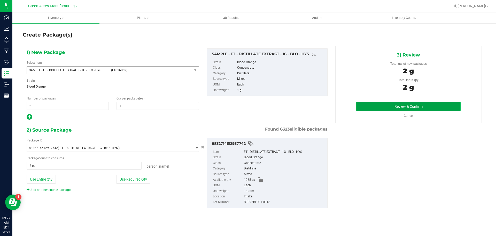
click at [404, 103] on button "Review & Confirm" at bounding box center [409, 106] width 104 height 9
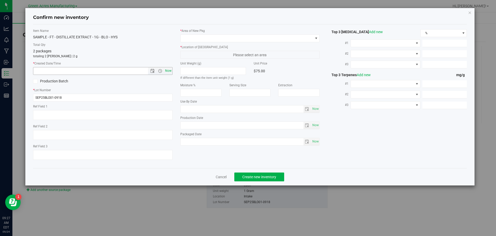
click at [171, 71] on span "Now" at bounding box center [168, 70] width 9 height 7
type input "[DATE] 9:27 AM"
click at [217, 37] on span at bounding box center [247, 38] width 133 height 7
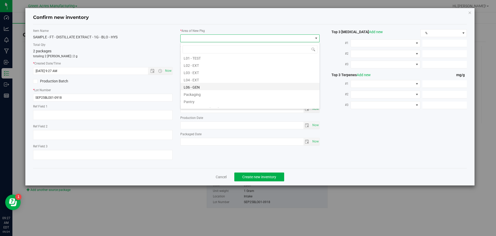
scroll to position [129, 0]
click at [211, 84] on li "Pantry / Secured Vault" at bounding box center [250, 82] width 139 height 7
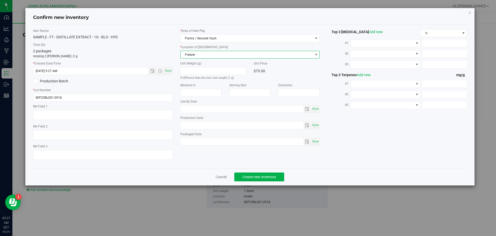
click at [210, 55] on span "Freezer" at bounding box center [247, 54] width 133 height 7
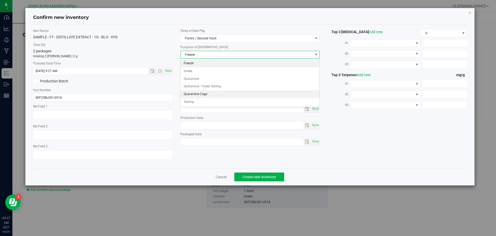
click at [208, 93] on li "Quarantine Cage" at bounding box center [250, 94] width 139 height 8
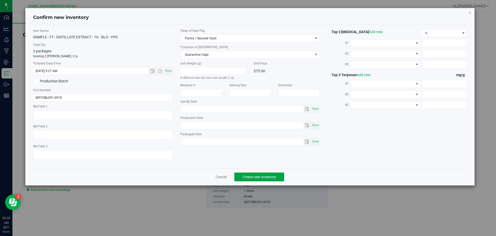
click at [253, 175] on span "Create new inventory" at bounding box center [260, 177] width 34 height 4
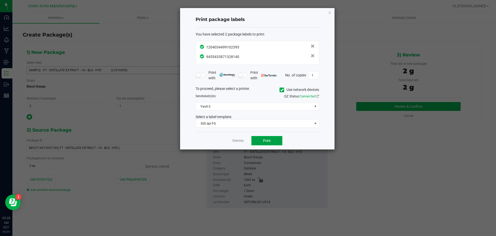
click at [262, 140] on button "Print" at bounding box center [267, 140] width 31 height 9
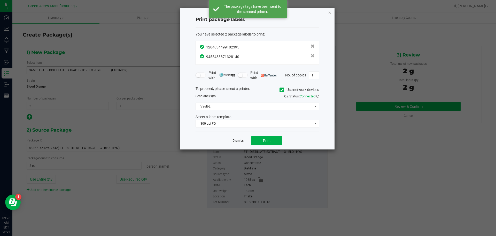
click at [239, 141] on link "Dismiss" at bounding box center [238, 140] width 11 height 4
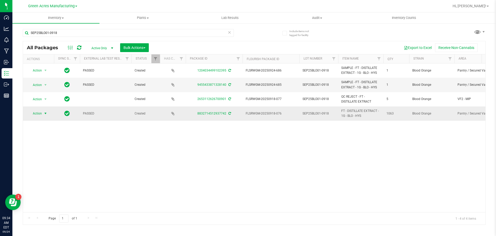
click at [42, 112] on span "select" at bounding box center [45, 113] width 6 height 7
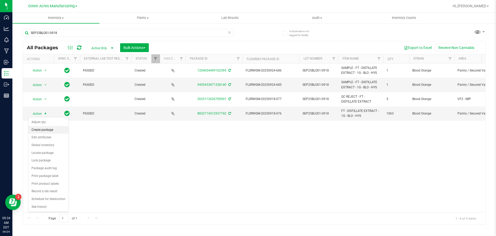
click at [52, 128] on li "Create package" at bounding box center [48, 130] width 40 height 8
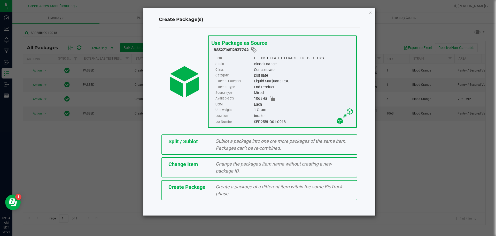
click at [202, 148] on div "Split / Sublot Sublot a package into one ore more packages of the same item. Pa…" at bounding box center [260, 144] width 196 height 20
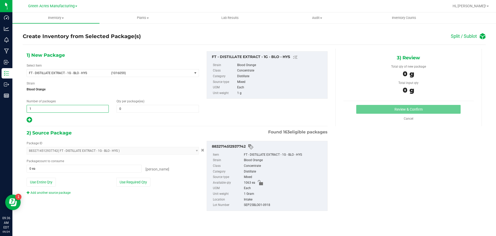
click at [66, 111] on span "1 1" at bounding box center [68, 109] width 82 height 8
type input "88"
type input "12"
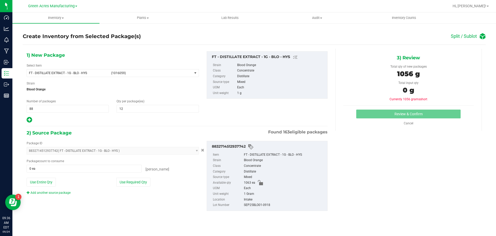
click at [27, 118] on icon at bounding box center [29, 119] width 5 height 6
type input "12"
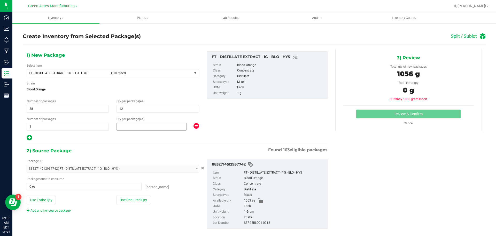
click at [143, 128] on span at bounding box center [152, 127] width 70 height 8
type input "7"
click at [140, 195] on button "Use Required Qty" at bounding box center [133, 199] width 34 height 9
type input "1063 ea"
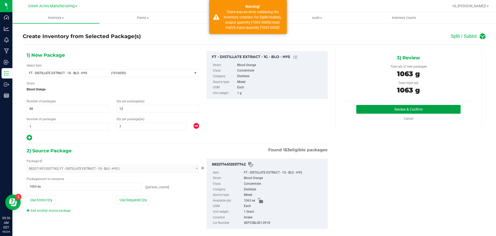
click at [361, 109] on button "Review & Confirm" at bounding box center [409, 109] width 104 height 9
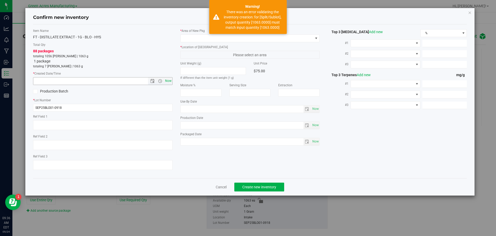
click at [172, 82] on span "Now" at bounding box center [103, 81] width 140 height 8
click at [171, 81] on span "Now" at bounding box center [168, 80] width 9 height 7
type input "[DATE] 9:36 AM"
click at [199, 39] on span at bounding box center [247, 38] width 133 height 7
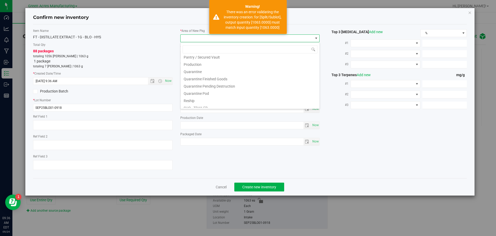
scroll to position [260, 0]
click at [197, 99] on li "VF2 - WHS" at bounding box center [250, 96] width 139 height 7
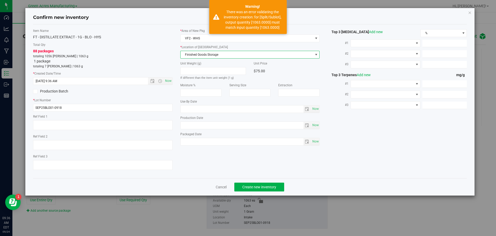
click at [215, 54] on span "Finished Goods Storage" at bounding box center [247, 54] width 133 height 7
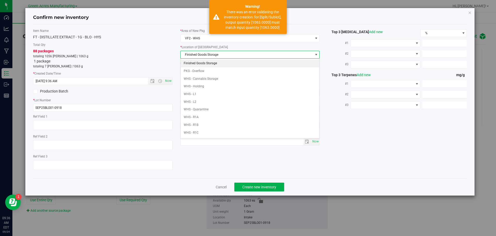
click at [216, 61] on li "Finished Goods Storage" at bounding box center [250, 63] width 139 height 8
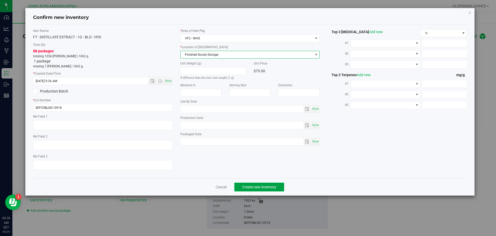
click at [268, 188] on span "Create new inventory" at bounding box center [260, 187] width 34 height 4
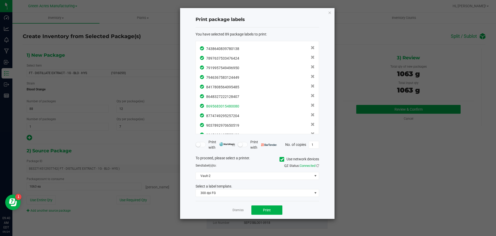
scroll to position [763, 0]
click at [273, 215] on div "Dismiss Print" at bounding box center [258, 210] width 124 height 18
click at [274, 211] on button "Print" at bounding box center [267, 209] width 31 height 9
click at [236, 213] on div "Dismiss Print" at bounding box center [258, 210] width 124 height 18
click at [242, 207] on app-cancel-button "Dismiss" at bounding box center [238, 209] width 11 height 5
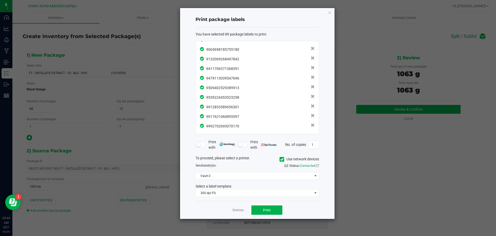
click at [241, 207] on app-cancel-button "Dismiss" at bounding box center [238, 209] width 11 height 5
click at [239, 207] on app-cancel-button "Dismiss" at bounding box center [238, 209] width 11 height 5
click at [239, 209] on link "Dismiss" at bounding box center [238, 210] width 11 height 4
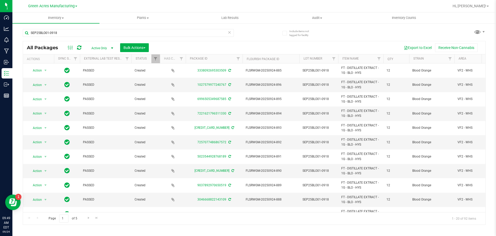
click at [228, 31] on icon at bounding box center [230, 32] width 4 height 6
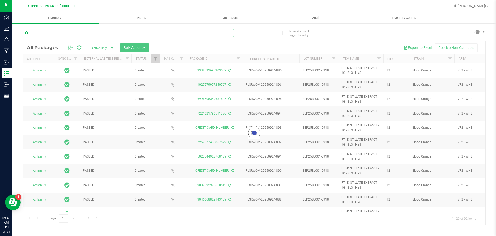
click at [92, 32] on input "text" at bounding box center [128, 33] width 211 height 8
paste input "SN250916ODC1-0918"
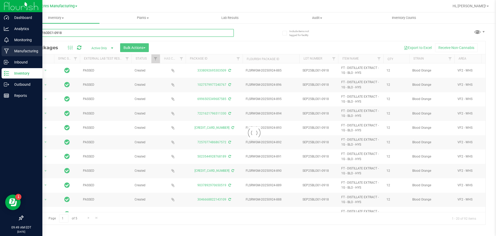
type input "SN250916ODC1-0918"
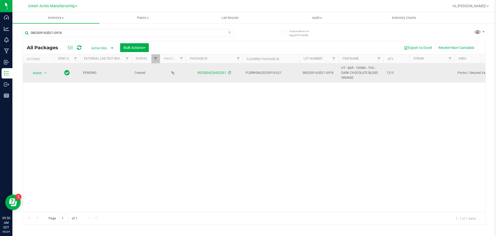
click at [231, 72] on div "9025834226922261" at bounding box center [214, 72] width 58 height 5
click at [229, 72] on icon at bounding box center [230, 72] width 3 height 3
click at [42, 74] on span "select" at bounding box center [45, 72] width 6 height 7
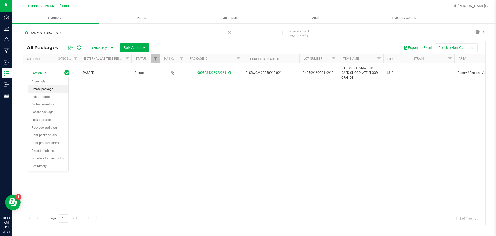
click at [49, 89] on li "Create package" at bounding box center [48, 89] width 40 height 8
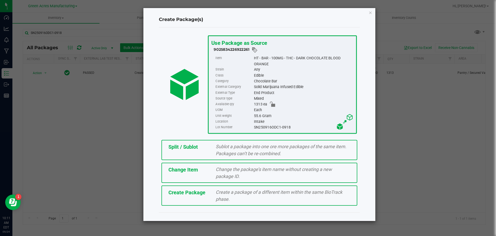
click at [203, 191] on span "Create Package" at bounding box center [187, 192] width 37 height 6
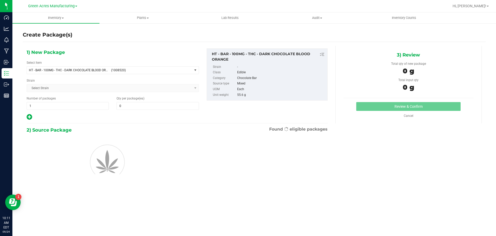
type input "0"
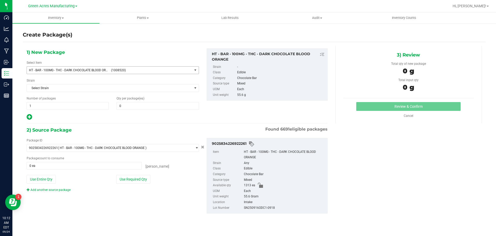
click at [61, 70] on span "HT - BAR - 100MG - THC - DARK CHOCOLATE BLOOD ORANGE" at bounding box center [68, 70] width 79 height 4
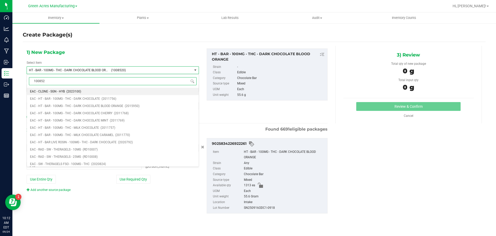
type input "1008520"
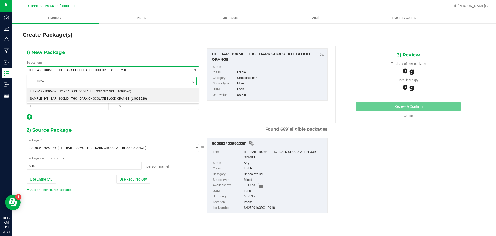
click at [51, 100] on span "SAMPLE - HT - BAR - 100MG - THC - DARK CHOCOLATE BLOOD ORANGE" at bounding box center [79, 99] width 99 height 4
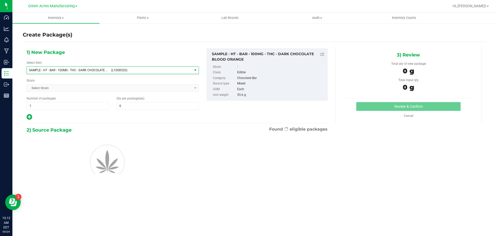
scroll to position [85786, 0]
type input "0"
click at [43, 105] on span "1 1" at bounding box center [68, 106] width 82 height 8
type input "2"
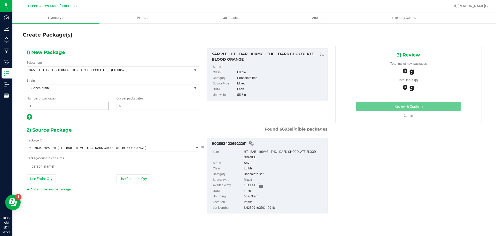
type input "2"
type input "1"
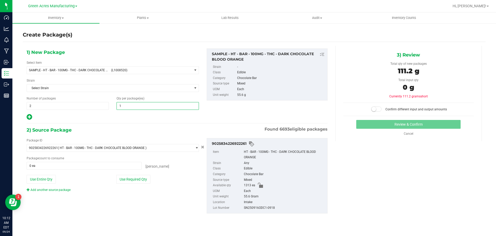
type input "1"
click at [137, 180] on button "Use Required Qty" at bounding box center [133, 179] width 34 height 9
type input "2 ea"
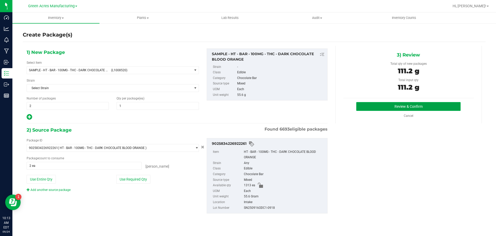
click at [375, 104] on button "Review & Confirm" at bounding box center [409, 106] width 104 height 9
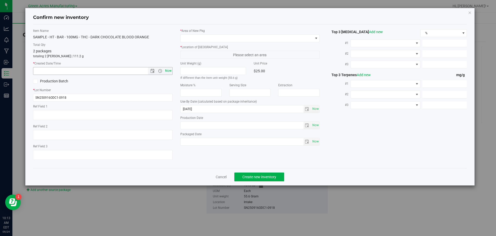
click at [170, 73] on span "Now" at bounding box center [168, 70] width 9 height 7
type input "[DATE] 10:13 AM"
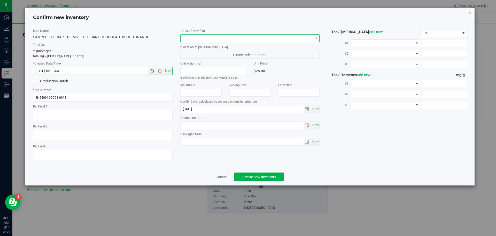
click at [283, 38] on span at bounding box center [247, 38] width 133 height 7
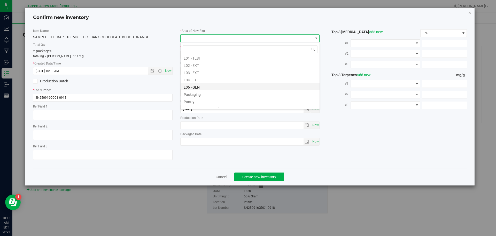
scroll to position [129, 0]
click at [219, 82] on li "Pantry / Secured Vault" at bounding box center [250, 82] width 139 height 7
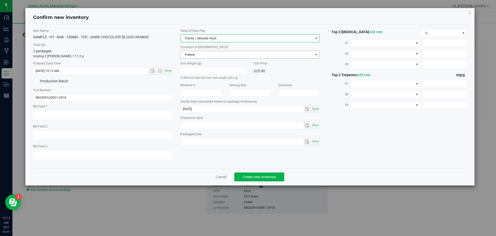
click at [245, 54] on span "Freezer" at bounding box center [247, 54] width 133 height 7
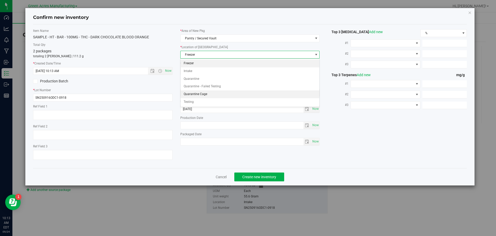
click at [220, 92] on li "Quarantine Cage" at bounding box center [250, 94] width 139 height 8
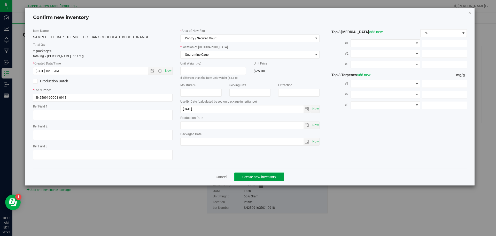
click at [252, 175] on span "Create new inventory" at bounding box center [260, 177] width 34 height 4
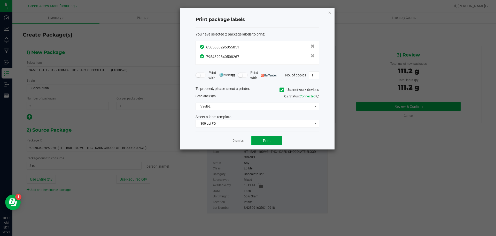
click at [257, 141] on button "Print" at bounding box center [267, 140] width 31 height 9
click at [239, 141] on link "Dismiss" at bounding box center [238, 140] width 11 height 4
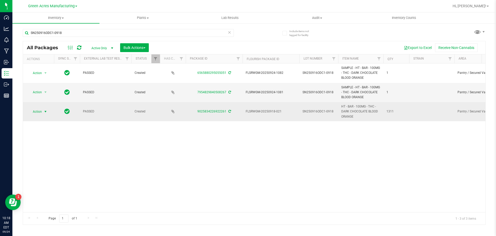
click at [45, 111] on span "select" at bounding box center [45, 111] width 4 height 4
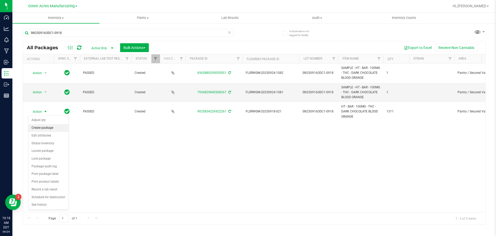
click at [51, 130] on li "Create package" at bounding box center [48, 128] width 40 height 8
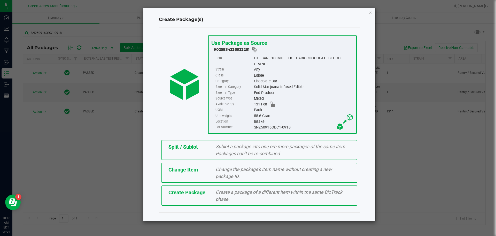
click at [196, 144] on span "Split / Sublot" at bounding box center [183, 146] width 29 height 6
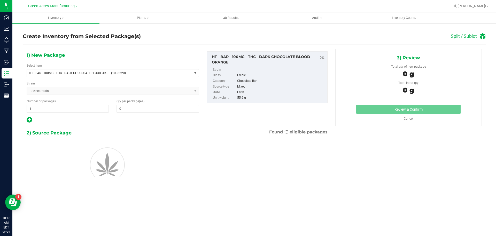
type input "0"
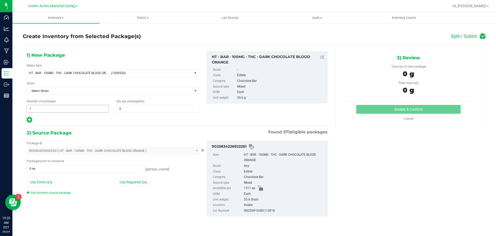
click at [46, 110] on span "1 1" at bounding box center [68, 109] width 82 height 8
type input "26"
type input "50"
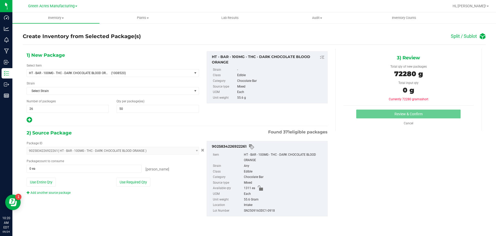
click at [28, 119] on icon at bounding box center [29, 119] width 5 height 6
type input "50"
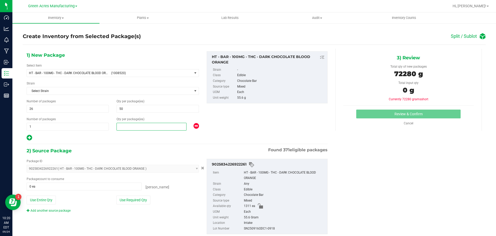
click at [124, 126] on span at bounding box center [152, 127] width 70 height 8
type input "11"
click at [133, 198] on button "Use Required Qty" at bounding box center [133, 199] width 34 height 9
type input "1311 ea"
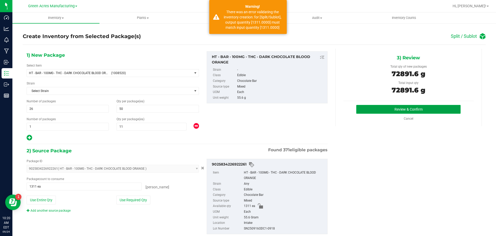
click at [391, 111] on button "Review & Confirm" at bounding box center [409, 109] width 104 height 9
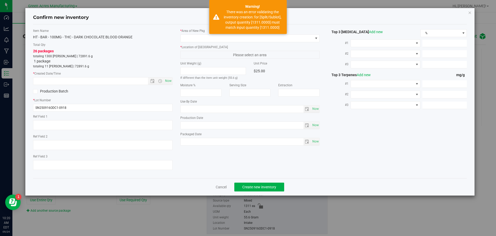
type input "2026-03-29"
click at [170, 83] on span "Now" at bounding box center [168, 80] width 9 height 7
type input "[DATE] 10:20 AM"
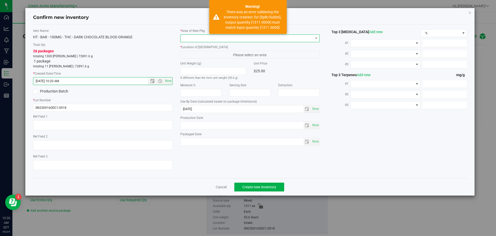
click at [197, 41] on span at bounding box center [247, 38] width 133 height 7
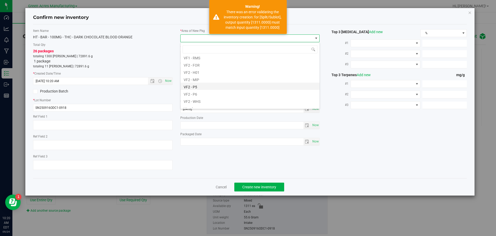
scroll to position [260, 0]
click at [210, 93] on li "VF2 - WHS" at bounding box center [250, 96] width 139 height 7
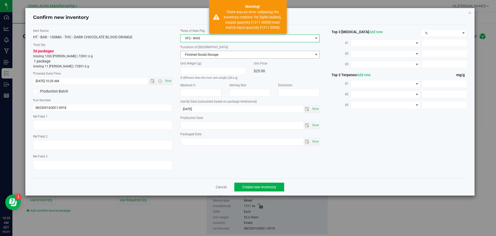
click at [205, 54] on span "Finished Goods Storage" at bounding box center [247, 54] width 133 height 7
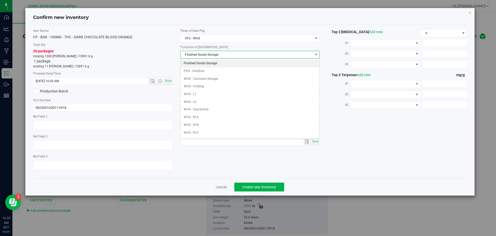
click at [208, 62] on li "Finished Goods Storage" at bounding box center [250, 63] width 139 height 8
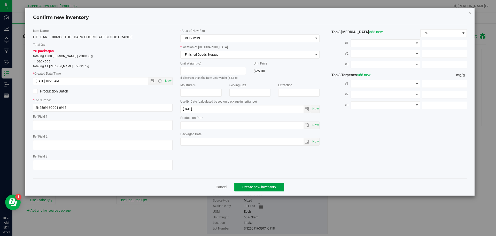
click at [261, 188] on span "Create new inventory" at bounding box center [260, 187] width 34 height 4
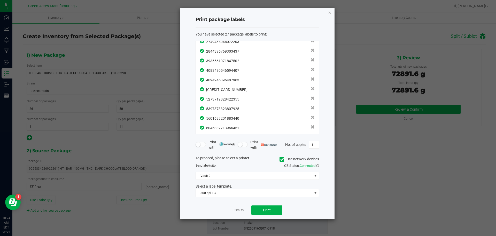
scroll to position [170, 0]
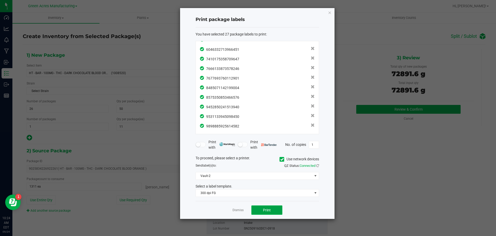
click at [264, 212] on button "Print" at bounding box center [267, 209] width 31 height 9
click at [233, 210] on link "Dismiss" at bounding box center [238, 210] width 11 height 4
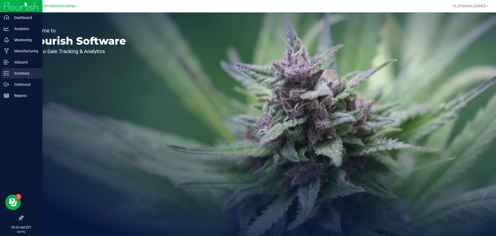
click at [9, 74] on p "Inventory" at bounding box center [24, 73] width 31 height 6
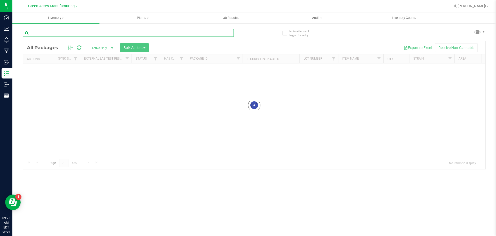
click at [86, 34] on input "text" at bounding box center [128, 33] width 211 height 8
paste input "SEP25CJA01-0918"
type input "SEP25CJA01-0918"
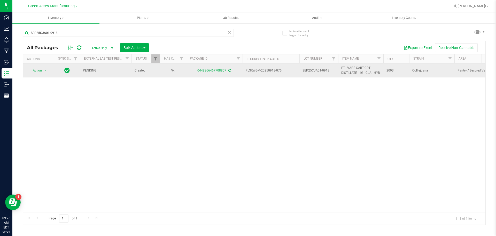
click at [229, 70] on icon at bounding box center [230, 70] width 3 height 3
click at [36, 73] on span "Action" at bounding box center [35, 70] width 14 height 7
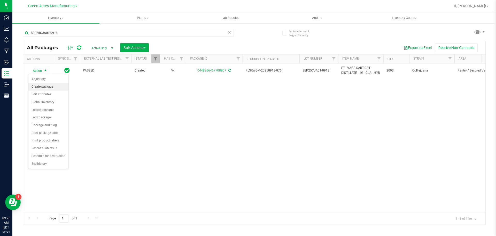
click at [41, 88] on li "Create package" at bounding box center [48, 87] width 40 height 8
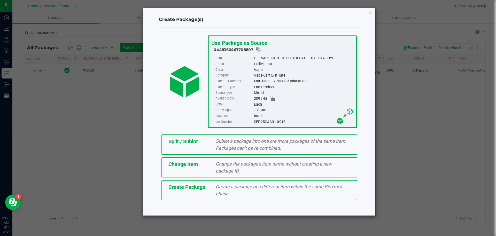
click at [213, 186] on div "Create a package of a different item within the same BioTrack phase." at bounding box center [283, 190] width 142 height 14
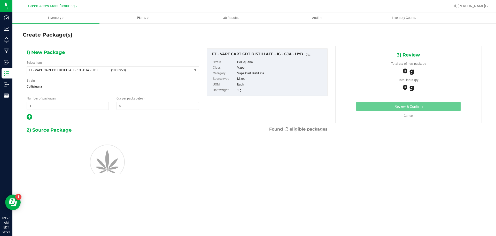
type input "0"
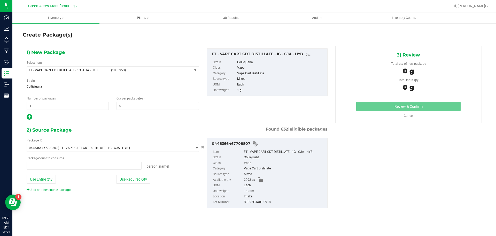
type input "0 ea"
click at [98, 69] on span "FT - VAPE CART CDT DISTILLATE - 1G - CJA - HYB" at bounding box center [68, 70] width 79 height 4
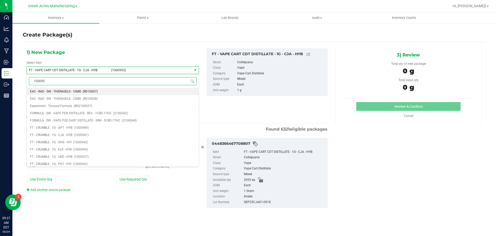
type input "1000953"
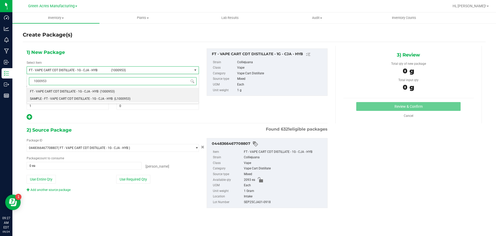
click at [96, 96] on li "SAMPLE - FT - VAPE CART CDT DISTILLATE - 1G - CJA - HYB (L1000953)" at bounding box center [113, 98] width 172 height 7
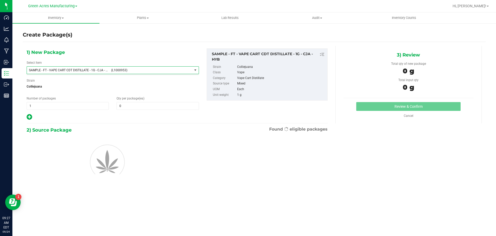
type input "0"
click at [52, 105] on input "1" at bounding box center [68, 105] width 82 height 7
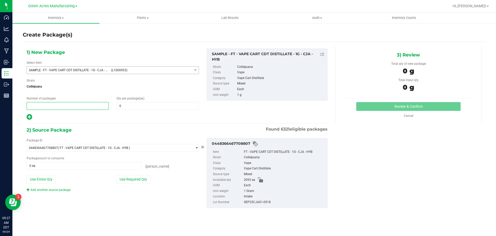
type input "2"
type input "1"
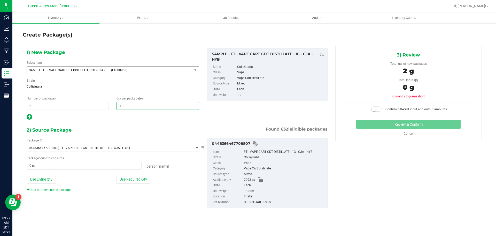
type input "1"
click at [131, 184] on div "Package ID 0448366467708807 ( FT - VAPE CART CDT DISTILLATE - 1G - CJA - HYB ) …" at bounding box center [113, 165] width 180 height 54
click at [130, 180] on button "Use Required Qty" at bounding box center [133, 179] width 34 height 9
type input "2 ea"
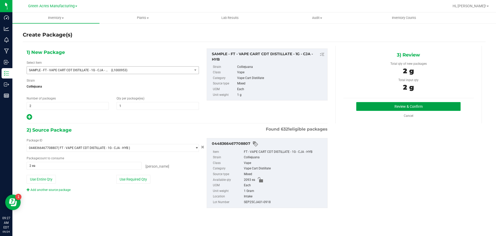
click at [368, 107] on button "Review & Confirm" at bounding box center [409, 106] width 104 height 9
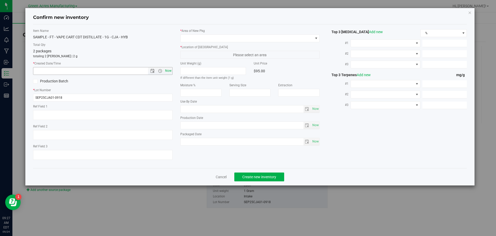
click at [167, 73] on span "Now" at bounding box center [168, 70] width 9 height 7
type input "9/24/2025 9:27 AM"
click at [199, 38] on span at bounding box center [247, 38] width 133 height 7
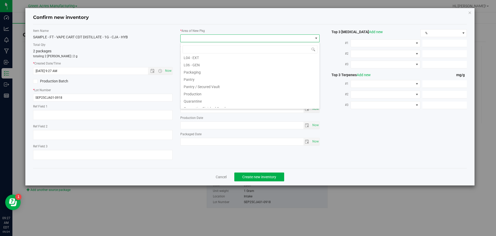
scroll to position [129, 0]
click at [213, 83] on li "Pantry / Secured Vault" at bounding box center [250, 82] width 139 height 7
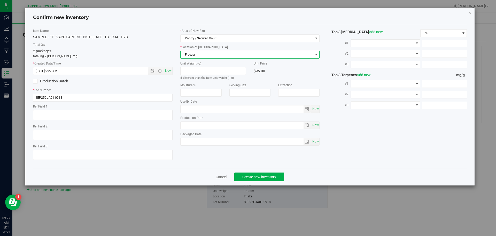
click at [225, 54] on span "Freezer" at bounding box center [247, 54] width 133 height 7
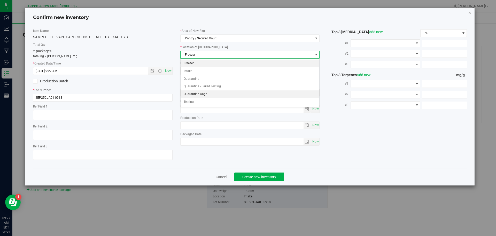
click at [208, 94] on li "Quarantine Cage" at bounding box center [250, 94] width 139 height 8
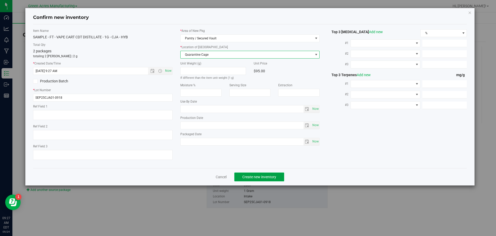
click at [256, 179] on button "Create new inventory" at bounding box center [260, 176] width 50 height 9
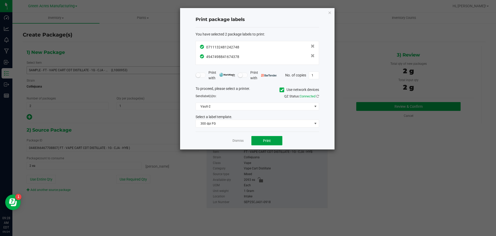
click at [272, 139] on button "Print" at bounding box center [267, 140] width 31 height 9
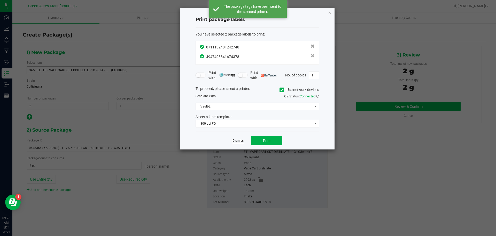
click at [238, 141] on link "Dismiss" at bounding box center [238, 140] width 11 height 4
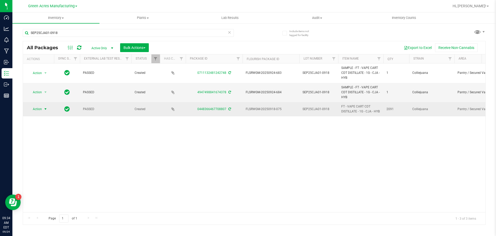
click at [38, 109] on span "Action" at bounding box center [35, 108] width 14 height 7
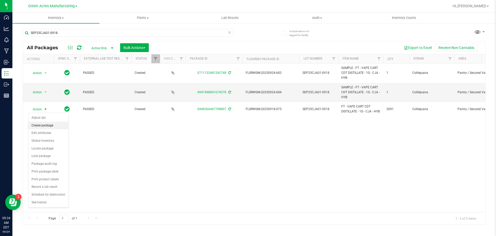
click at [54, 125] on li "Create package" at bounding box center [48, 126] width 40 height 8
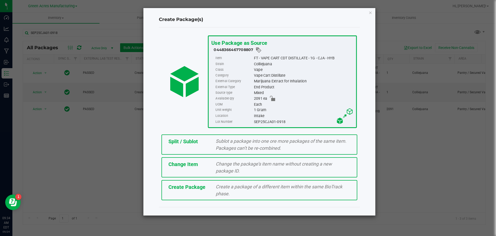
click at [226, 147] on span "Sublot a package into one ore more packages of the same item. Packages can’t be…" at bounding box center [281, 144] width 131 height 12
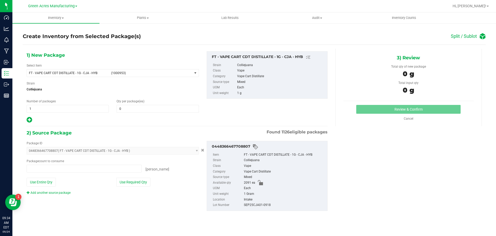
type input "0 ea"
click at [52, 110] on span "1 1" at bounding box center [68, 109] width 82 height 8
type input "174"
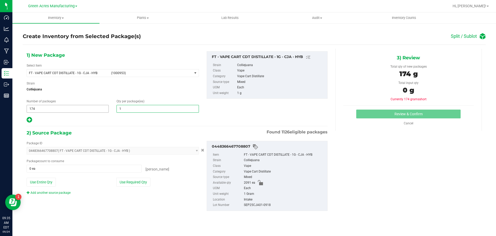
type input "12"
click at [28, 121] on icon at bounding box center [29, 119] width 5 height 6
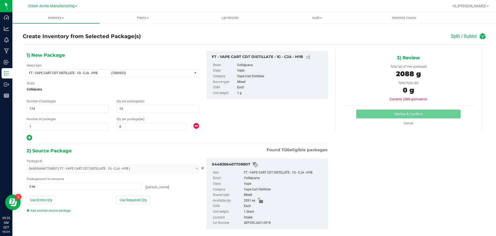
type input "12"
type input "0"
click at [126, 126] on span at bounding box center [152, 127] width 70 height 8
type input "3"
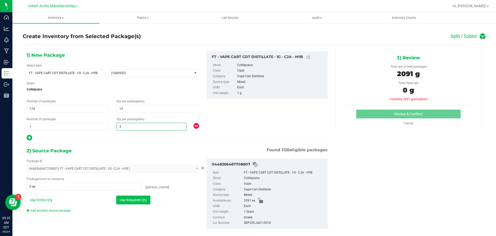
click at [133, 200] on button "Use Required Qty" at bounding box center [133, 199] width 34 height 9
type input "2091 ea"
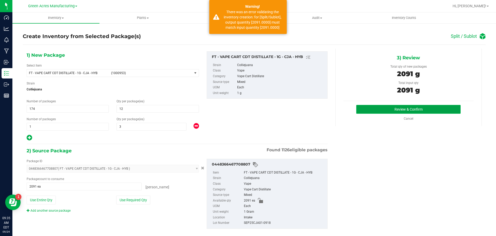
click at [436, 112] on button "Review & Confirm" at bounding box center [409, 109] width 104 height 9
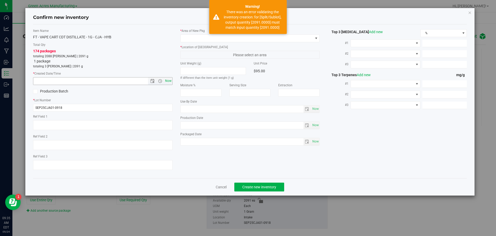
click at [168, 80] on span "Now" at bounding box center [168, 80] width 9 height 7
type input "9/24/2025 9:35 AM"
click at [194, 36] on span at bounding box center [247, 38] width 133 height 7
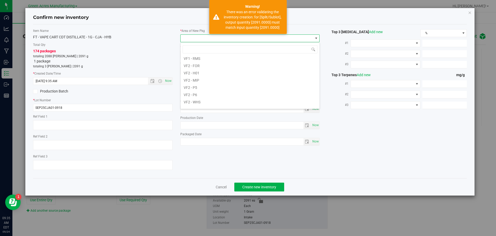
scroll to position [260, 0]
click at [201, 98] on li "VF2 - WHS" at bounding box center [250, 96] width 139 height 7
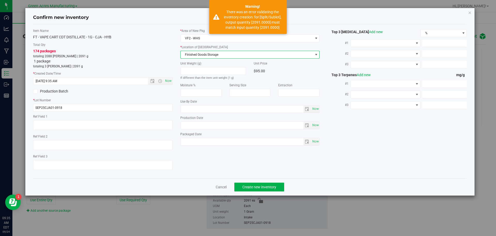
click at [215, 57] on span "Finished Goods Storage" at bounding box center [247, 54] width 133 height 7
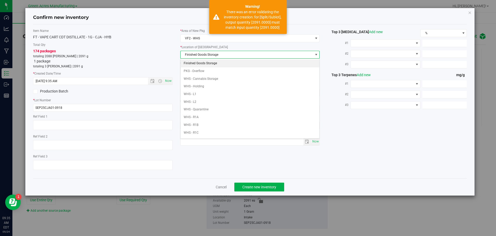
click at [217, 61] on li "Finished Goods Storage" at bounding box center [250, 63] width 139 height 8
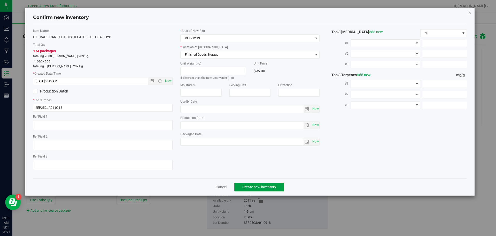
click at [258, 189] on button "Create new inventory" at bounding box center [260, 186] width 50 height 9
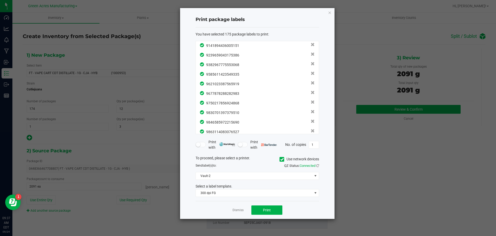
scroll to position [1586, 0]
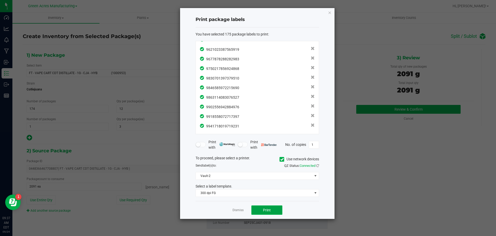
click at [258, 209] on button "Print" at bounding box center [267, 209] width 31 height 9
click at [233, 209] on link "Dismiss" at bounding box center [238, 210] width 11 height 4
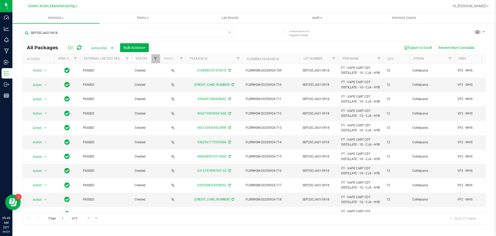
click at [229, 31] on icon at bounding box center [230, 32] width 4 height 6
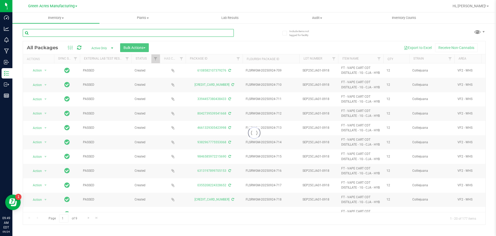
click at [218, 32] on input "text" at bounding box center [128, 33] width 211 height 8
paste input "SN250918BM1-0918"
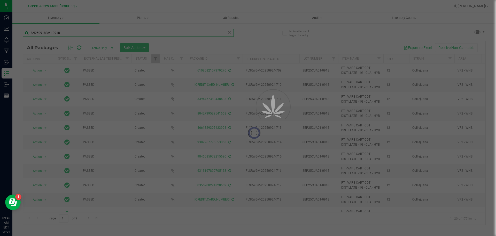
type input "SN250918BM1-0918"
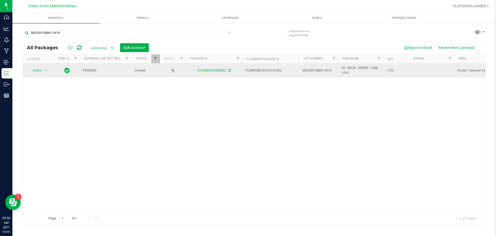
click at [229, 70] on icon at bounding box center [230, 70] width 3 height 3
click at [40, 71] on span "Action" at bounding box center [35, 70] width 14 height 7
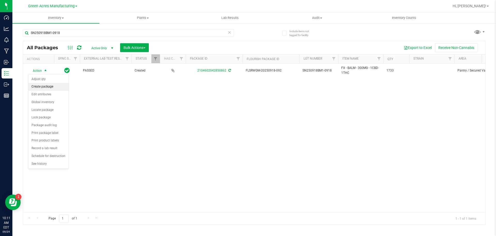
click at [44, 87] on li "Create package" at bounding box center [48, 87] width 40 height 8
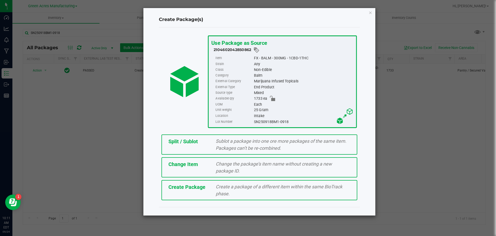
click at [188, 193] on div "Create Package Create a package of a different item within the same BioTrack ph…" at bounding box center [260, 190] width 196 height 20
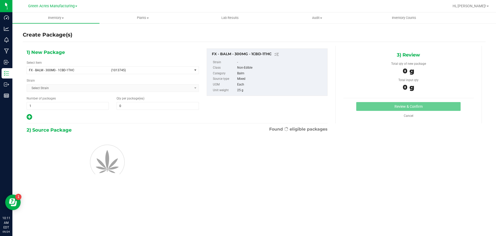
type input "0"
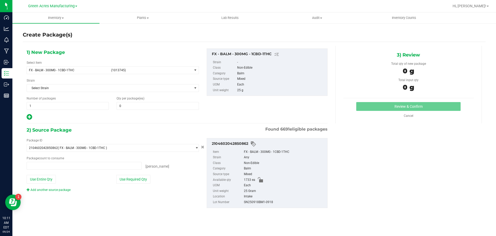
type input "0 ea"
drag, startPoint x: 96, startPoint y: 69, endPoint x: 112, endPoint y: 47, distance: 27.4
click at [96, 69] on span "FX - BALM - 300MG - 1CBD-1THC" at bounding box center [68, 70] width 79 height 4
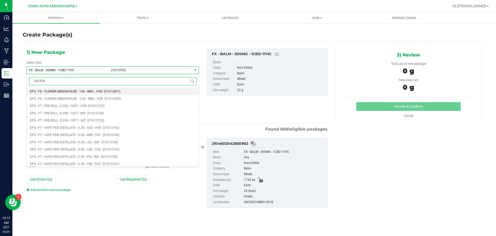
type input "1013745"
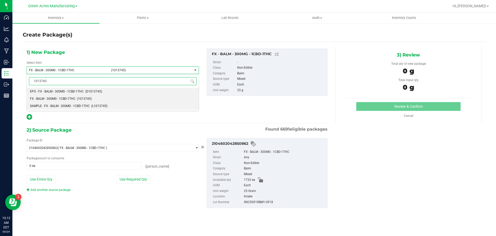
click at [76, 106] on span "SAMPLE - FX - BALM - 300MG - 1CBD-1THC" at bounding box center [60, 106] width 60 height 4
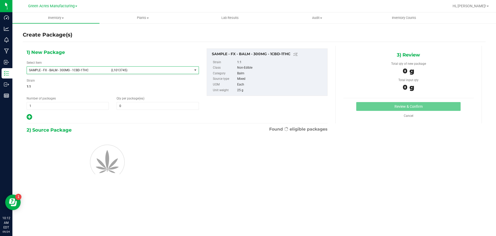
type input "0"
click at [63, 110] on div "1) New Package Select Item SAMPLE - FX - BALM - 300MG - 1CBD-1THC (L1013745) SA…" at bounding box center [113, 84] width 180 height 72
click at [63, 103] on span "1 1" at bounding box center [68, 106] width 82 height 8
type input "21"
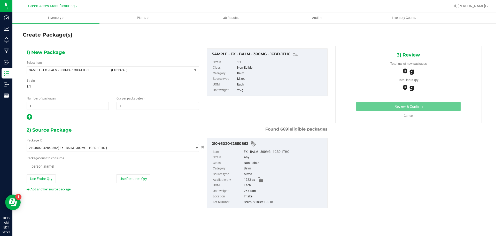
type input "2"
type input "0 ea"
type input "1"
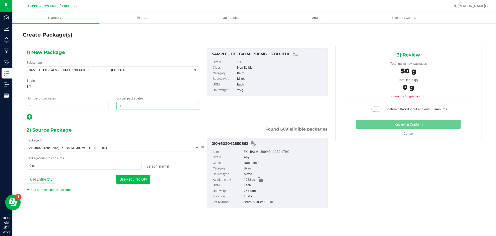
type input "1"
click at [139, 181] on button "Use Required Qty" at bounding box center [133, 179] width 34 height 9
type input "2 ea"
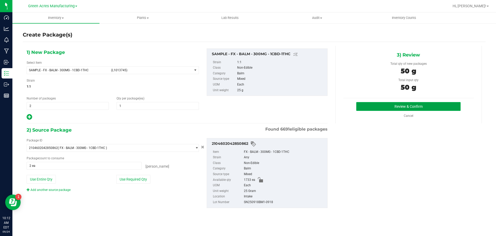
click at [357, 108] on button "Review & Confirm" at bounding box center [409, 106] width 104 height 9
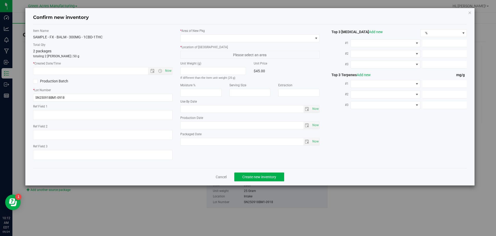
type input "2025-09-18"
click at [169, 67] on span "Now" at bounding box center [168, 70] width 9 height 7
type input "9/24/2025 10:12 AM"
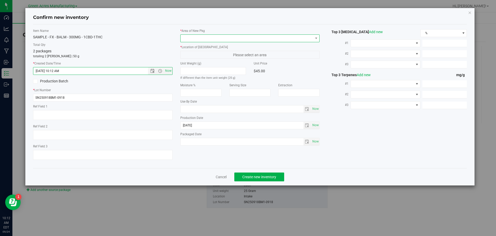
click at [215, 38] on span at bounding box center [247, 38] width 133 height 7
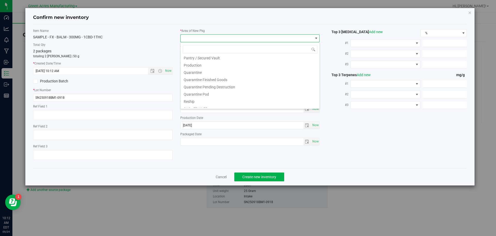
scroll to position [155, 0]
click at [217, 55] on span at bounding box center [250, 49] width 139 height 12
click at [217, 56] on li "Pantry / Secured Vault" at bounding box center [250, 56] width 139 height 7
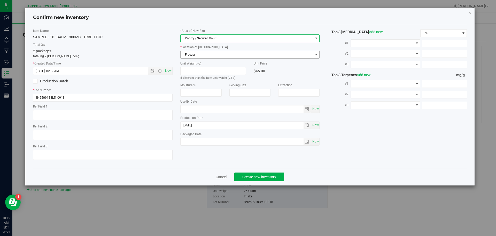
click at [217, 57] on span "Freezer" at bounding box center [247, 54] width 133 height 7
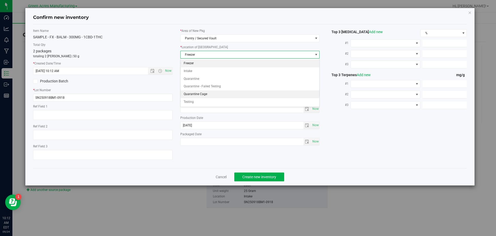
click at [213, 95] on li "Quarantine Cage" at bounding box center [250, 94] width 139 height 8
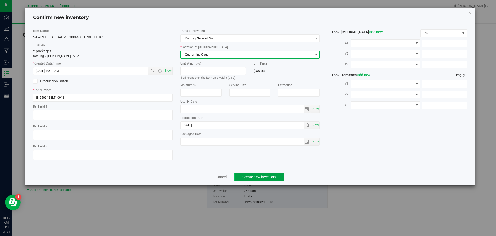
click at [273, 175] on span "Create new inventory" at bounding box center [260, 177] width 34 height 4
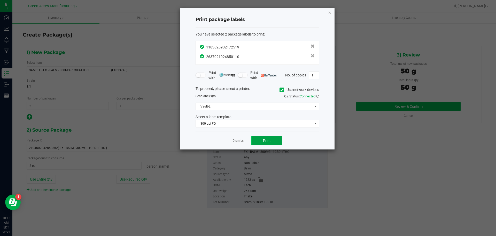
click at [257, 139] on button "Print" at bounding box center [267, 140] width 31 height 9
click at [243, 140] on link "Dismiss" at bounding box center [238, 140] width 11 height 4
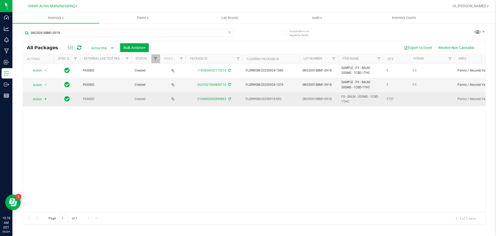
click at [40, 99] on span "Action" at bounding box center [35, 98] width 14 height 7
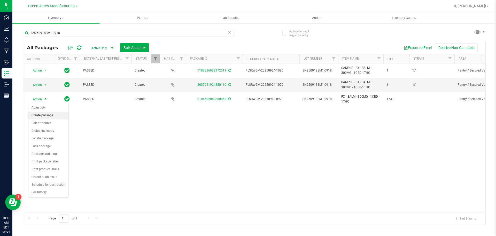
click at [47, 116] on li "Create package" at bounding box center [48, 115] width 40 height 8
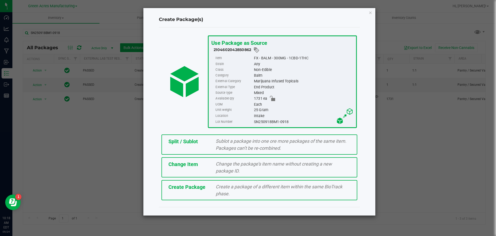
click at [169, 145] on div "Split / Sublot" at bounding box center [189, 141] width 48 height 8
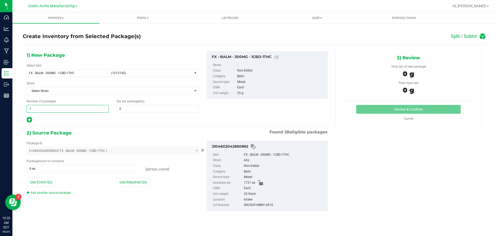
click at [52, 111] on span "1 1" at bounding box center [68, 109] width 82 height 8
type input "144"
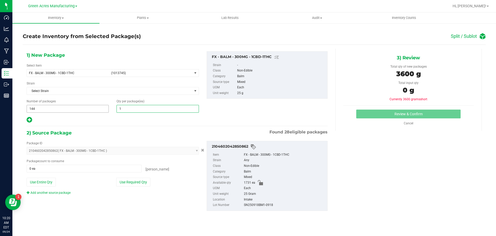
type input "12"
click at [30, 120] on icon at bounding box center [29, 119] width 5 height 6
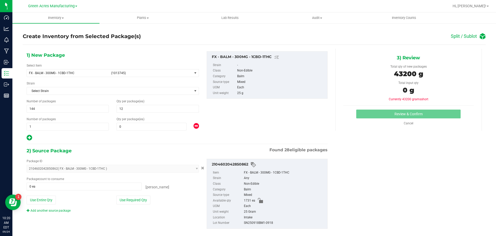
type input "12"
click at [152, 123] on span "0 0" at bounding box center [152, 127] width 70 height 8
click at [151, 127] on span at bounding box center [152, 127] width 70 height 8
type input "3"
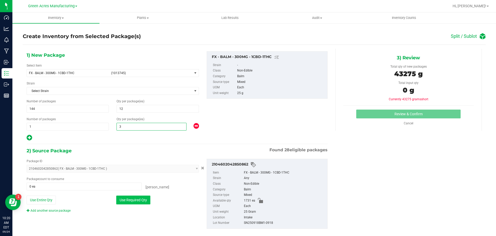
click at [131, 199] on button "Use Required Qty" at bounding box center [133, 199] width 34 height 9
type input "1731 ea"
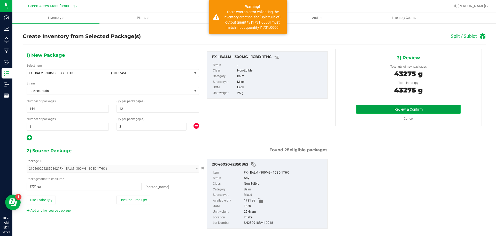
click at [380, 106] on button "Review & Confirm" at bounding box center [409, 109] width 104 height 9
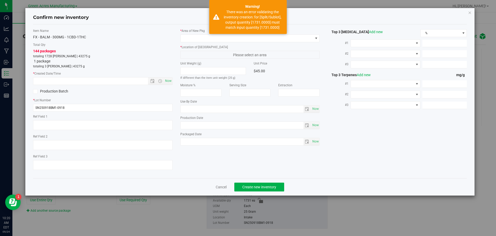
type input "2025-09-18"
click at [169, 79] on span "Now" at bounding box center [168, 80] width 9 height 7
type input "9/24/2025 10:20 AM"
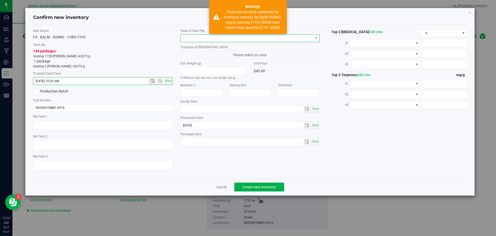
click at [203, 36] on span at bounding box center [247, 38] width 133 height 7
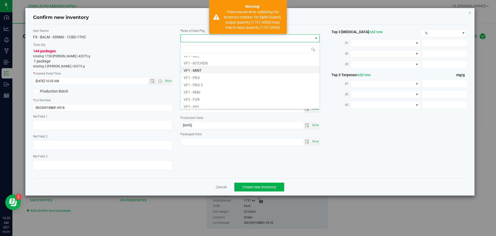
scroll to position [260, 0]
click at [205, 96] on li "VF2 - WHS" at bounding box center [250, 96] width 139 height 7
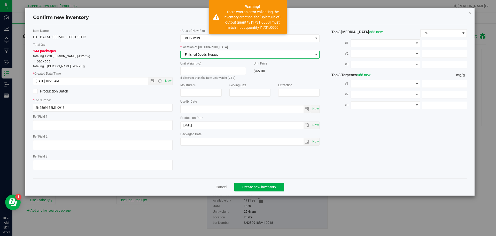
click at [206, 54] on span "Finished Goods Storage" at bounding box center [247, 54] width 133 height 7
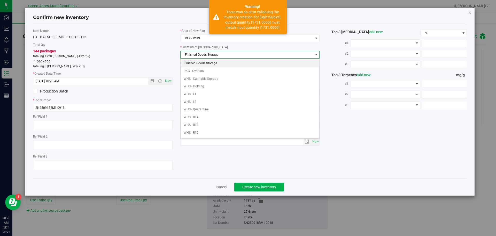
click at [208, 63] on li "Finished Goods Storage" at bounding box center [250, 63] width 139 height 8
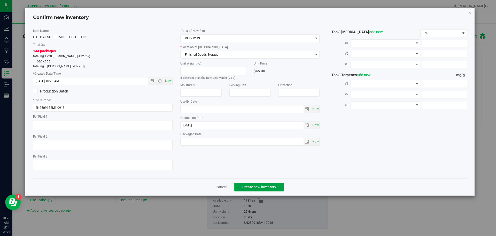
click at [262, 186] on span "Create new inventory" at bounding box center [260, 187] width 34 height 4
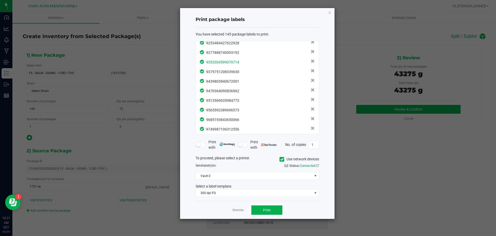
scroll to position [1299, 0]
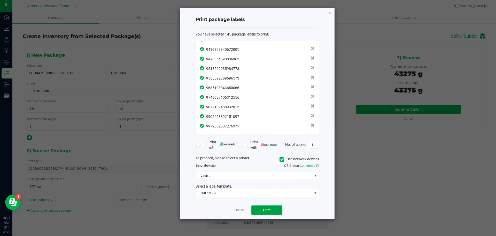
click at [267, 212] on span "Print" at bounding box center [267, 210] width 8 height 4
click at [241, 211] on link "Dismiss" at bounding box center [238, 210] width 11 height 4
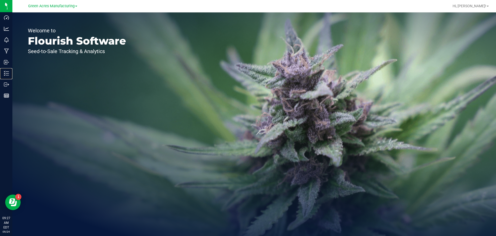
click at [0, 0] on p "Inventory" at bounding box center [0, 0] width 0 height 0
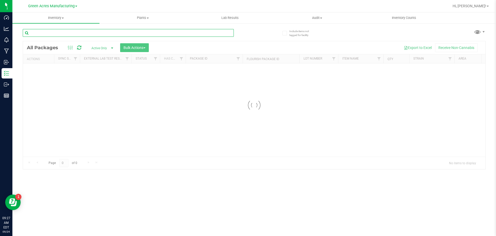
click at [71, 29] on input "text" at bounding box center [128, 33] width 211 height 8
paste input "SEP25RLF04-0917"
type input "SEP25RLF04-0917"
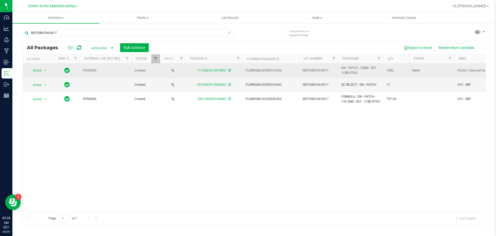
click at [231, 69] on icon at bounding box center [230, 70] width 3 height 3
click at [41, 69] on span "Action" at bounding box center [35, 70] width 14 height 7
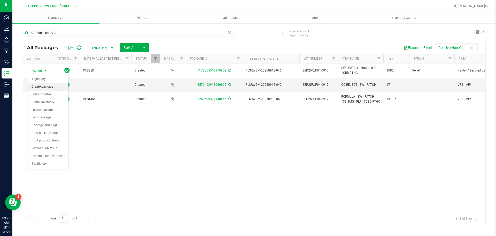
click at [47, 88] on li "Create package" at bounding box center [48, 87] width 40 height 8
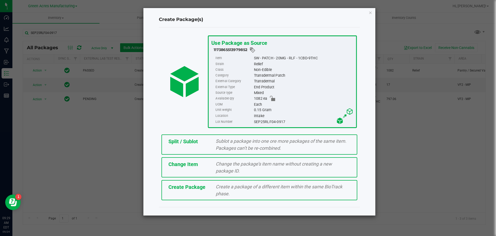
click at [182, 193] on div "Create Package Create a package of a different item within the same BioTrack ph…" at bounding box center [260, 190] width 196 height 20
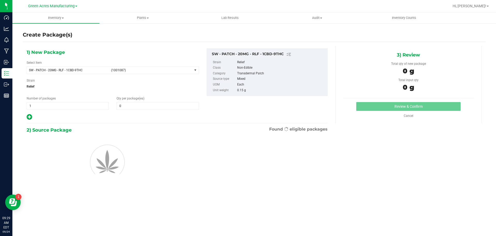
type input "0"
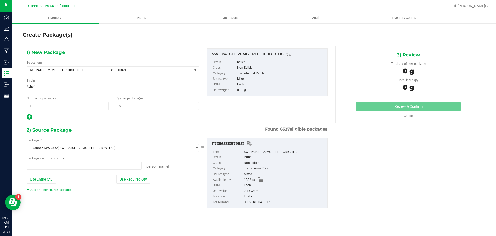
type input "0 ea"
drag, startPoint x: 70, startPoint y: 70, endPoint x: 107, endPoint y: 57, distance: 38.7
click at [71, 70] on span "SW - PATCH - 20MG - RLF - 1CBD-9THC" at bounding box center [68, 70] width 79 height 4
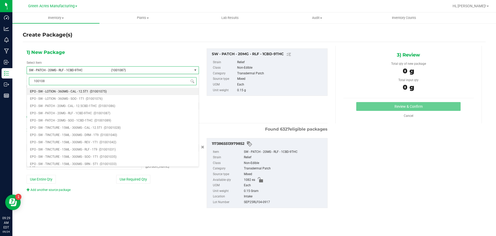
type input "1001087"
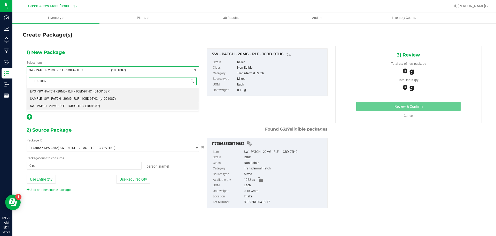
click at [96, 97] on span "SAMPLE - SW - PATCH - 20MG - RLF - 1CBD-9THC" at bounding box center [64, 99] width 68 height 4
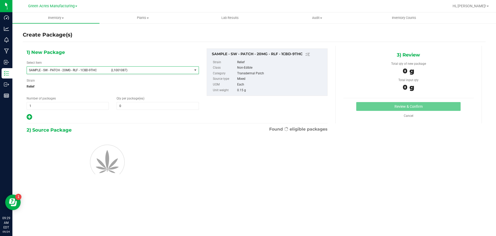
type input "0"
click at [60, 104] on span "1 1" at bounding box center [68, 106] width 82 height 8
type input "2"
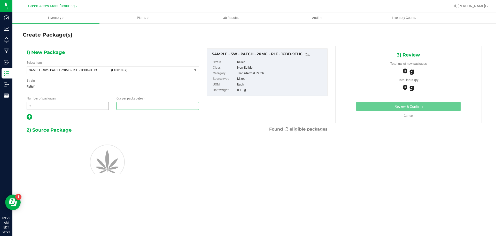
type input "1"
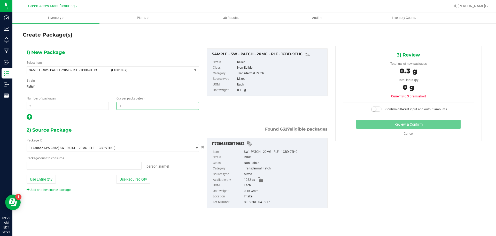
type input "0 ea"
type input "1"
click at [139, 182] on button "Use Required Qty" at bounding box center [133, 179] width 34 height 9
type input "2 ea"
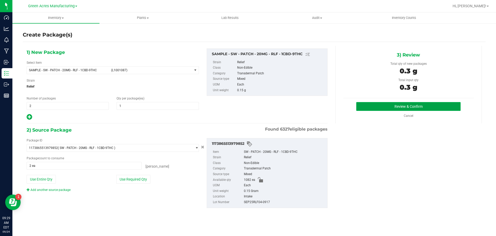
click at [369, 109] on button "Review & Confirm" at bounding box center [409, 106] width 104 height 9
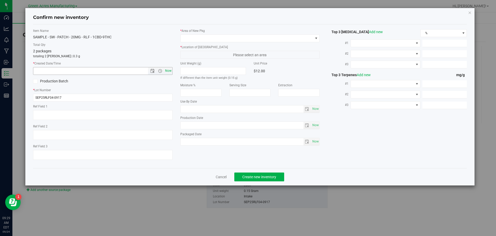
click at [169, 72] on span "Now" at bounding box center [168, 70] width 9 height 7
type input "[DATE] 9:29 AM"
click at [220, 36] on span at bounding box center [247, 38] width 133 height 7
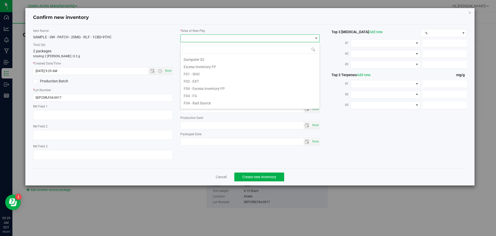
scroll to position [155, 0]
click at [213, 57] on li "Pantry / Secured Vault" at bounding box center [250, 56] width 139 height 7
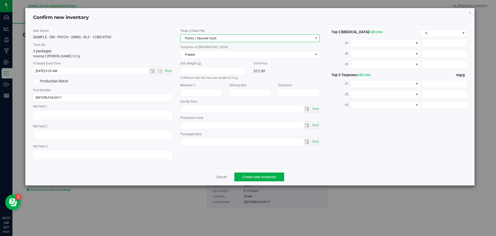
click at [221, 50] on div "* Location of [GEOGRAPHIC_DATA] Freezer Freezer Intake Quarantine Quarantine - …" at bounding box center [250, 52] width 140 height 14
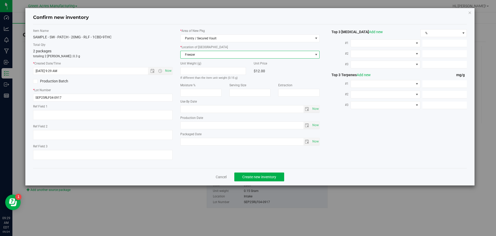
click at [223, 57] on span "Freezer" at bounding box center [247, 54] width 133 height 7
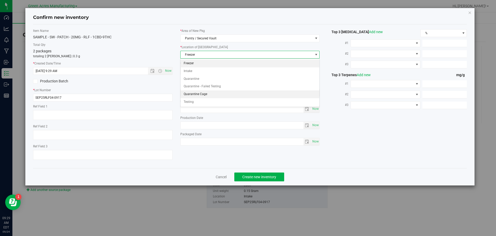
click at [199, 93] on li "Quarantine Cage" at bounding box center [250, 94] width 139 height 8
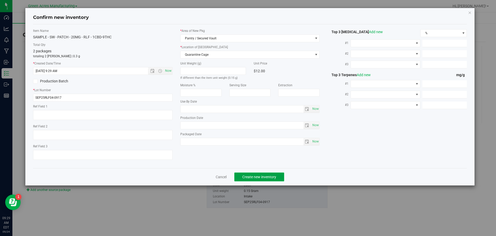
click at [262, 175] on span "Create new inventory" at bounding box center [260, 177] width 34 height 4
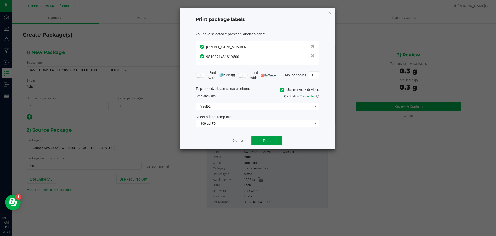
click at [269, 139] on span "Print" at bounding box center [267, 140] width 8 height 4
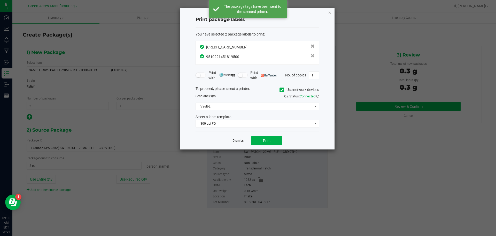
click at [236, 140] on link "Dismiss" at bounding box center [238, 140] width 11 height 4
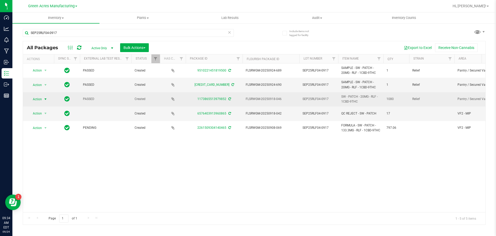
click at [43, 98] on span "select" at bounding box center [45, 98] width 6 height 7
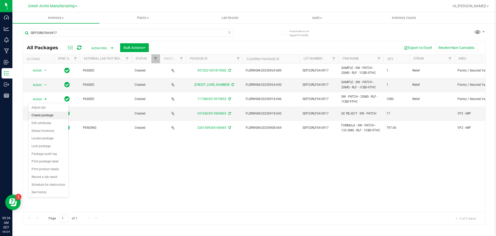
click at [48, 115] on li "Create package" at bounding box center [48, 115] width 40 height 8
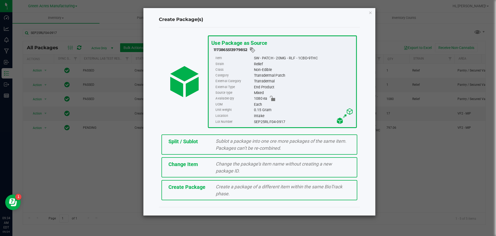
click at [175, 148] on div "Split / Sublot Sublot a package into one ore more packages of the same item. Pa…" at bounding box center [260, 144] width 196 height 20
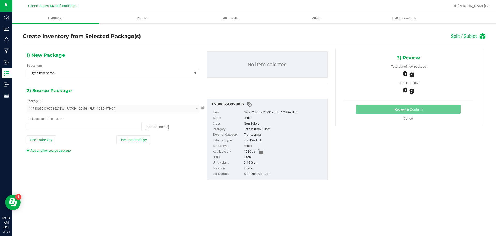
type input "0 ea"
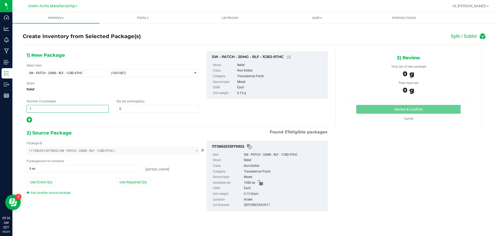
click at [57, 112] on span "1 1" at bounding box center [68, 109] width 82 height 8
type input "54"
type input "20"
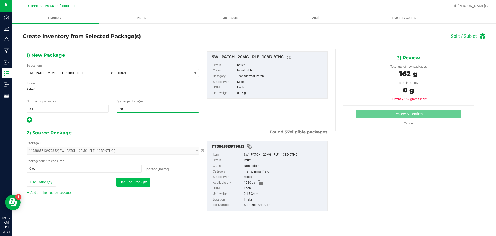
type input "20"
click at [134, 184] on button "Use Required Qty" at bounding box center [133, 181] width 34 height 9
type input "1080 ea"
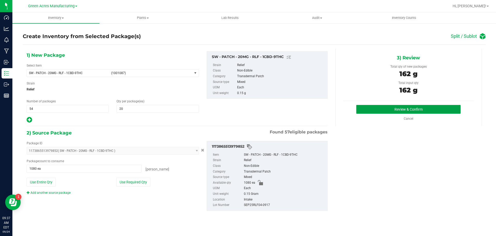
click at [440, 109] on button "Review & Confirm" at bounding box center [409, 109] width 104 height 9
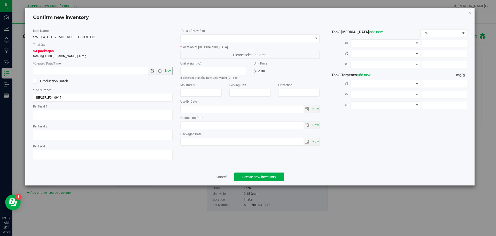
click at [169, 72] on span "Now" at bounding box center [168, 70] width 9 height 7
type input "[DATE] 9:37 AM"
click at [253, 40] on span at bounding box center [247, 38] width 133 height 7
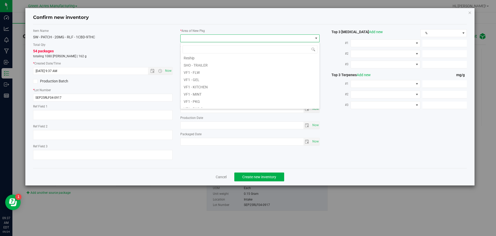
scroll to position [260, 0]
click at [212, 98] on li "VF2 - WHS" at bounding box center [250, 96] width 139 height 7
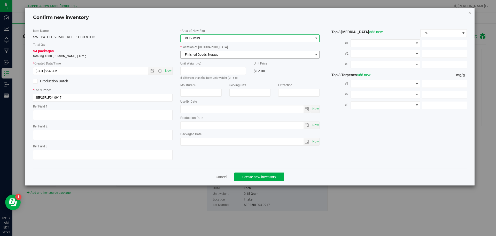
click at [250, 53] on span "Finished Goods Storage" at bounding box center [247, 54] width 133 height 7
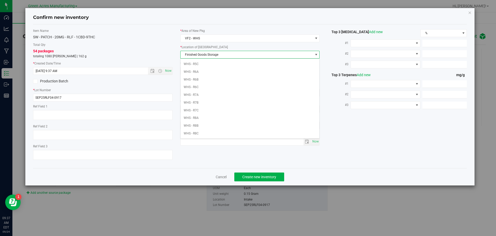
scroll to position [0, 0]
click at [222, 65] on li "Finished Goods Storage" at bounding box center [250, 63] width 139 height 8
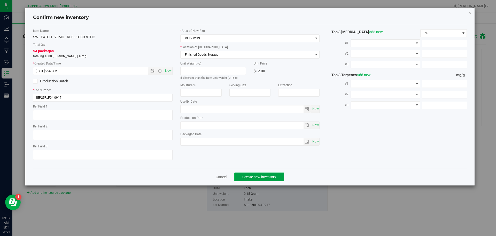
click at [256, 178] on span "Create new inventory" at bounding box center [260, 177] width 34 height 4
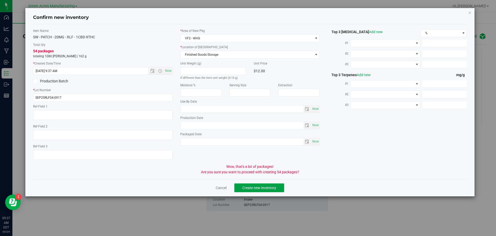
click at [270, 184] on button "Create new inventory" at bounding box center [260, 187] width 50 height 9
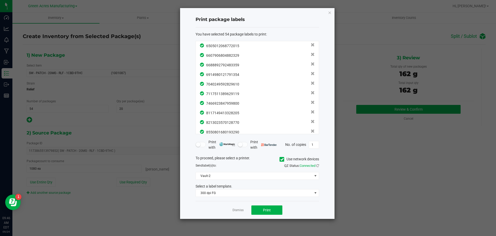
scroll to position [428, 0]
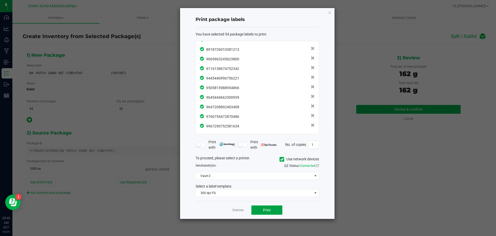
click at [268, 210] on span "Print" at bounding box center [267, 210] width 8 height 4
click at [233, 210] on link "Dismiss" at bounding box center [238, 210] width 11 height 4
